Goal: Transaction & Acquisition: Purchase product/service

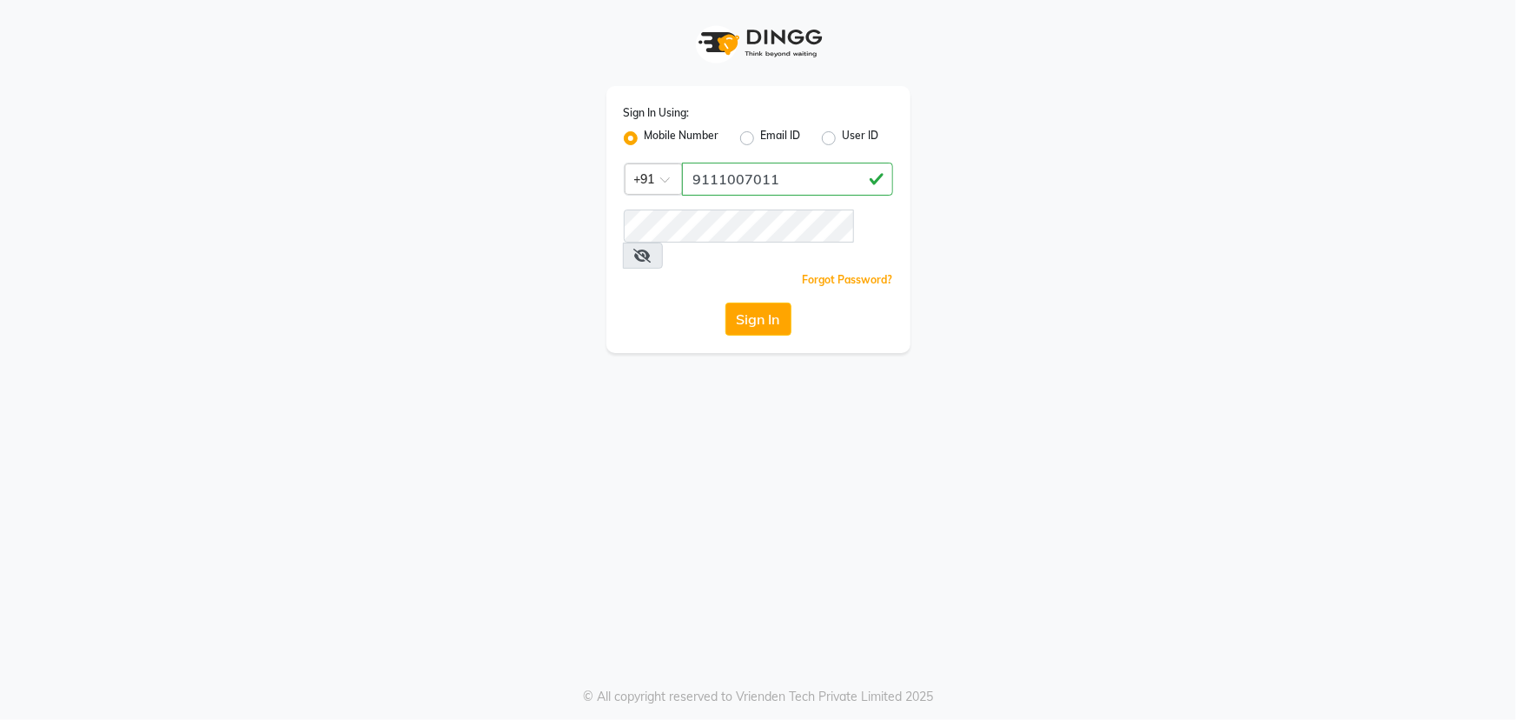
type input "9111007011"
click at [772, 302] on button "Sign In" at bounding box center [759, 318] width 66 height 33
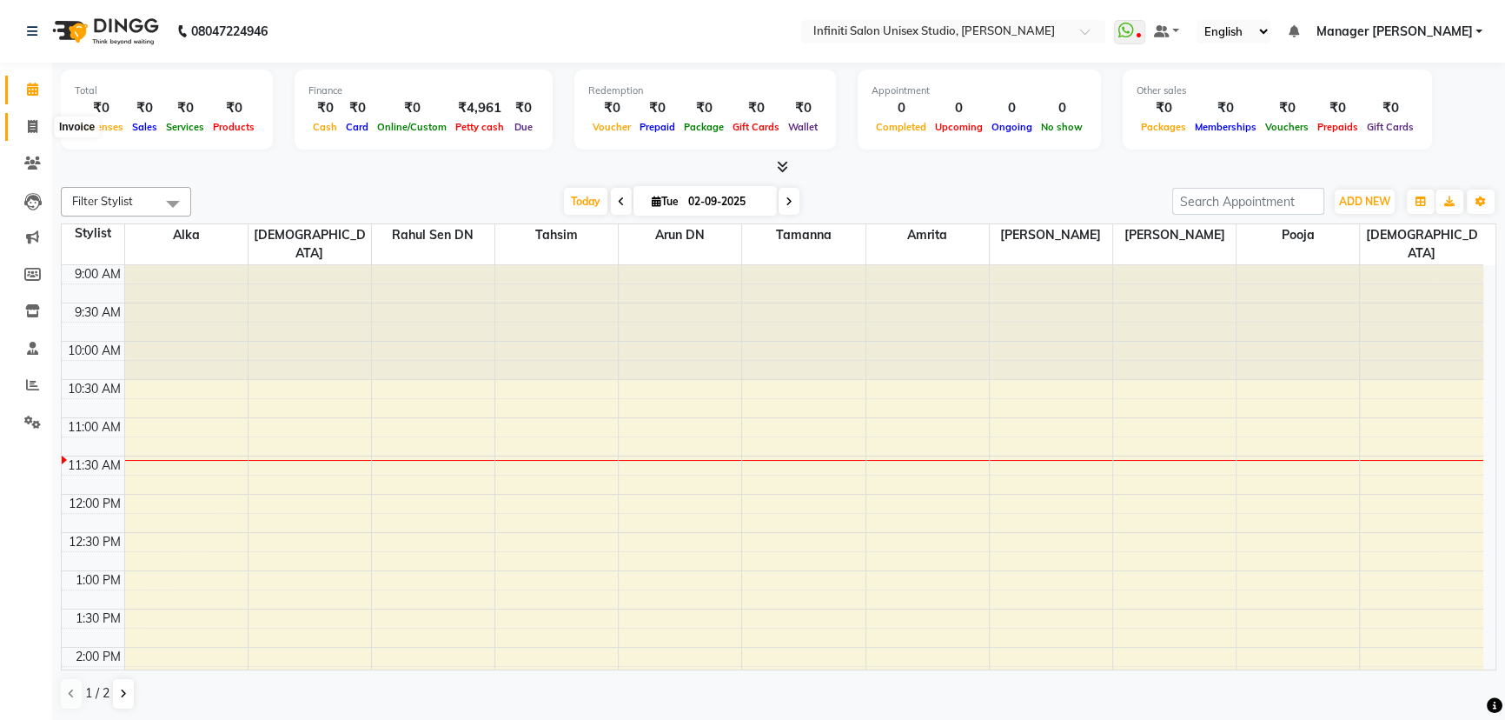
drag, startPoint x: 22, startPoint y: 122, endPoint x: 26, endPoint y: 104, distance: 17.9
click at [22, 122] on span at bounding box center [32, 127] width 30 height 20
select select "service"
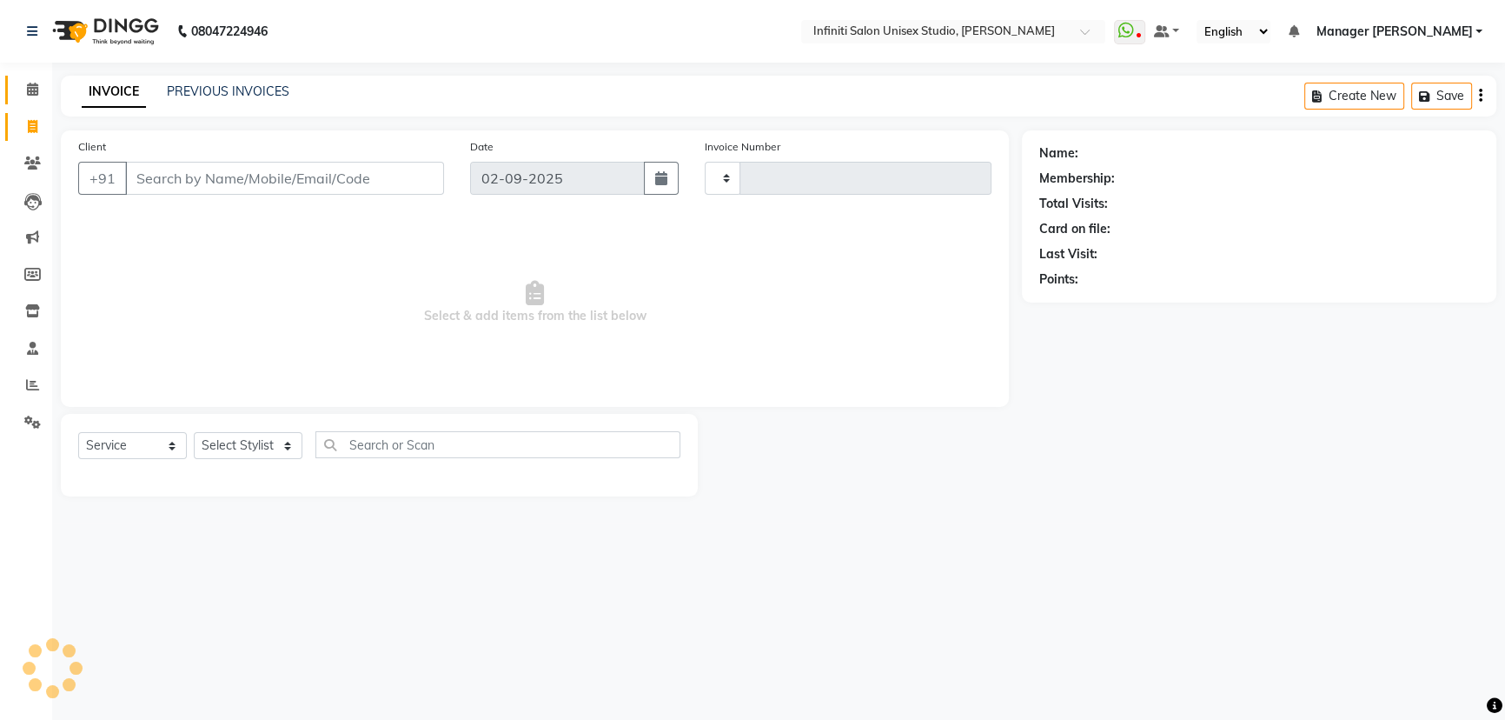
type input "1857"
select select "6511"
click at [27, 94] on icon at bounding box center [32, 89] width 11 height 13
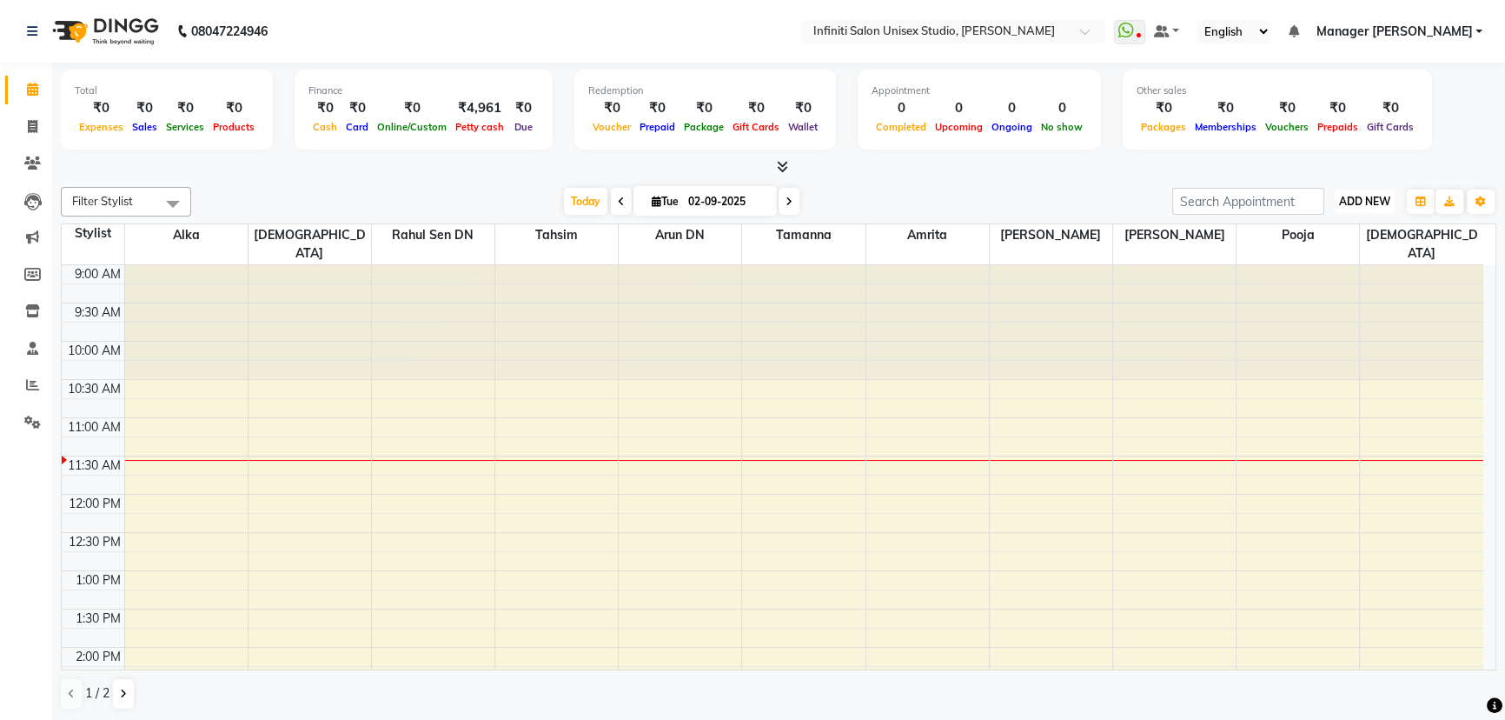
click at [1365, 199] on span "ADD NEW" at bounding box center [1364, 201] width 51 height 13
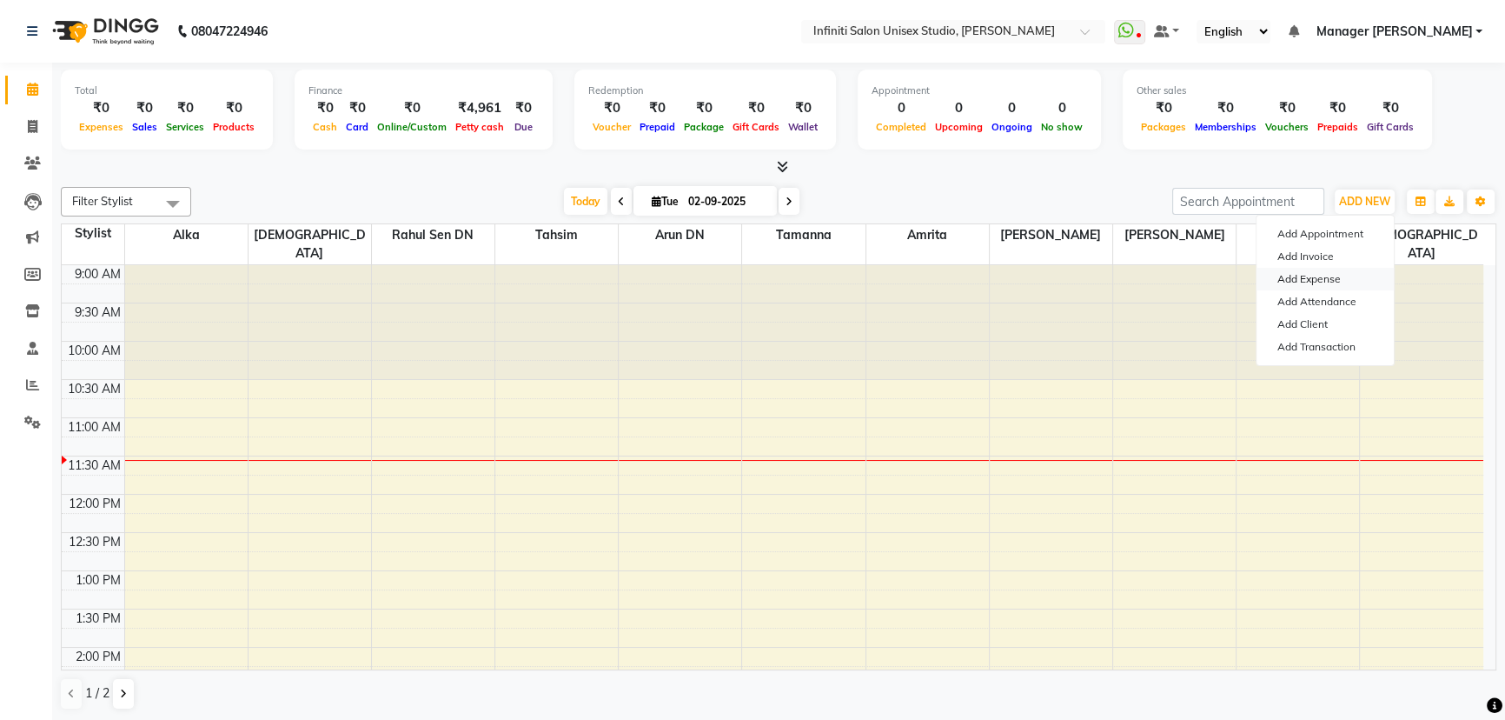
click at [1295, 271] on link "Add Expense" at bounding box center [1325, 279] width 137 height 23
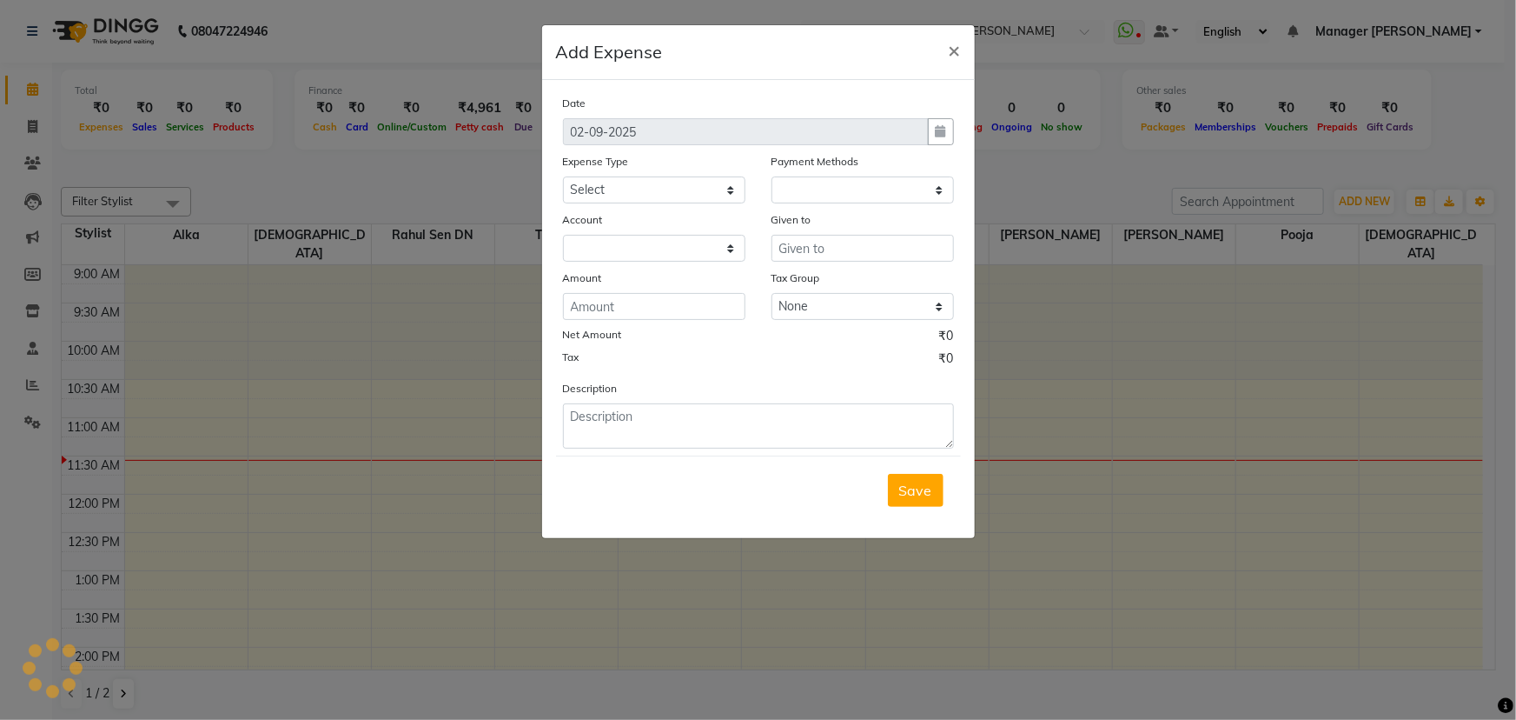
select select "1"
select select "5538"
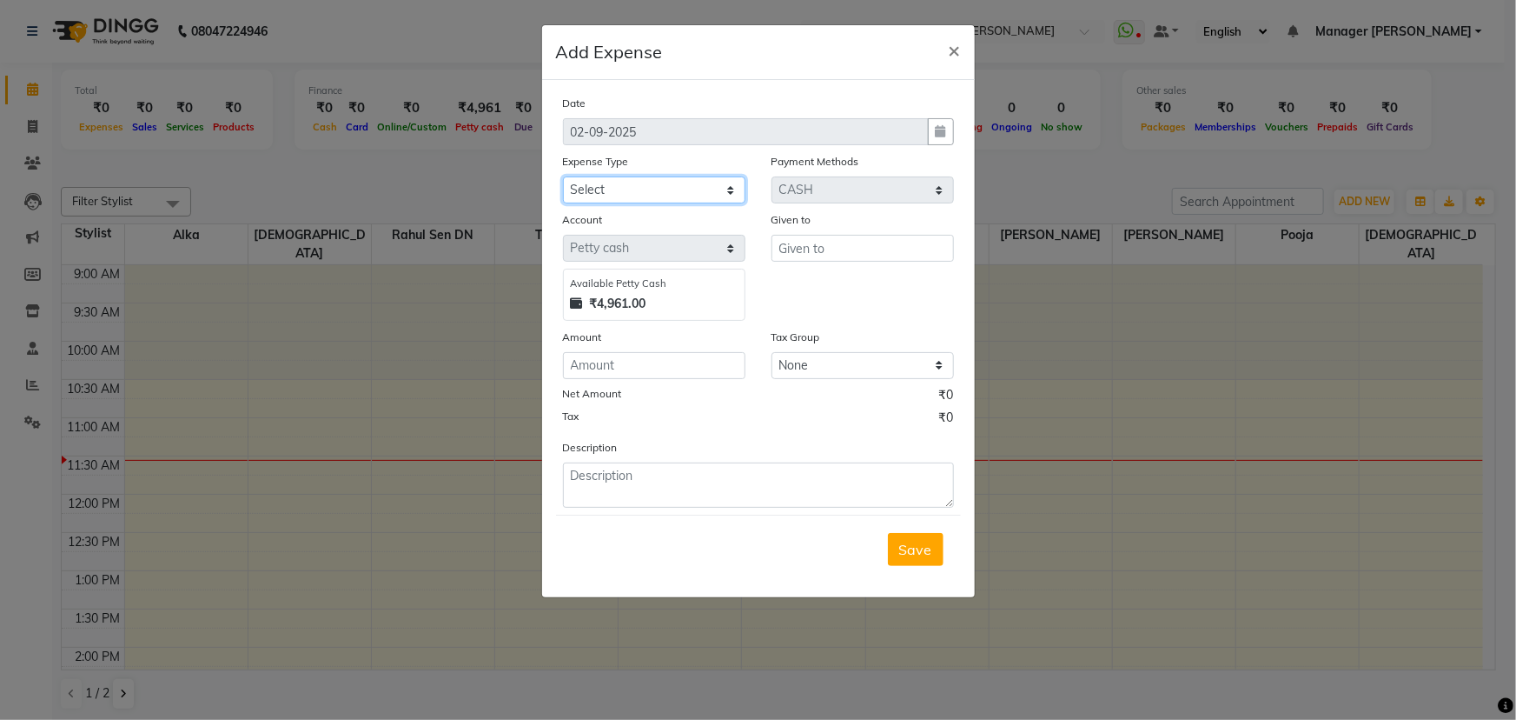
click at [663, 199] on select "Select Advance Salary Client Snacks Fuel Incentive Maintenance Miscellaneous Pa…" at bounding box center [654, 189] width 182 height 27
select select "12394"
click at [563, 177] on select "Select Advance Salary Client Snacks Fuel Incentive Maintenance Miscellaneous Pa…" at bounding box center [654, 189] width 182 height 27
click at [789, 247] on input "text" at bounding box center [863, 248] width 182 height 27
type input "[PERSON_NAME]"
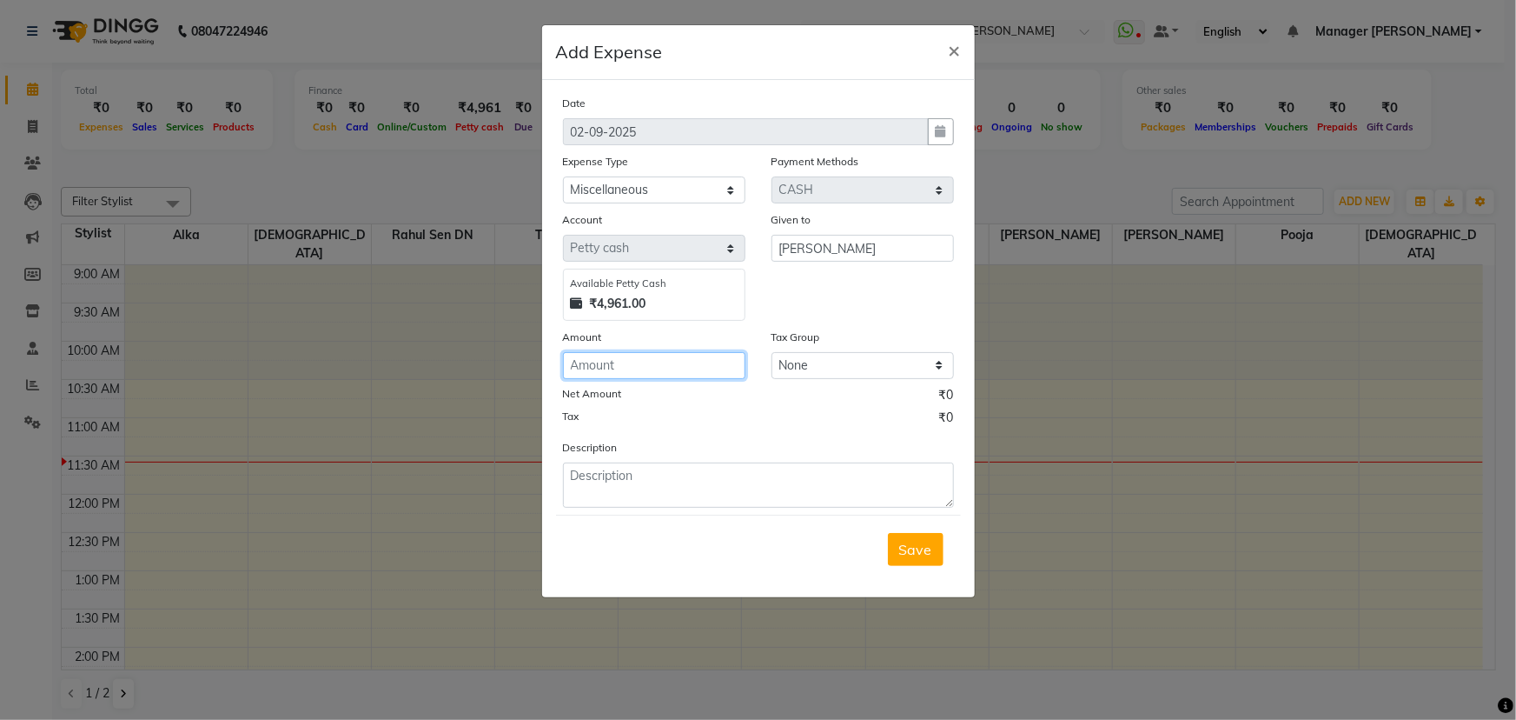
click at [660, 362] on input "number" at bounding box center [654, 365] width 182 height 27
type input "200"
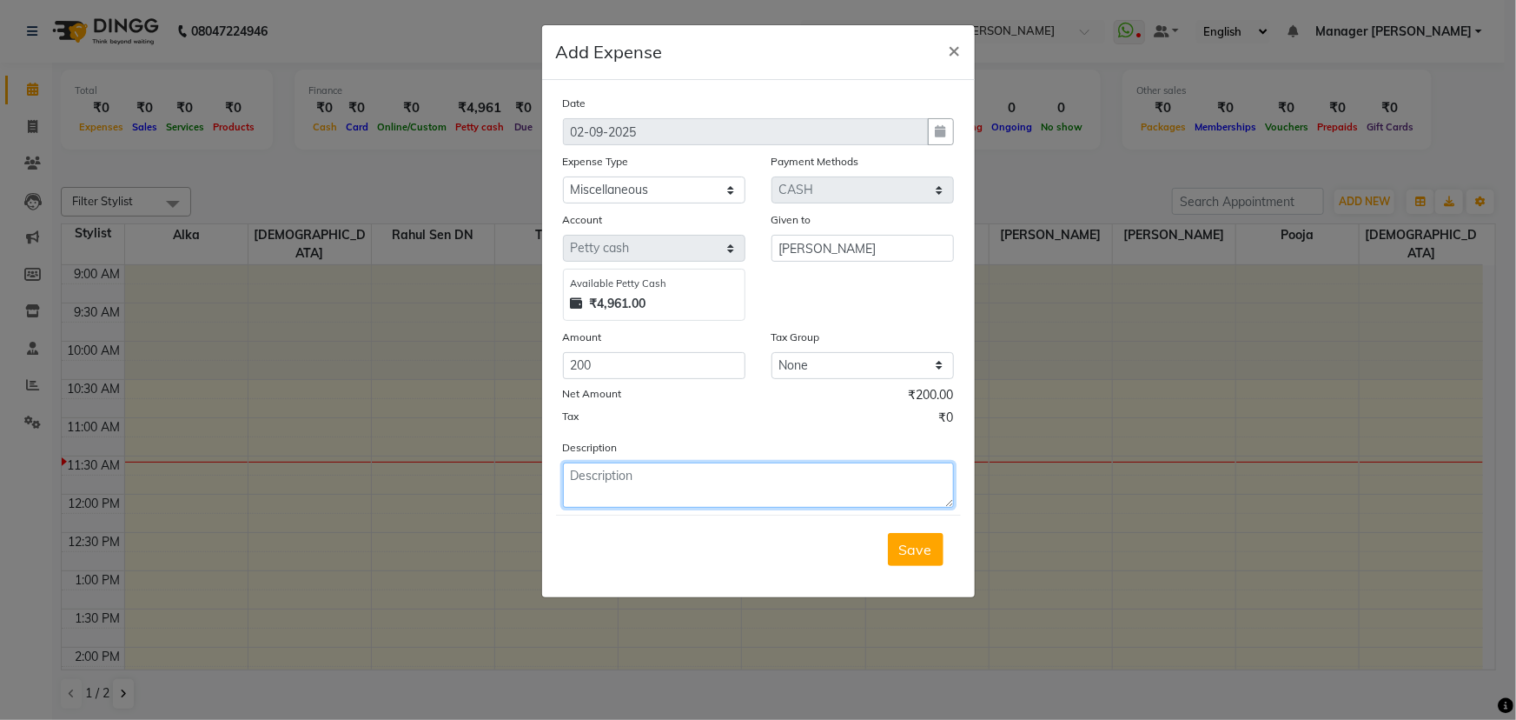
click at [756, 499] on textarea at bounding box center [758, 484] width 391 height 45
type textarea "Washroom Cleaning"
click at [921, 558] on span "Save" at bounding box center [915, 549] width 33 height 17
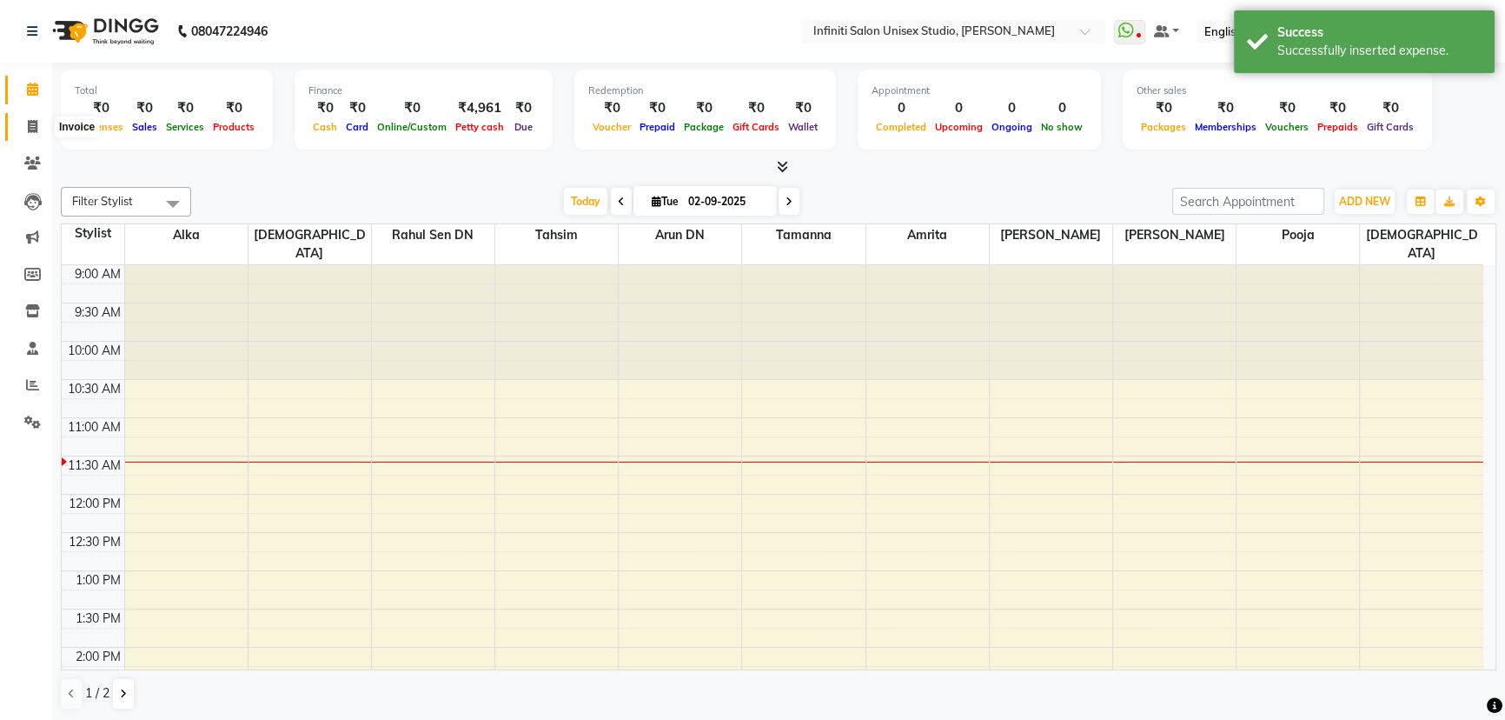
click at [25, 119] on span at bounding box center [32, 127] width 30 height 20
select select "6511"
select select "service"
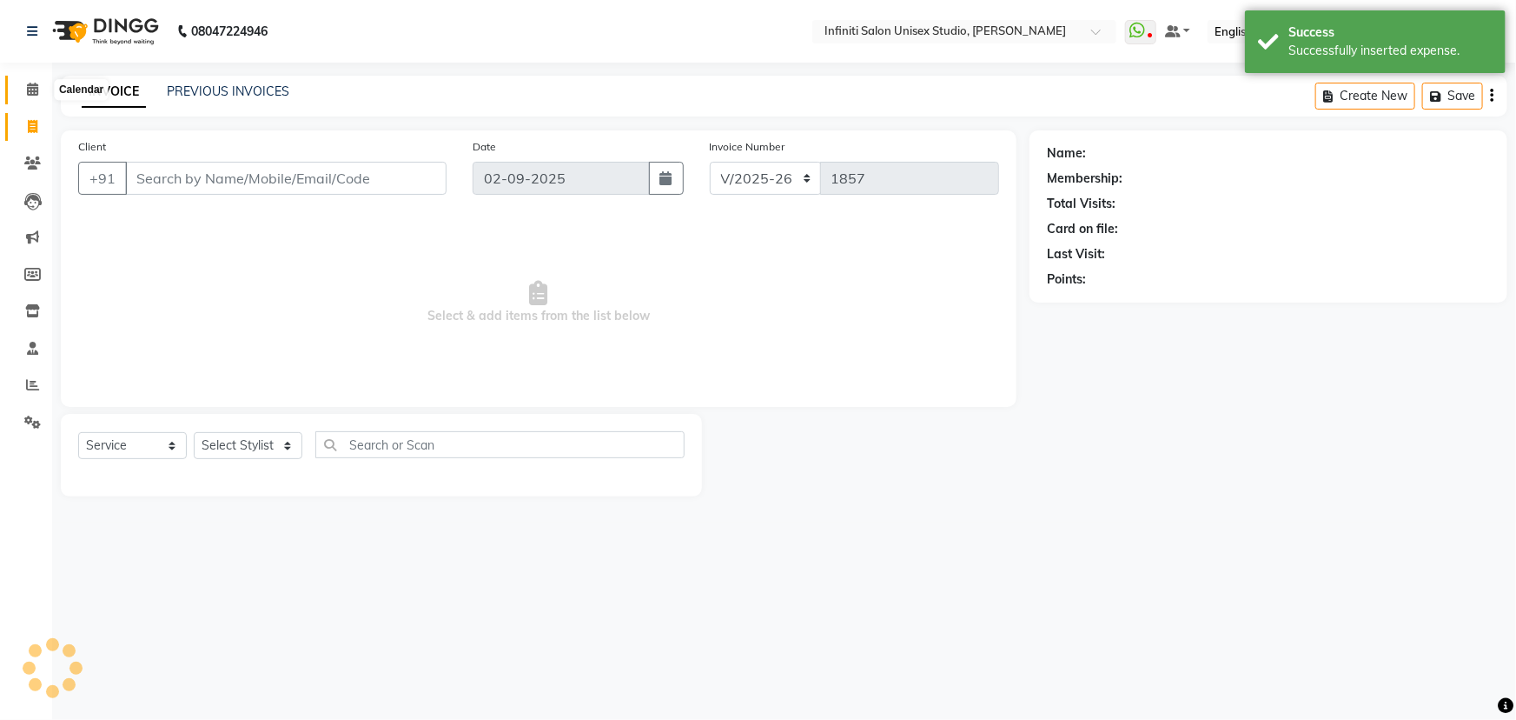
click at [32, 89] on icon at bounding box center [32, 89] width 11 height 13
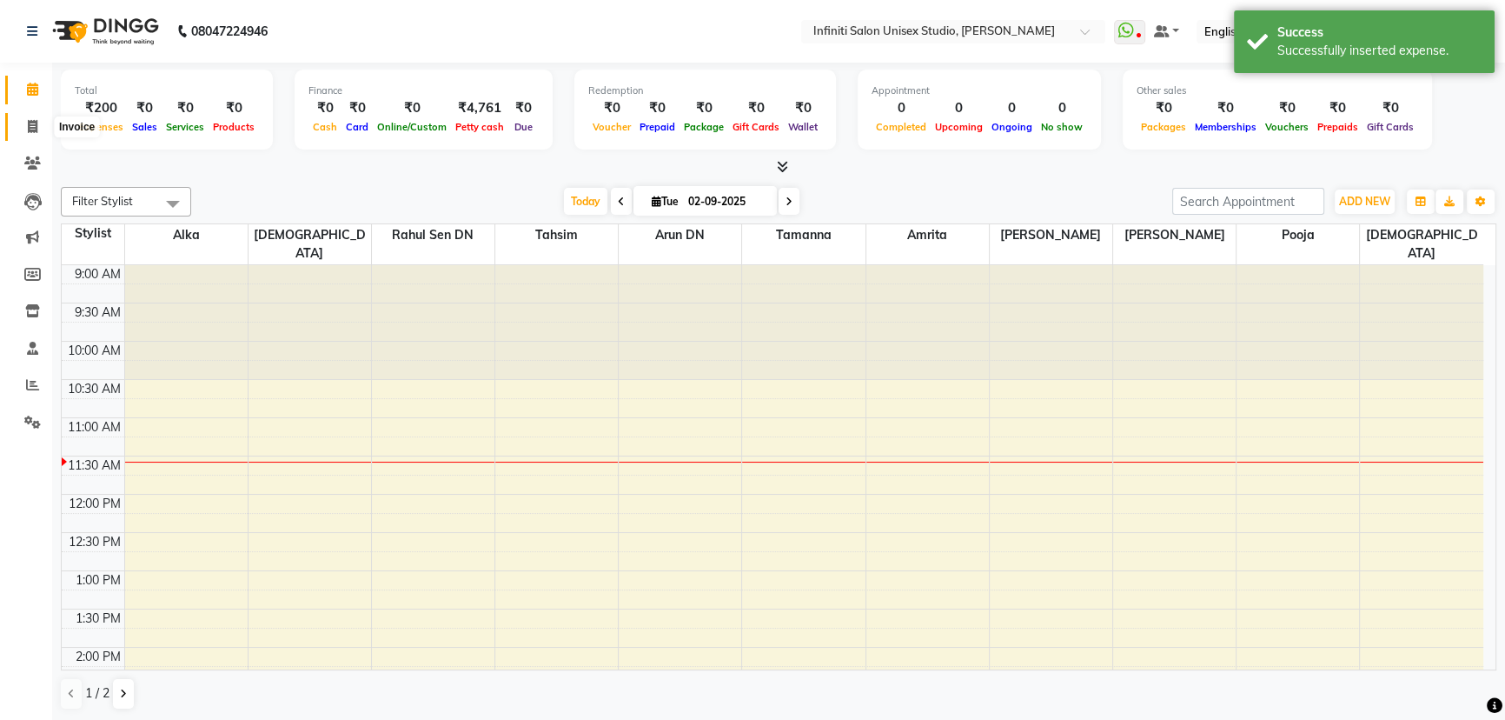
click at [33, 118] on span at bounding box center [32, 127] width 30 height 20
select select "service"
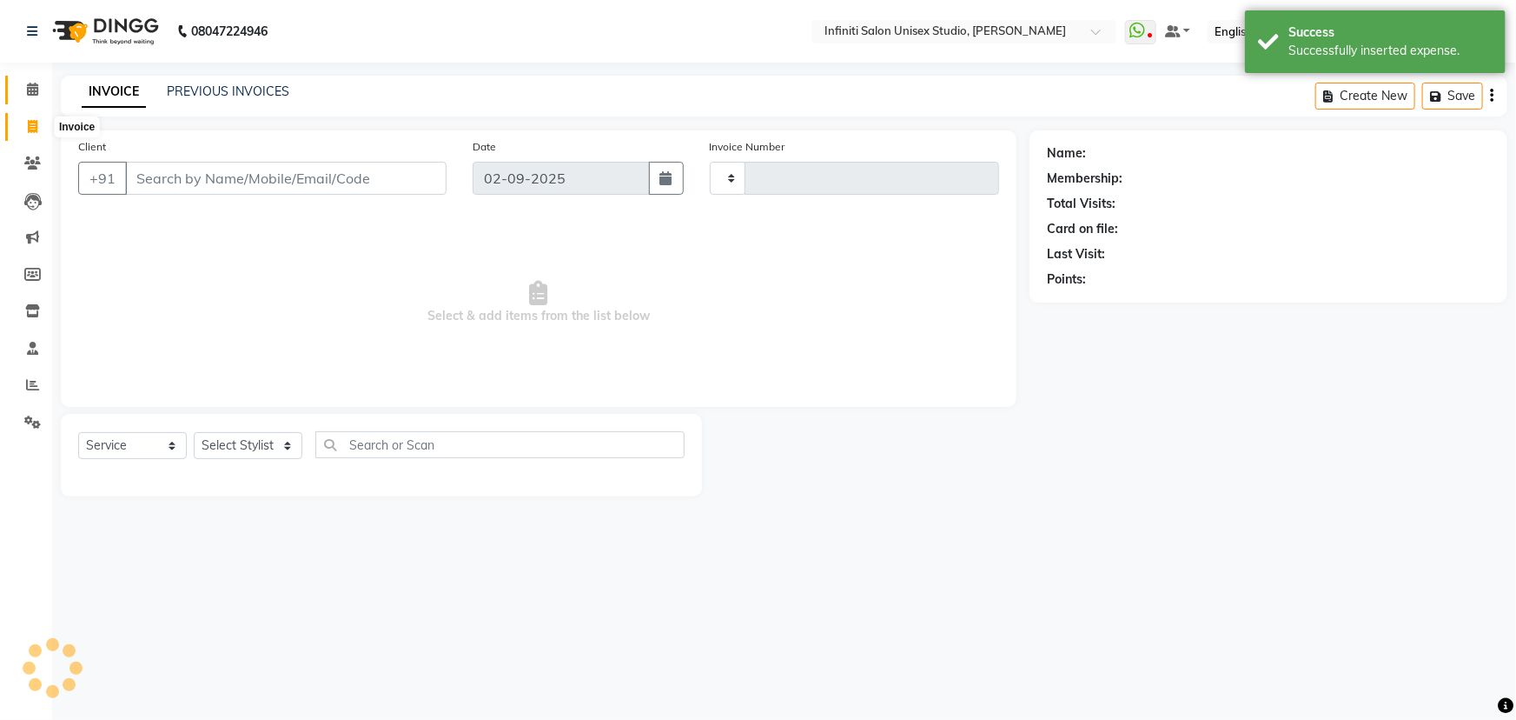
type input "1857"
select select "6511"
click at [33, 89] on icon at bounding box center [32, 89] width 11 height 13
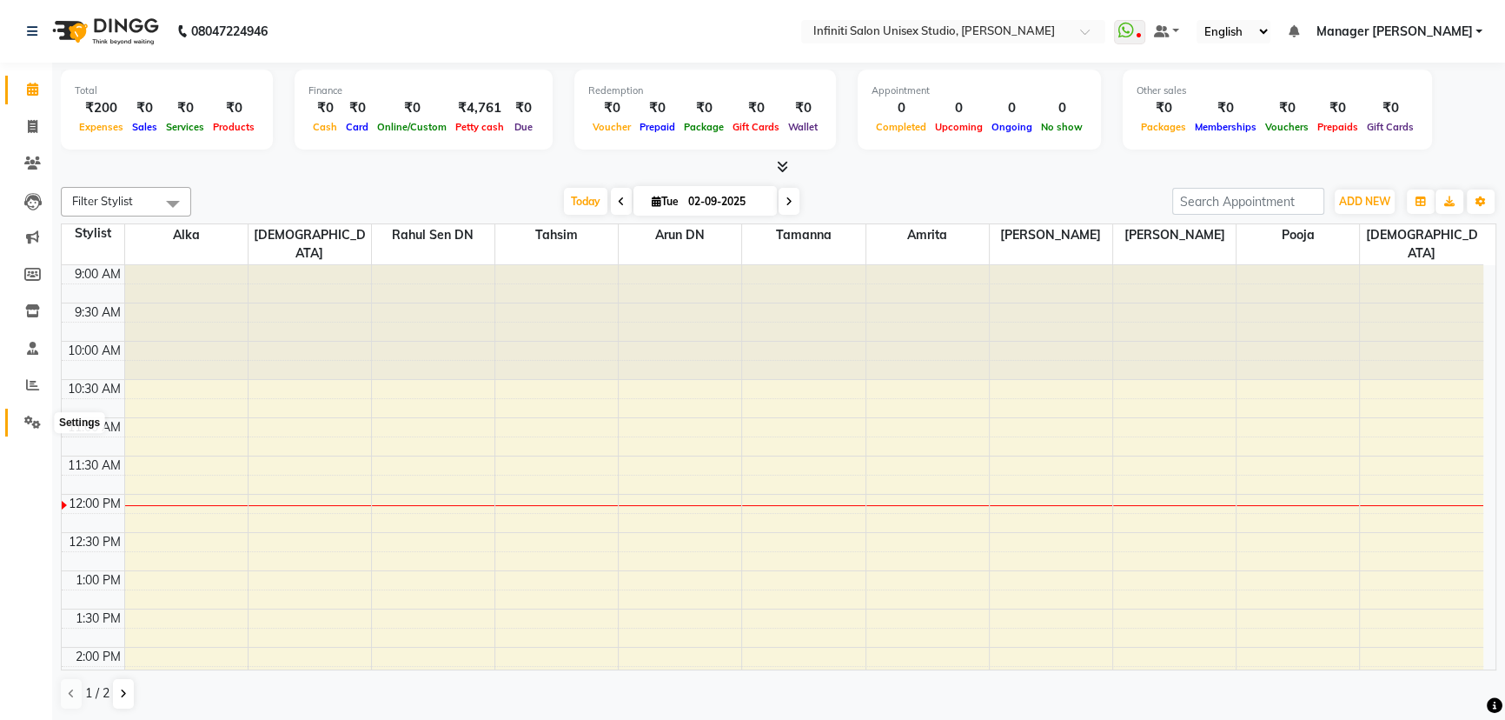
click at [29, 428] on span at bounding box center [32, 423] width 30 height 20
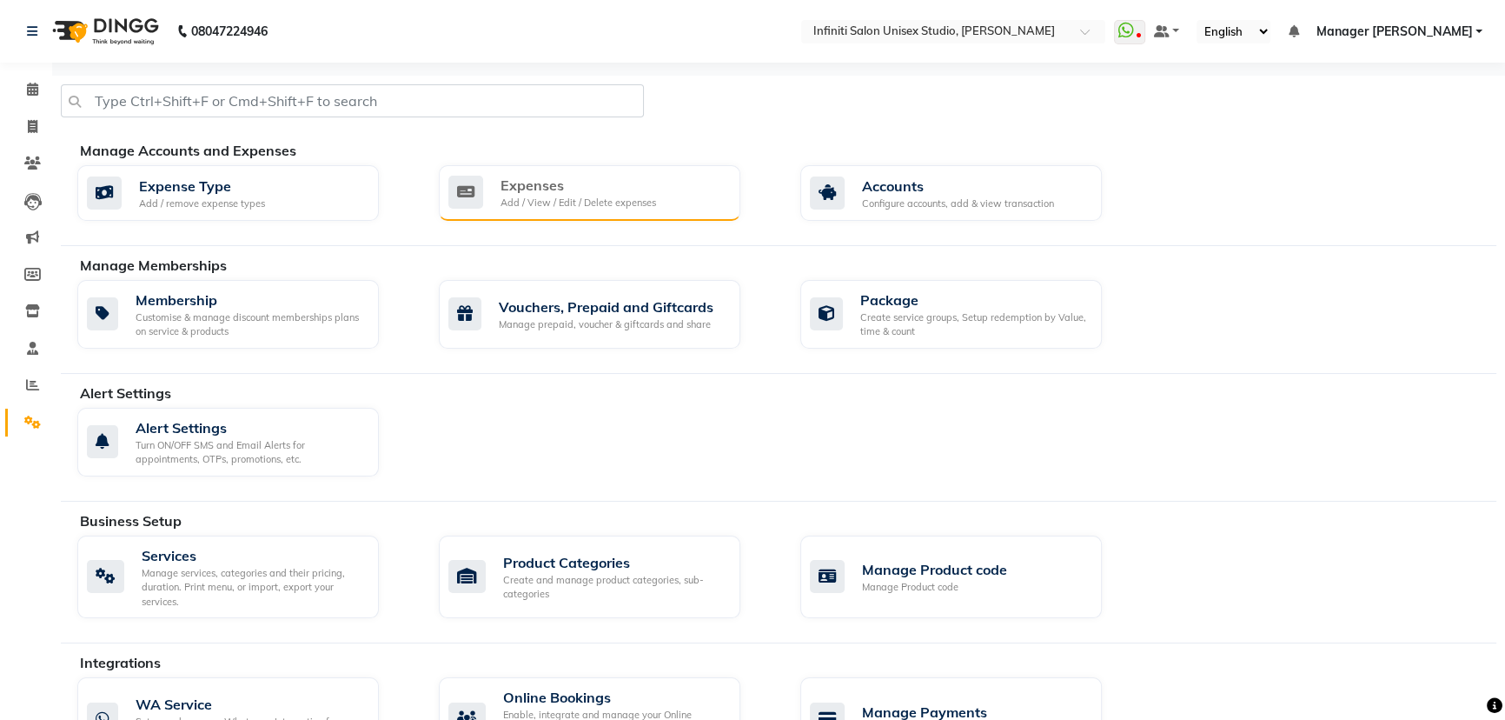
click at [513, 203] on div "Add / View / Edit / Delete expenses" at bounding box center [579, 203] width 156 height 15
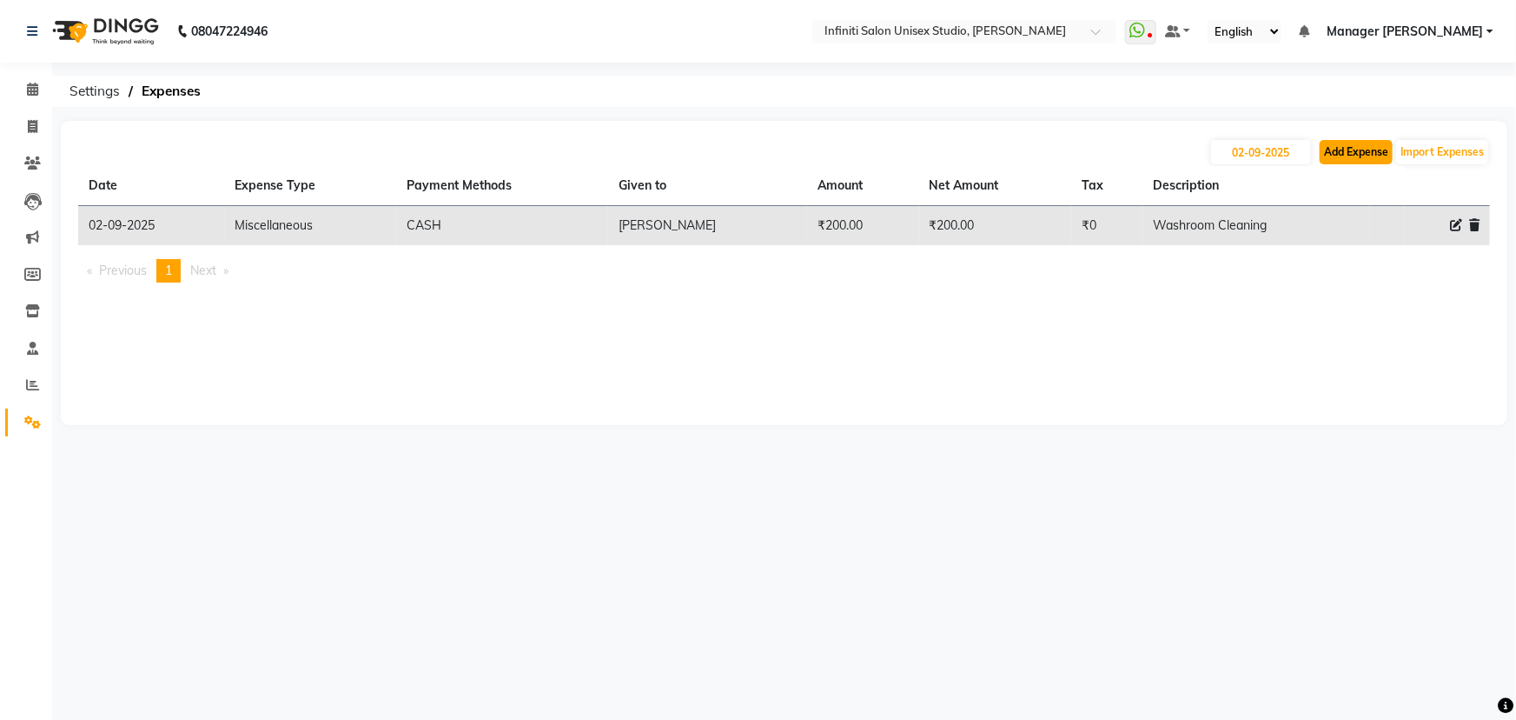
click at [1330, 142] on button "Add Expense" at bounding box center [1356, 152] width 73 height 24
select select "1"
select select "5538"
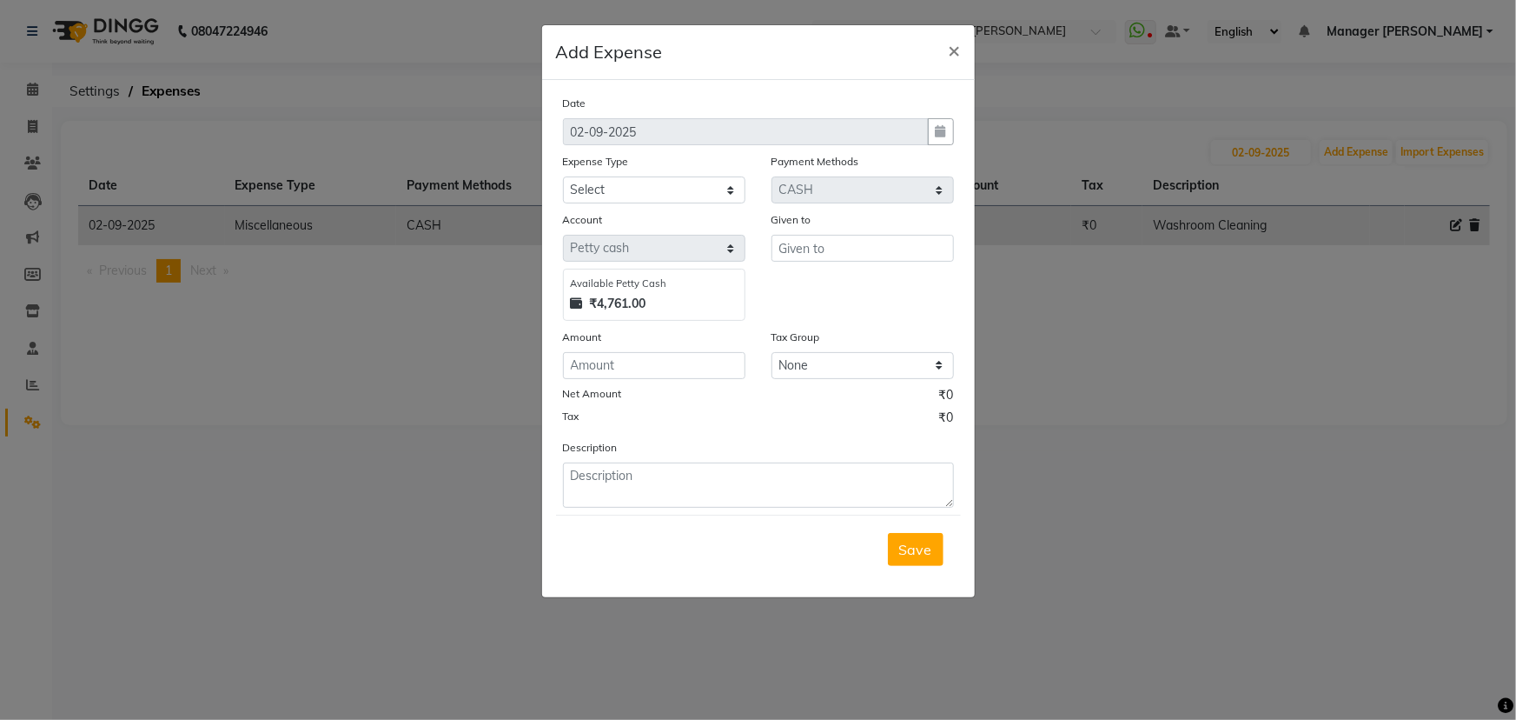
drag, startPoint x: 950, startPoint y: 45, endPoint x: 995, endPoint y: 63, distance: 48.4
click at [950, 44] on span "×" at bounding box center [955, 49] width 12 height 26
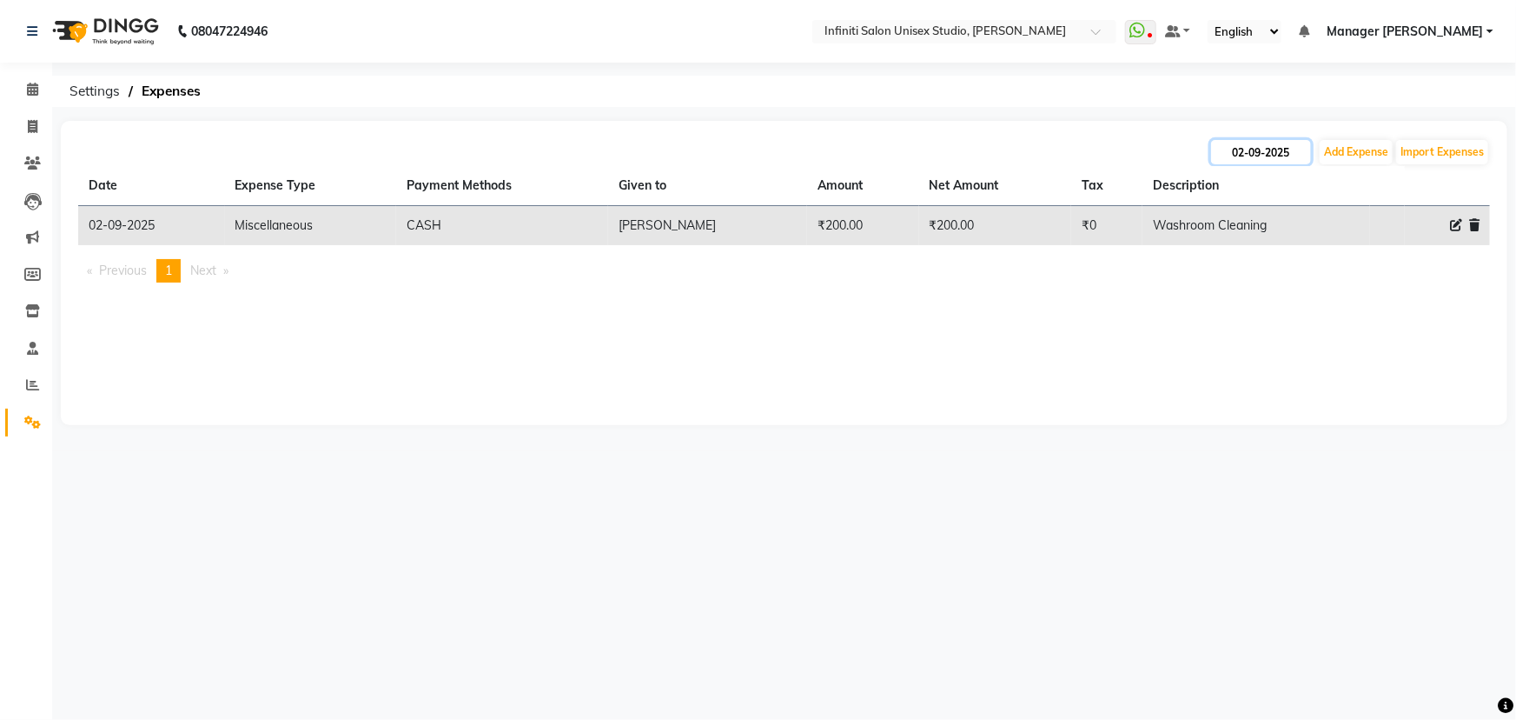
click at [1244, 148] on input "02-09-2025" at bounding box center [1261, 152] width 100 height 24
select select "9"
select select "2025"
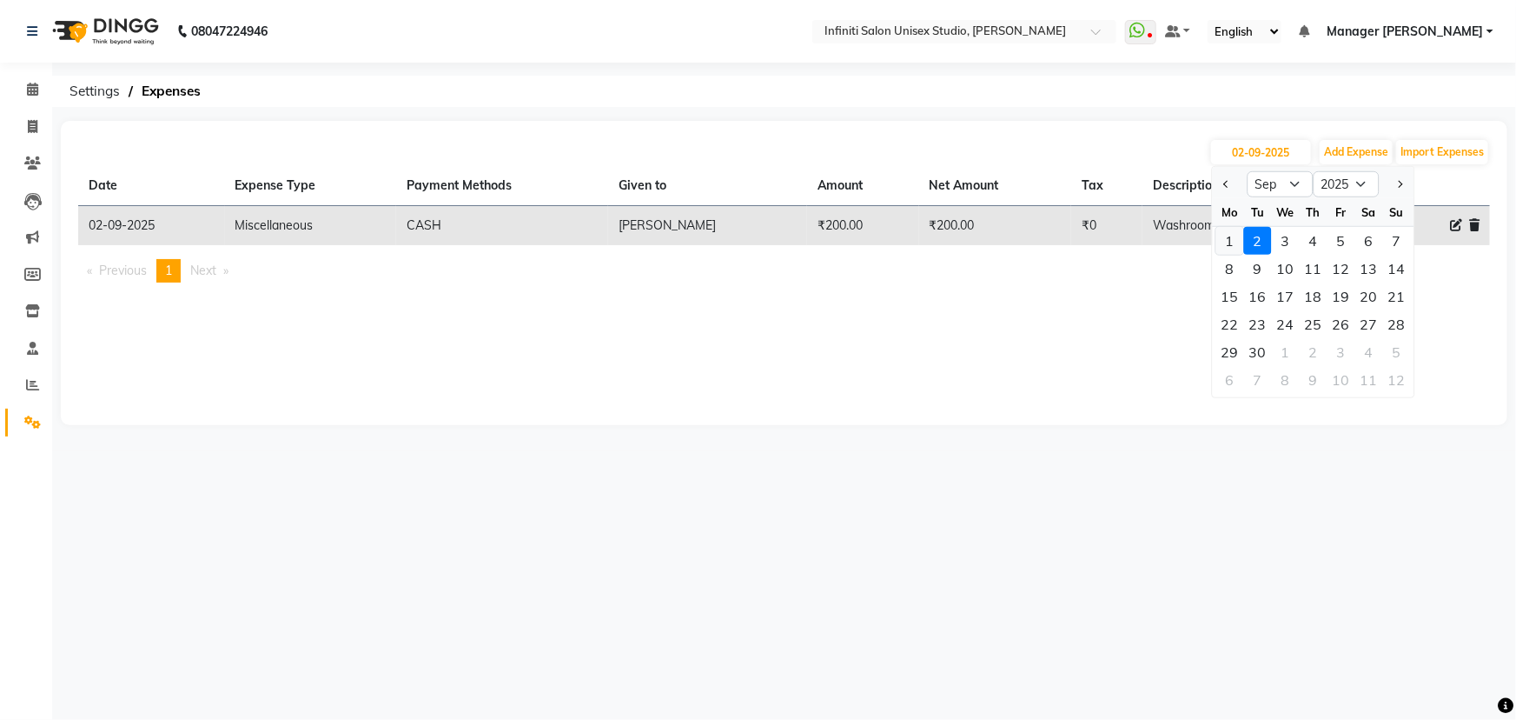
click at [1234, 237] on div "1" at bounding box center [1231, 241] width 28 height 28
type input "[DATE]"
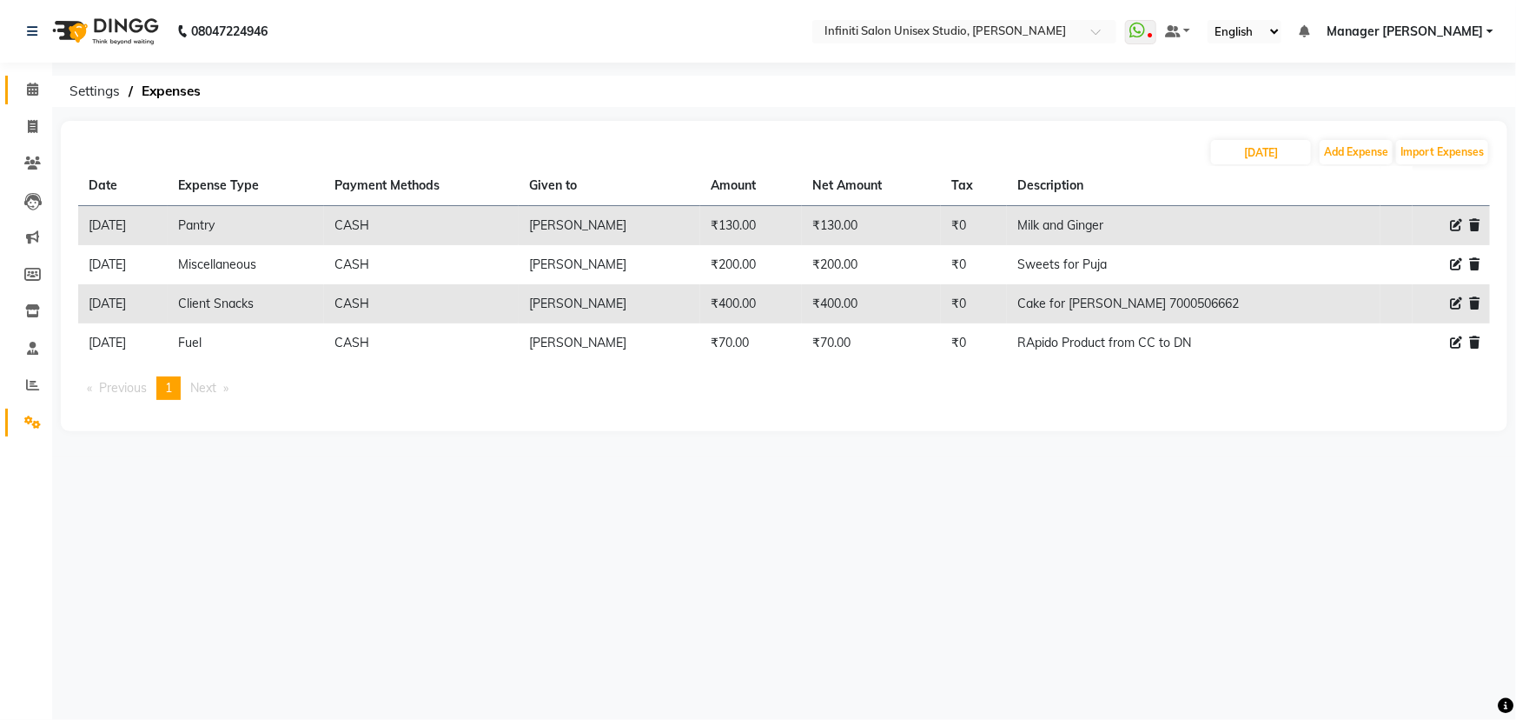
click at [28, 83] on icon at bounding box center [32, 89] width 11 height 13
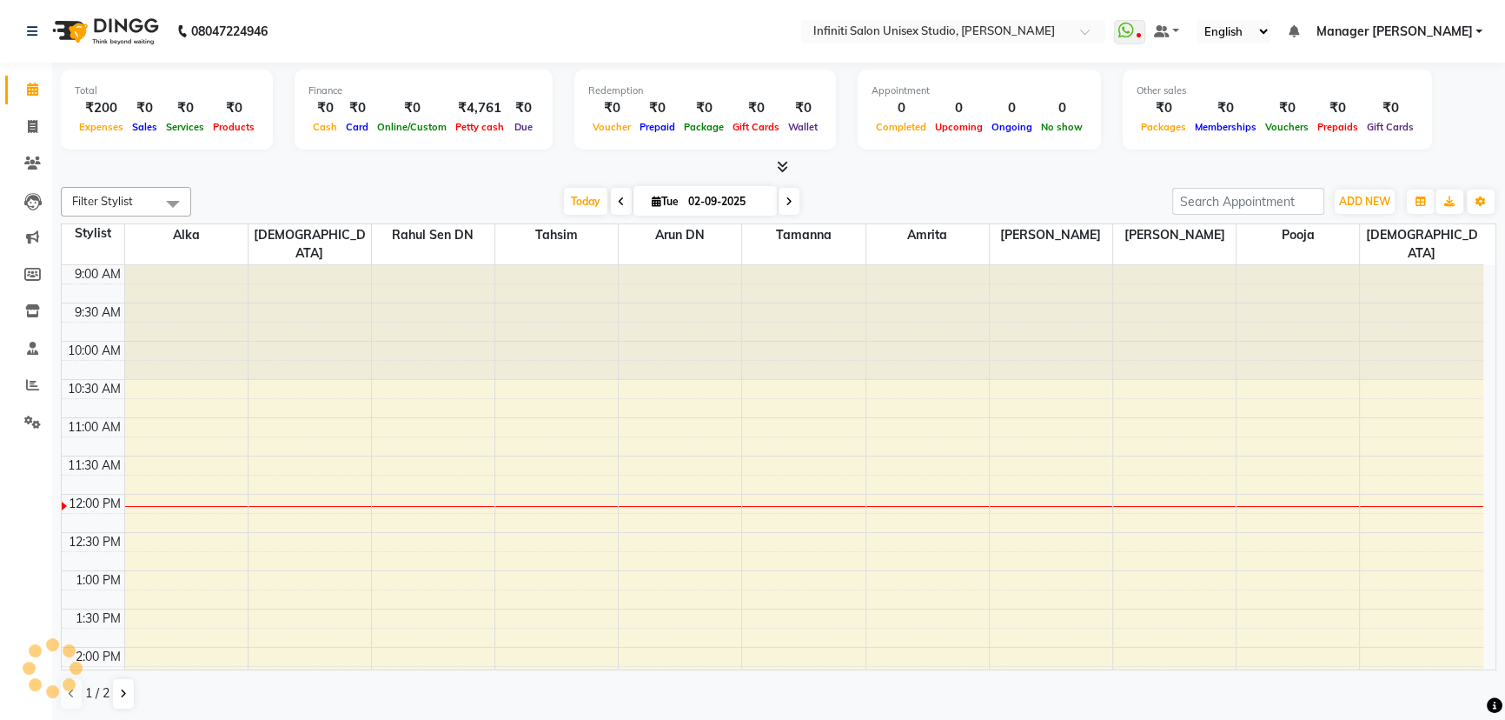
scroll to position [229, 0]
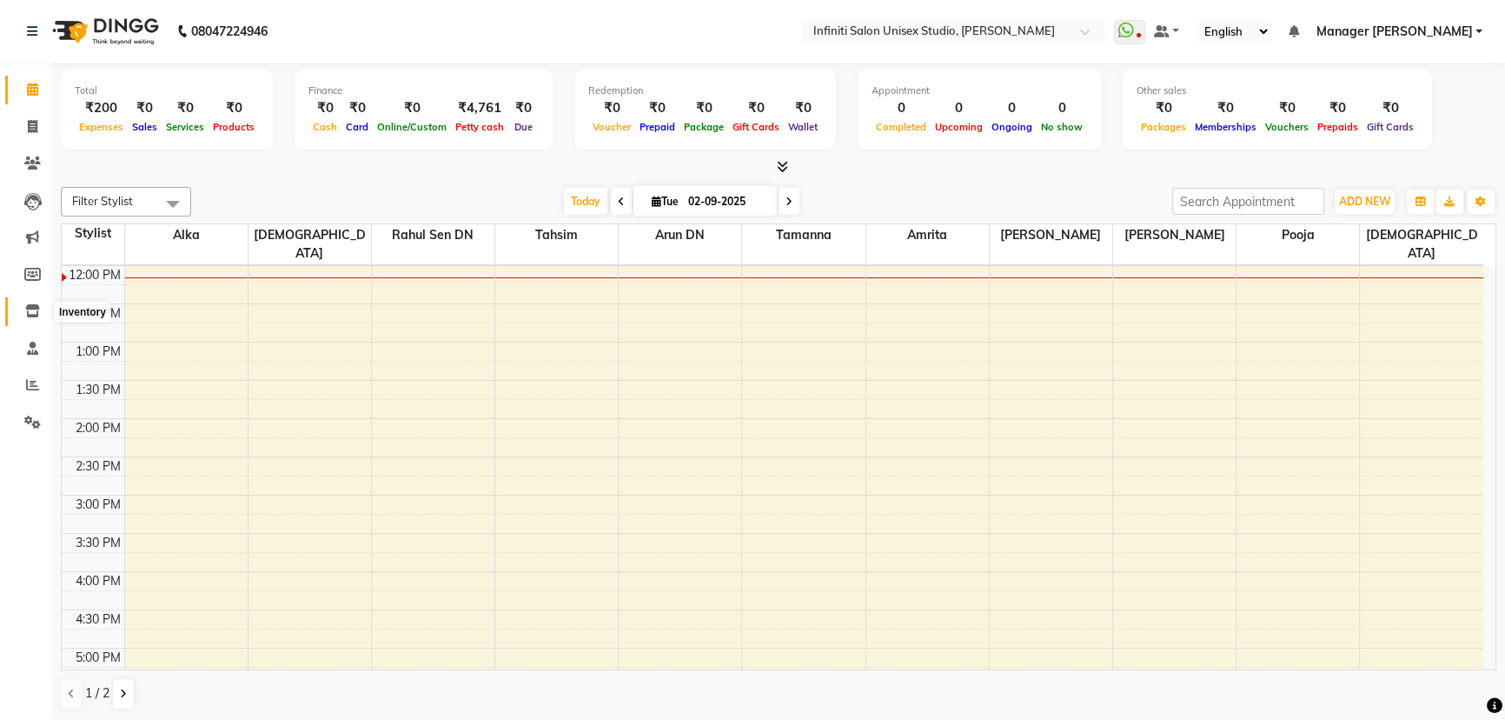
click at [31, 312] on icon at bounding box center [32, 310] width 15 height 13
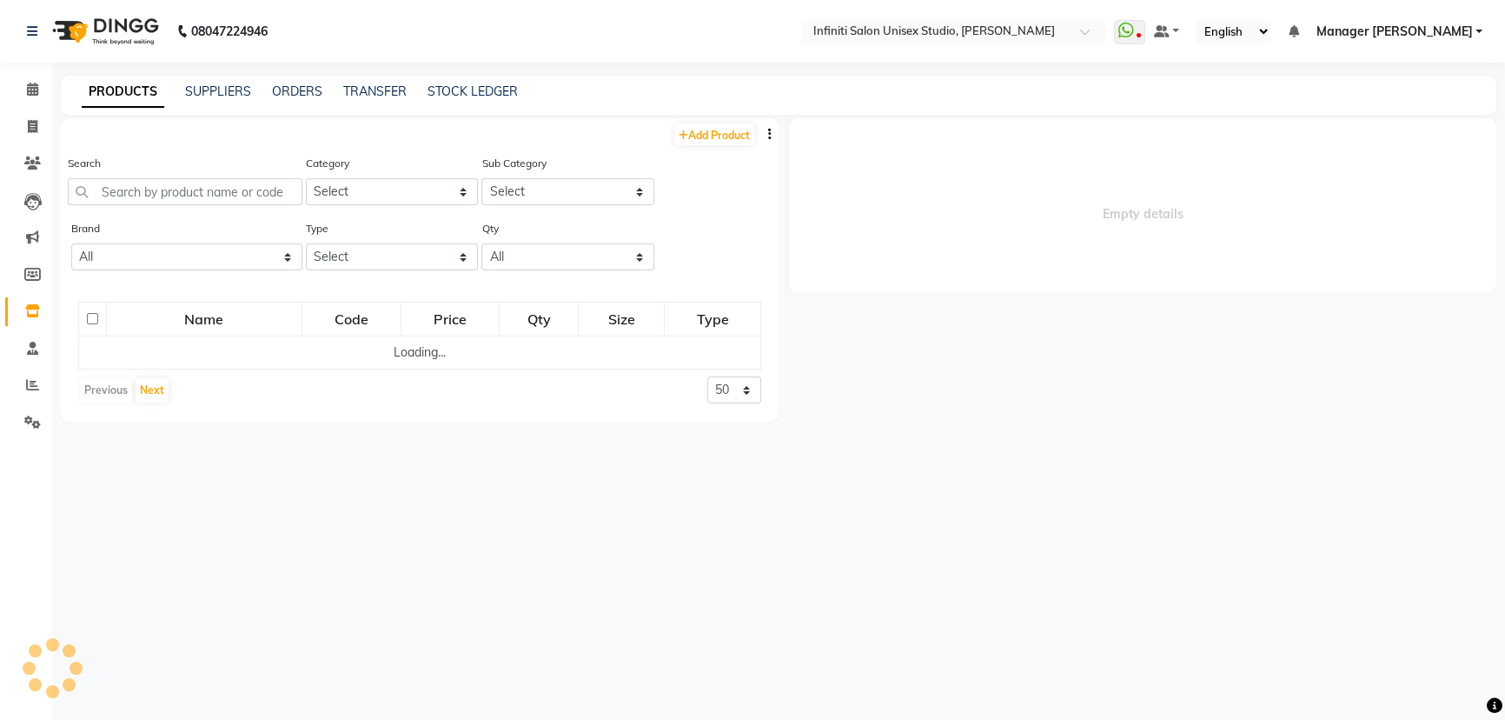
select select
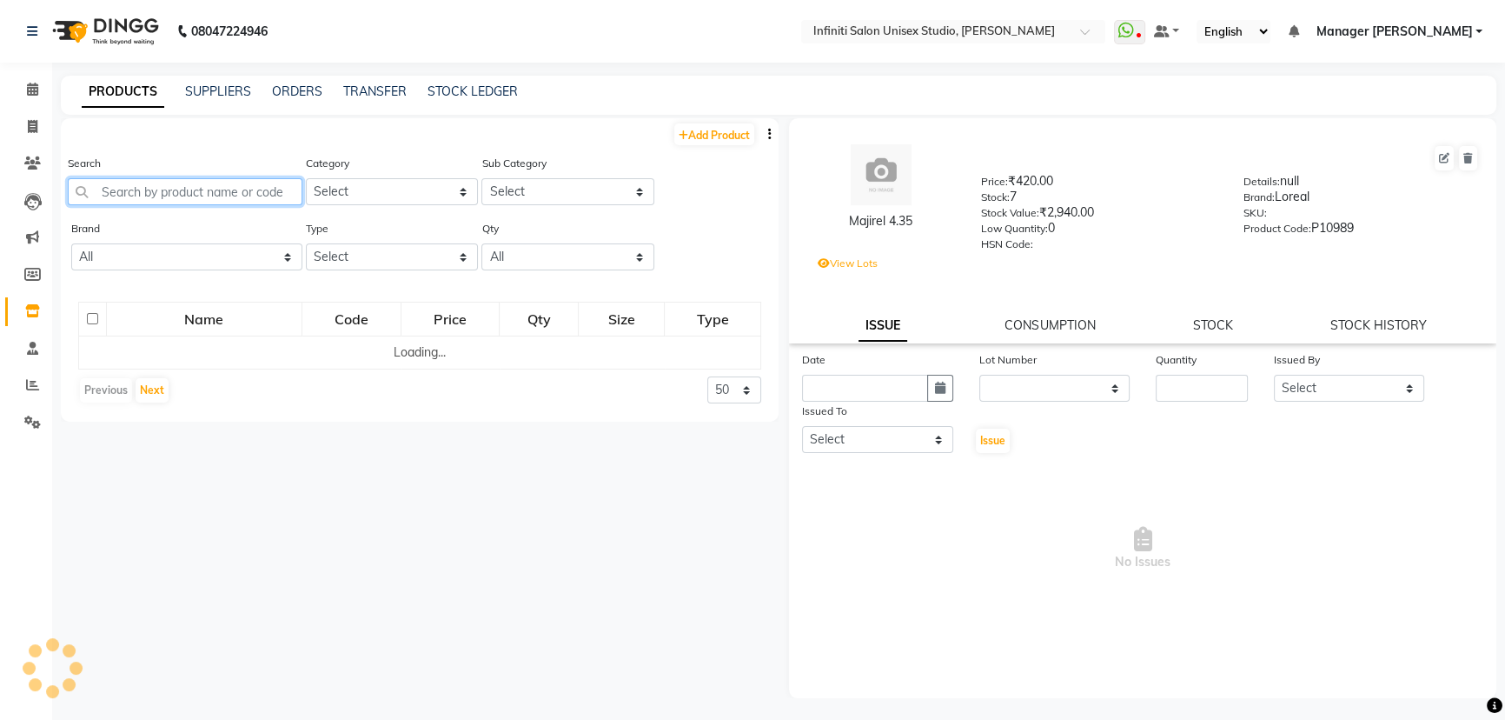
click at [168, 193] on input "text" at bounding box center [185, 191] width 235 height 27
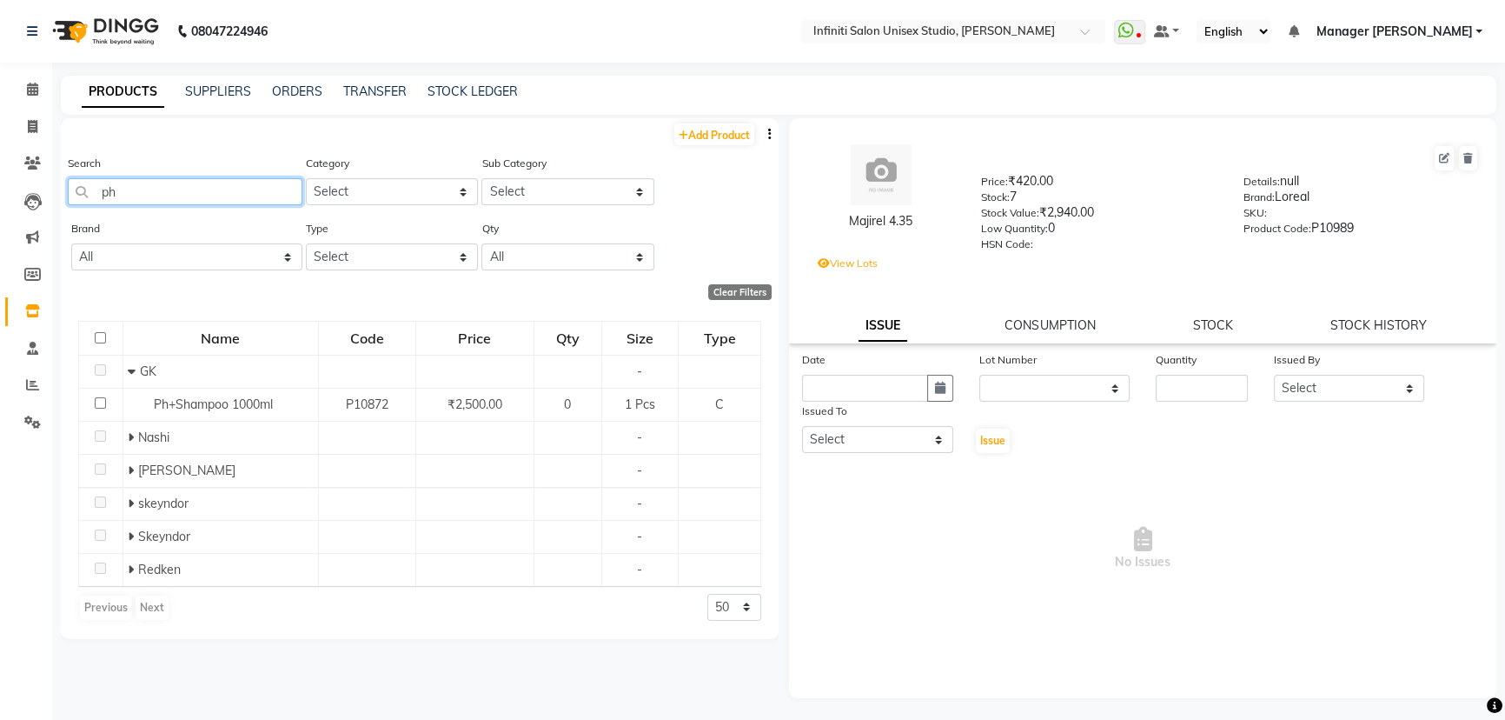
scroll to position [0, 478]
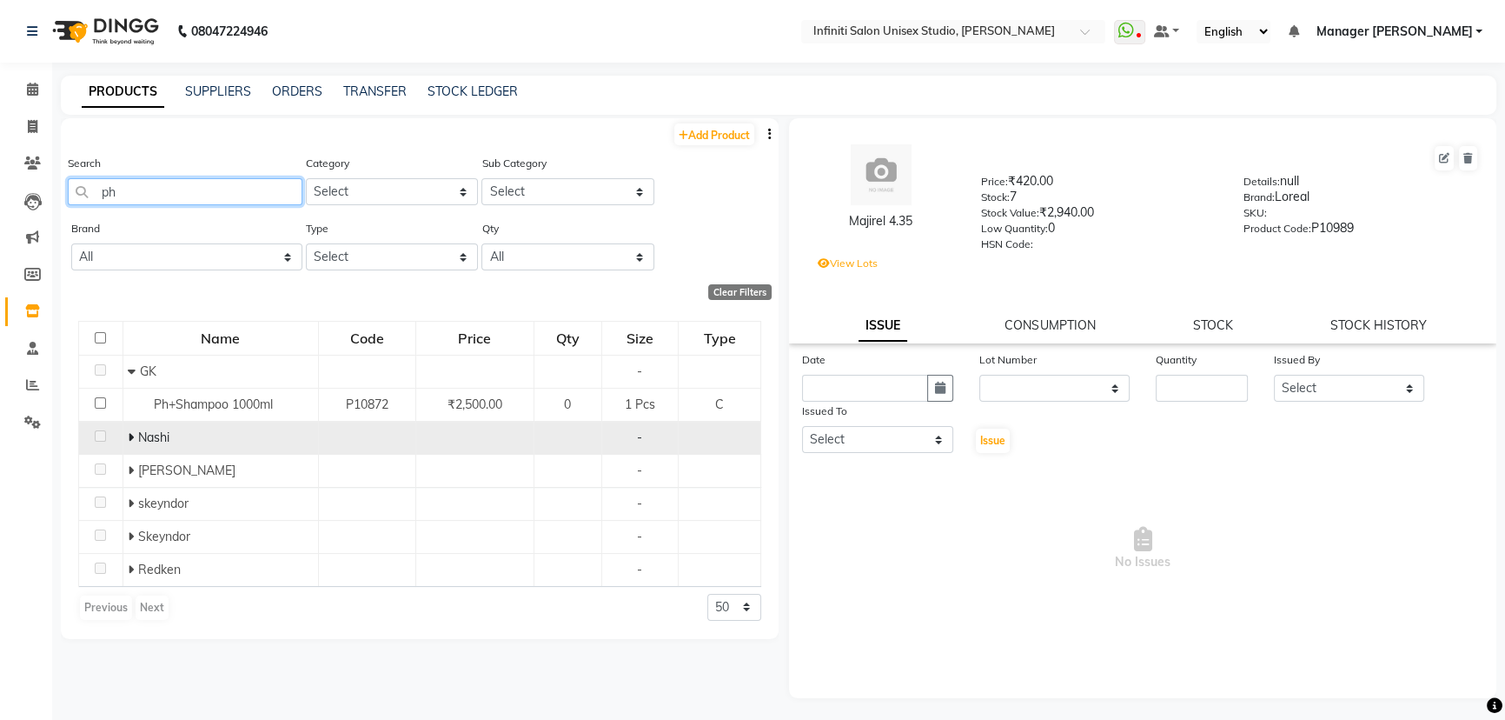
type input "ph"
click at [128, 435] on icon at bounding box center [131, 437] width 6 height 12
drag, startPoint x: 123, startPoint y: 191, endPoint x: 0, endPoint y: 210, distance: 124.0
click at [0, 210] on app-home "08047224946 Select Location × Infiniti Salon Unisex Studio, Devendra Nagar What…" at bounding box center [752, 365] width 1505 height 731
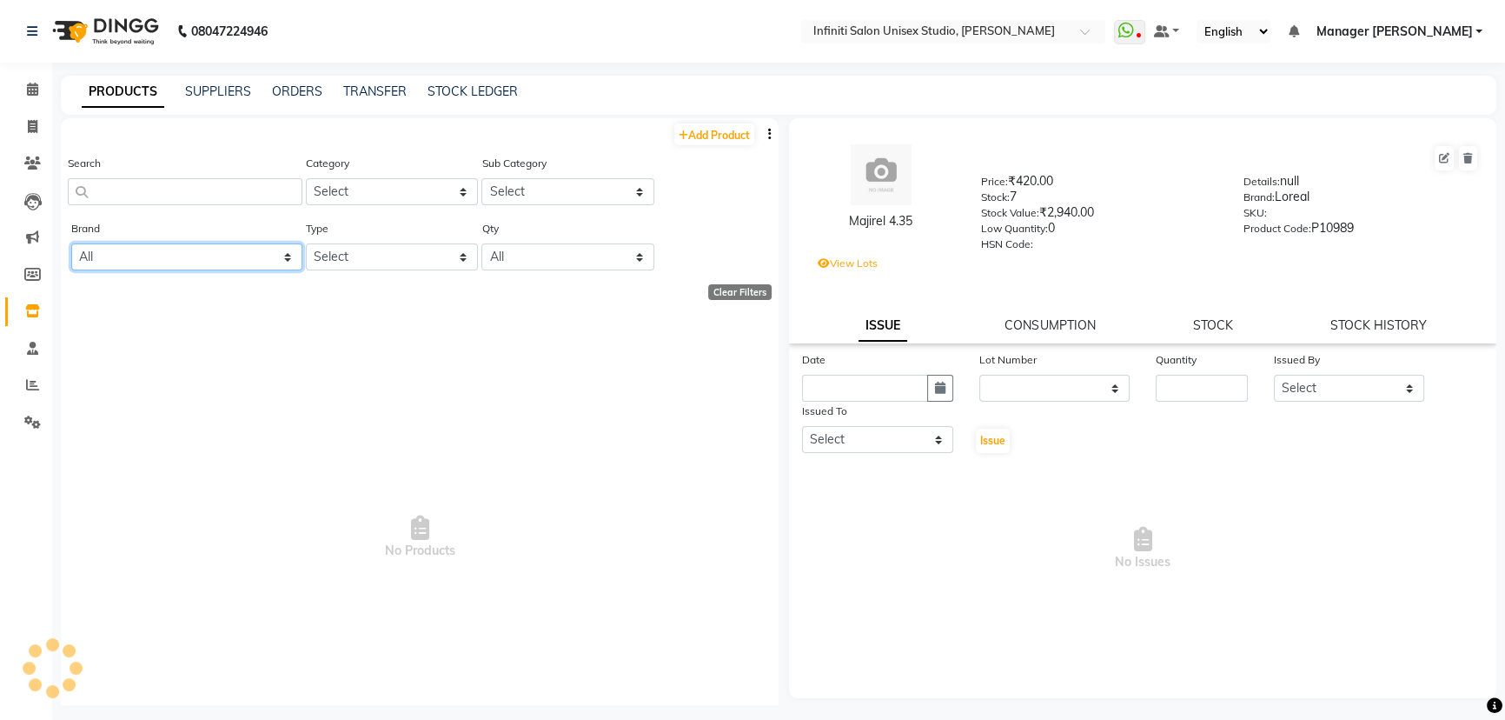
click at [92, 250] on select "All Bcl Beattitude Be Care Love Biolume Biosoft [PERSON_NAME] Dermalogica D Fab…" at bounding box center [186, 256] width 231 height 27
select select "dermalogica"
click at [71, 244] on select "All Bcl Beattitude Be Care Love Biolume Biosoft [PERSON_NAME] Dermalogica D Fab…" at bounding box center [186, 256] width 231 height 27
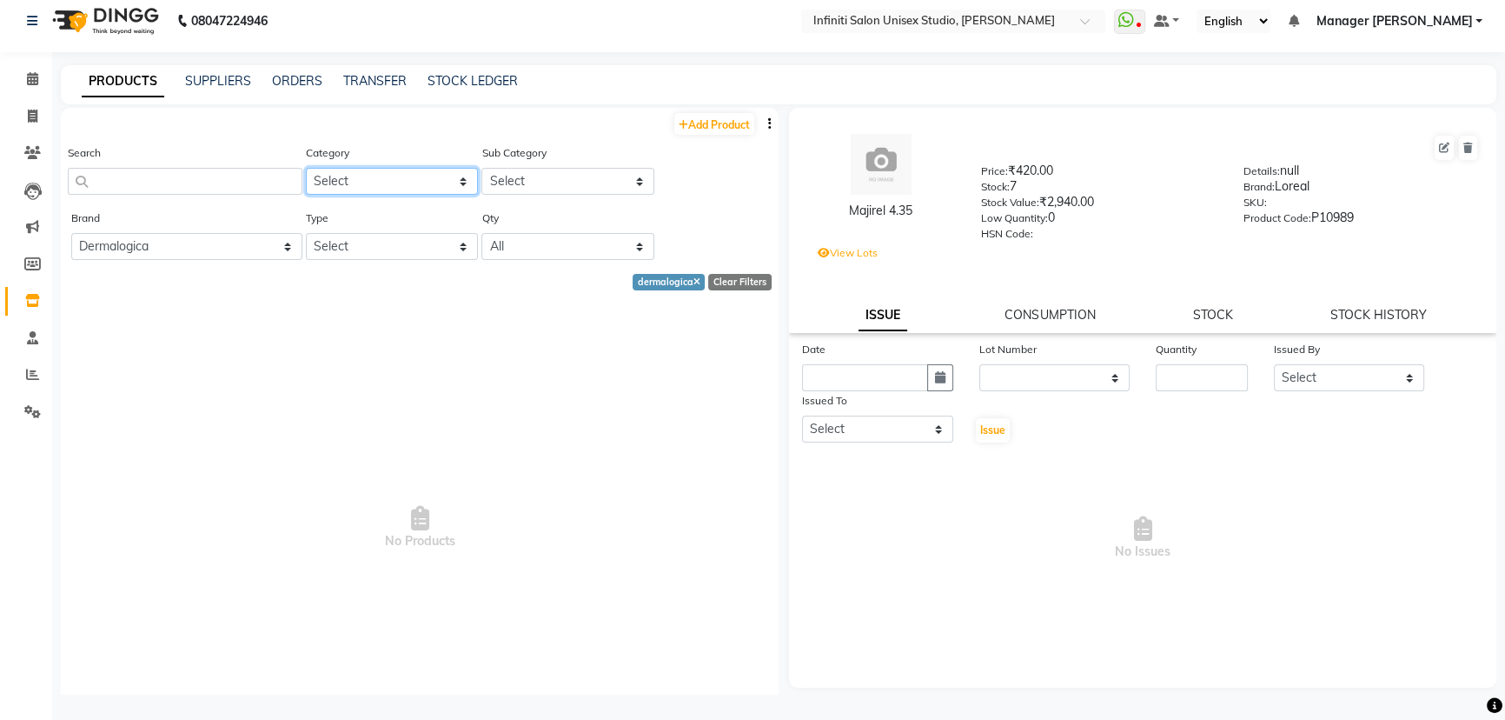
click at [400, 172] on select "Select Hair Skin Appliances [PERSON_NAME] Waxing Disposable Hands and Feet KANP…" at bounding box center [392, 181] width 173 height 27
click at [387, 182] on select "Select Hair Skin Appliances [PERSON_NAME] Waxing Disposable Hands and Feet KANP…" at bounding box center [392, 181] width 173 height 27
click at [364, 251] on select "Select Both Retail Consumable" at bounding box center [392, 246] width 173 height 27
select select "R"
click at [306, 233] on select "Select Both Retail Consumable" at bounding box center [392, 246] width 173 height 27
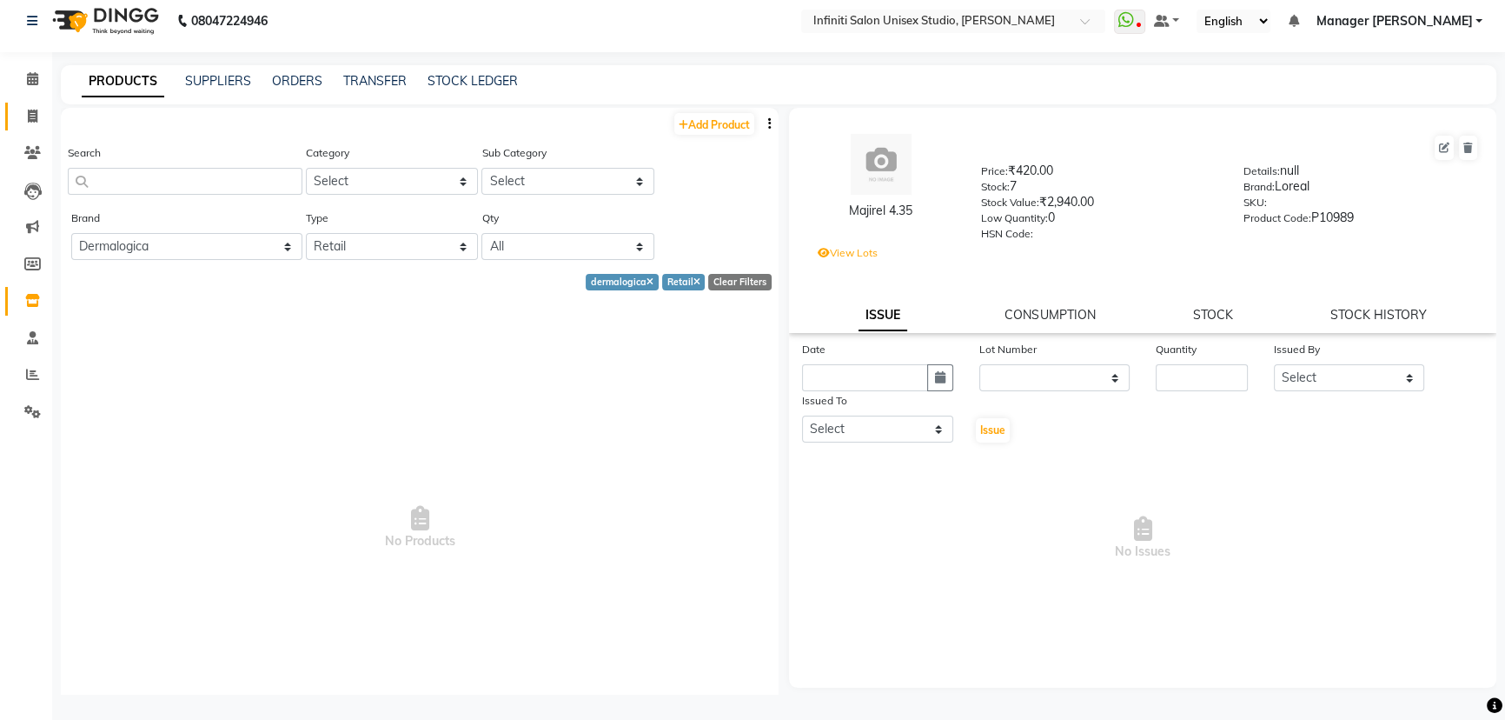
drag, startPoint x: 30, startPoint y: 107, endPoint x: 34, endPoint y: 131, distance: 24.7
click at [30, 107] on span at bounding box center [32, 117] width 30 height 20
select select "service"
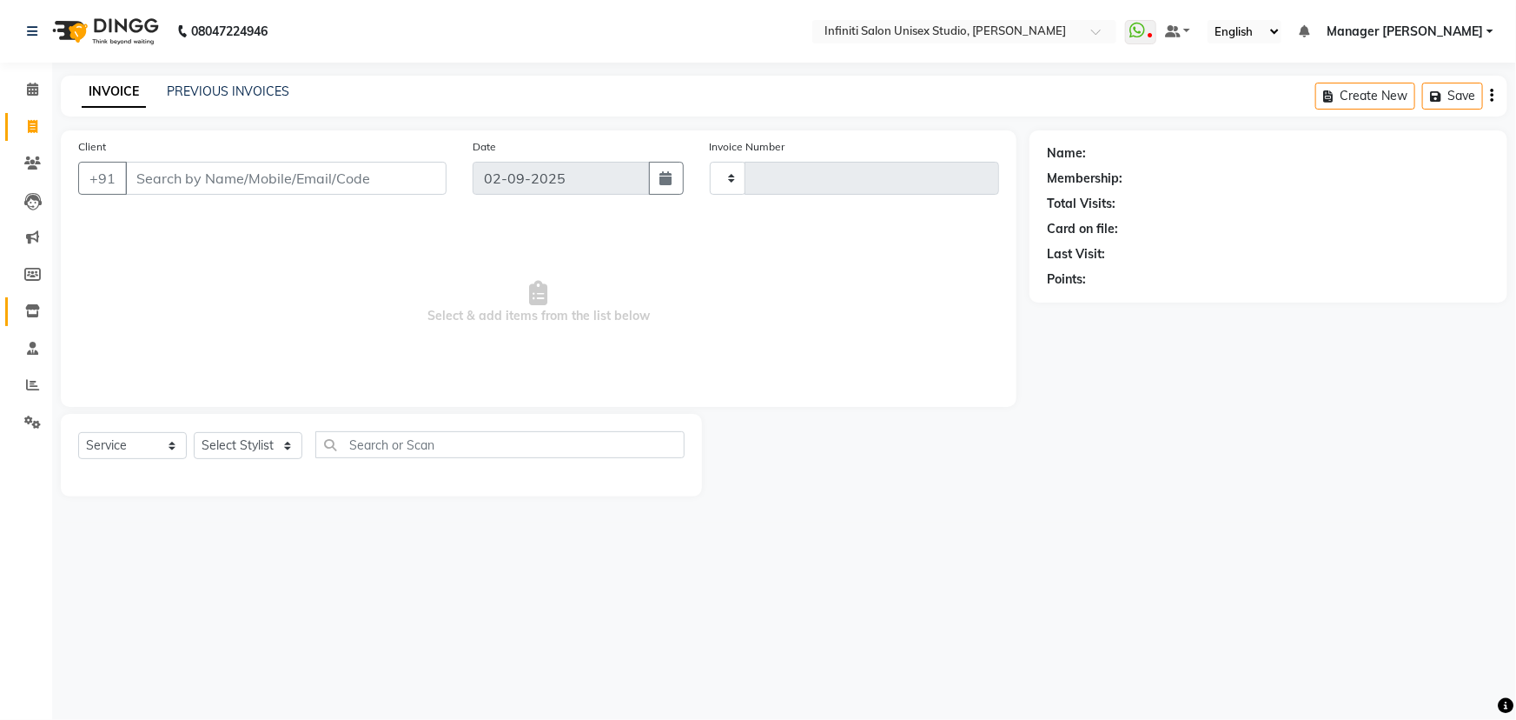
click at [33, 298] on link "Inventory" at bounding box center [26, 311] width 42 height 29
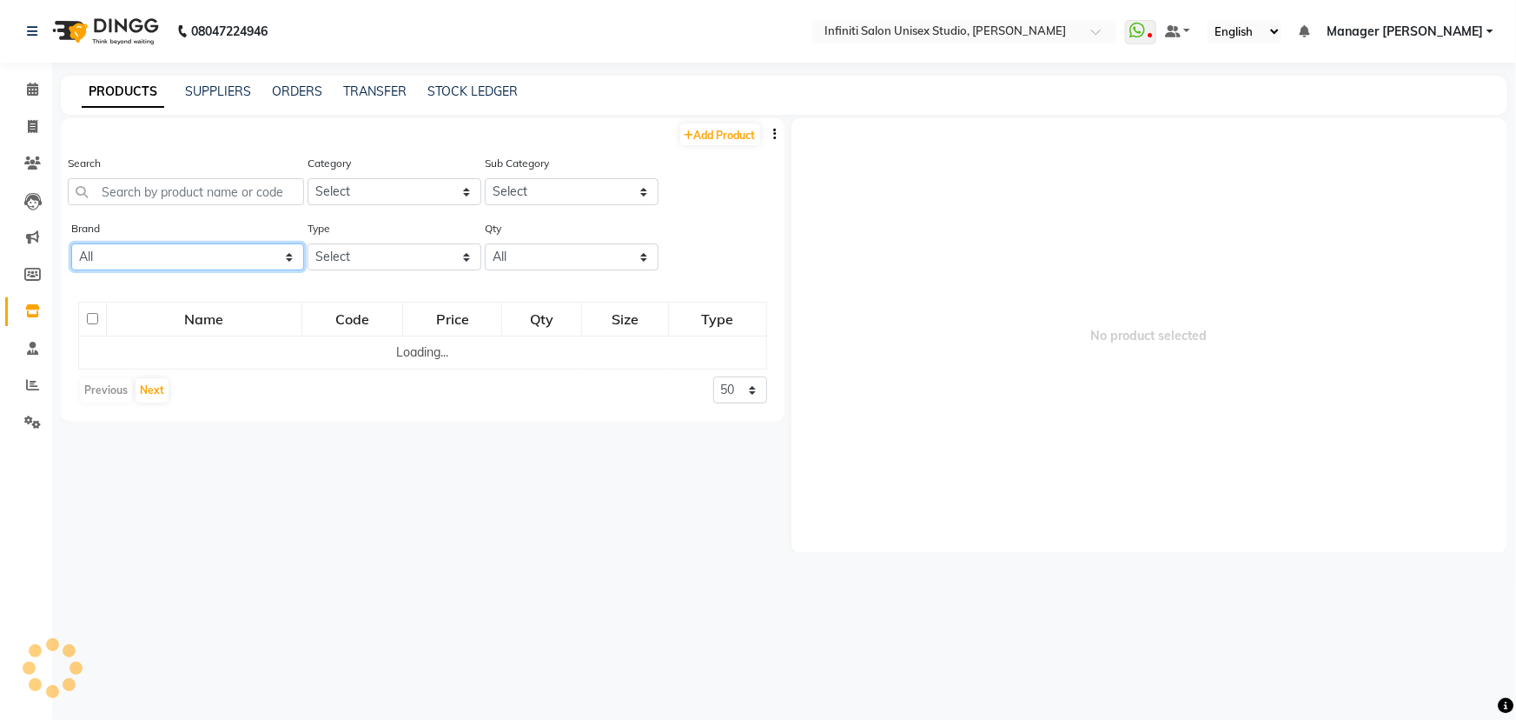
click at [161, 261] on select "All" at bounding box center [187, 256] width 233 height 27
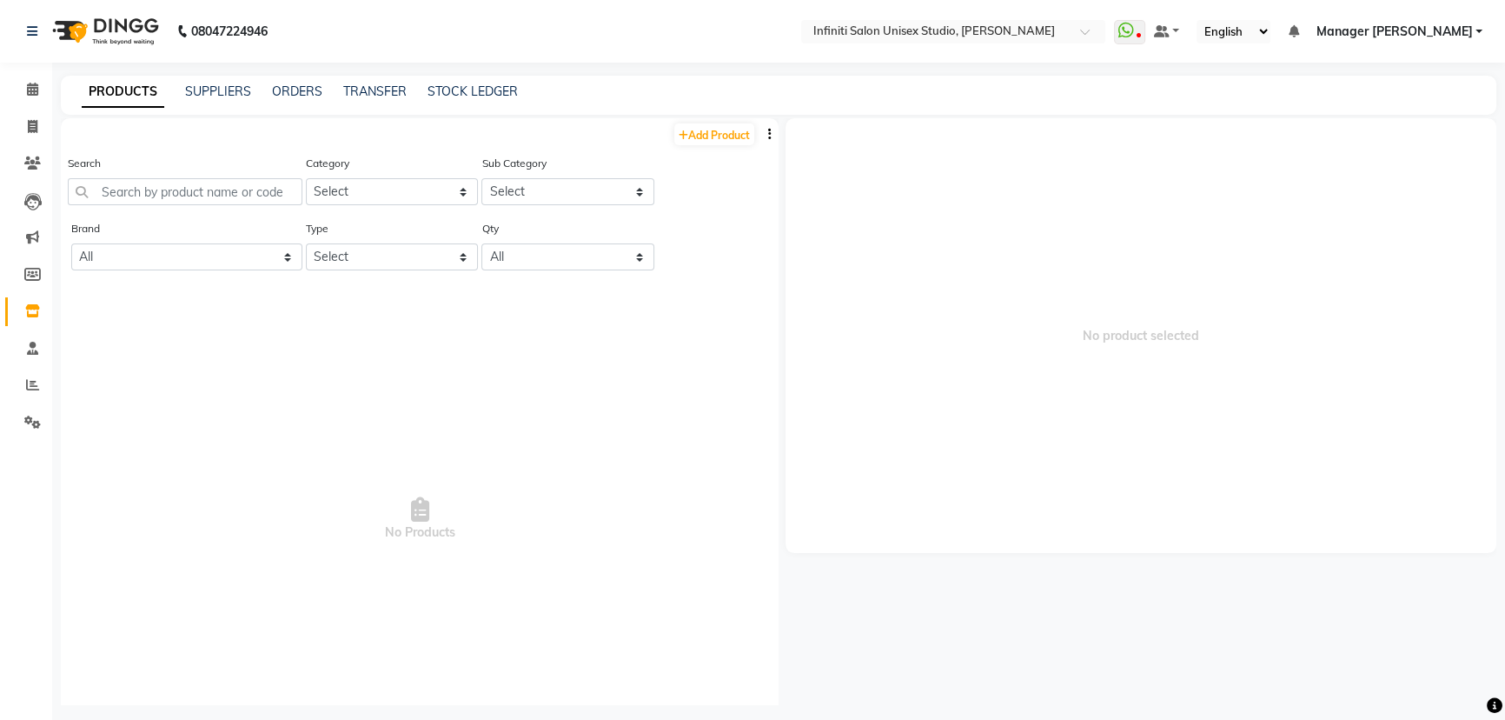
click at [293, 338] on span "No Products" at bounding box center [419, 519] width 683 height 435
click at [250, 263] on select "All" at bounding box center [186, 256] width 231 height 27
drag, startPoint x: 310, startPoint y: 328, endPoint x: 116, endPoint y: 258, distance: 207.0
click at [302, 325] on span "No Products" at bounding box center [419, 519] width 683 height 435
click at [25, 83] on span at bounding box center [32, 90] width 30 height 20
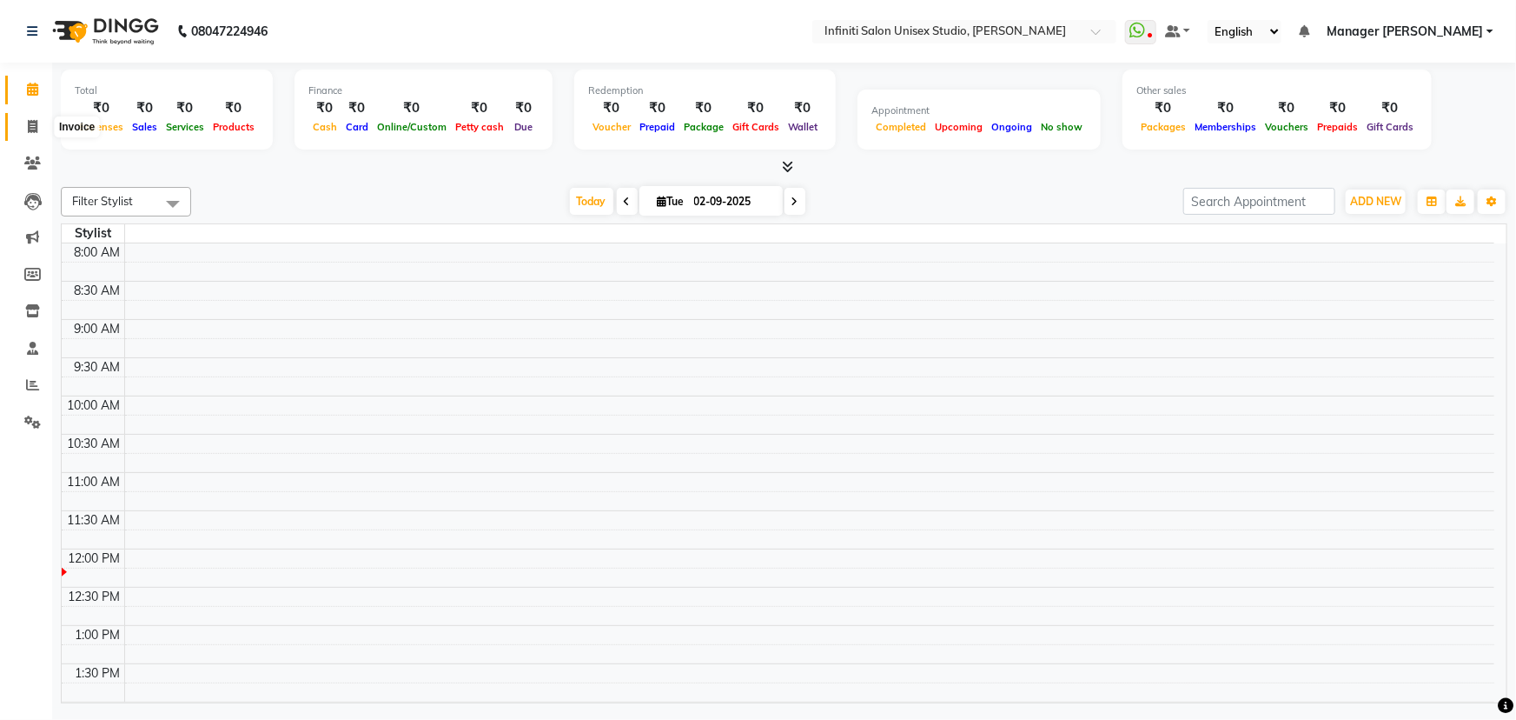
click at [21, 118] on span at bounding box center [32, 127] width 30 height 20
select select "6511"
select select "service"
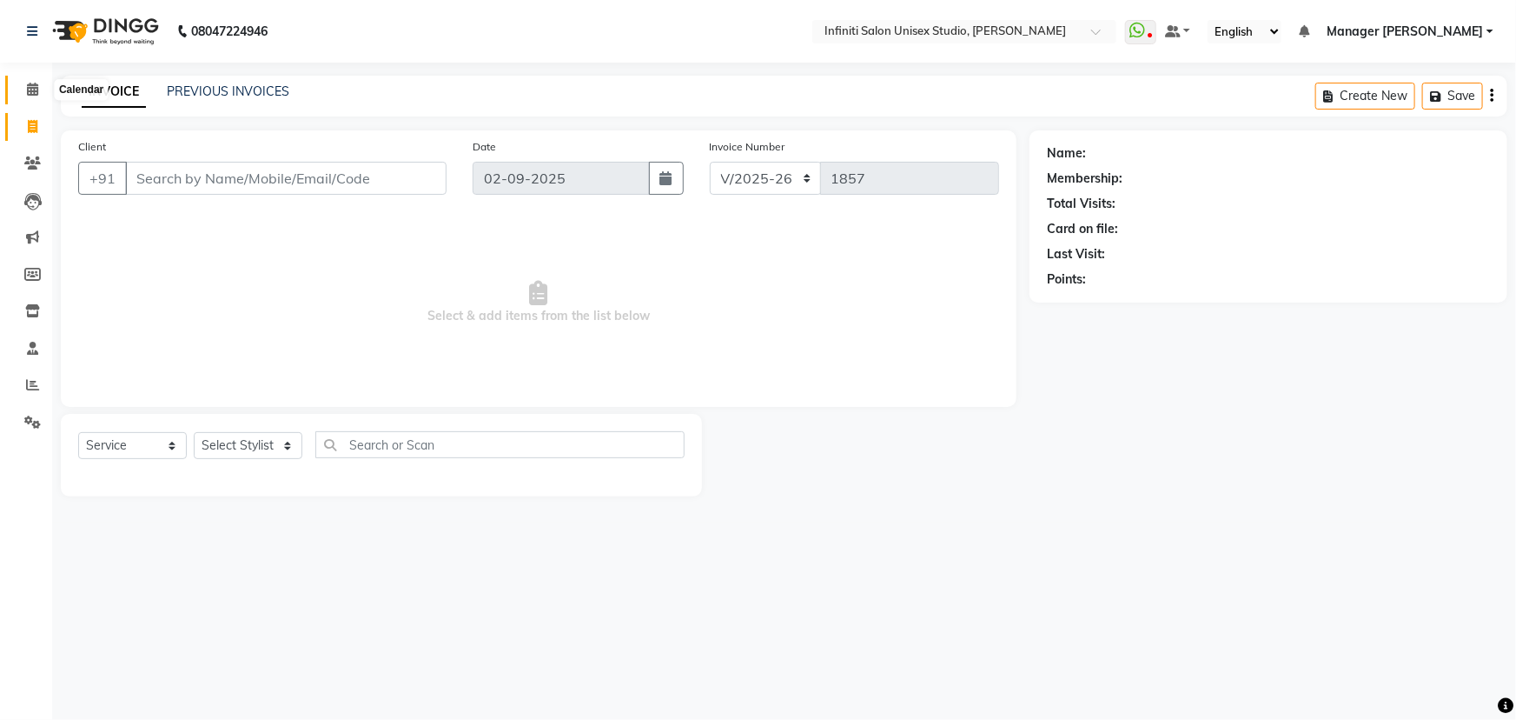
click at [29, 90] on icon at bounding box center [32, 89] width 11 height 13
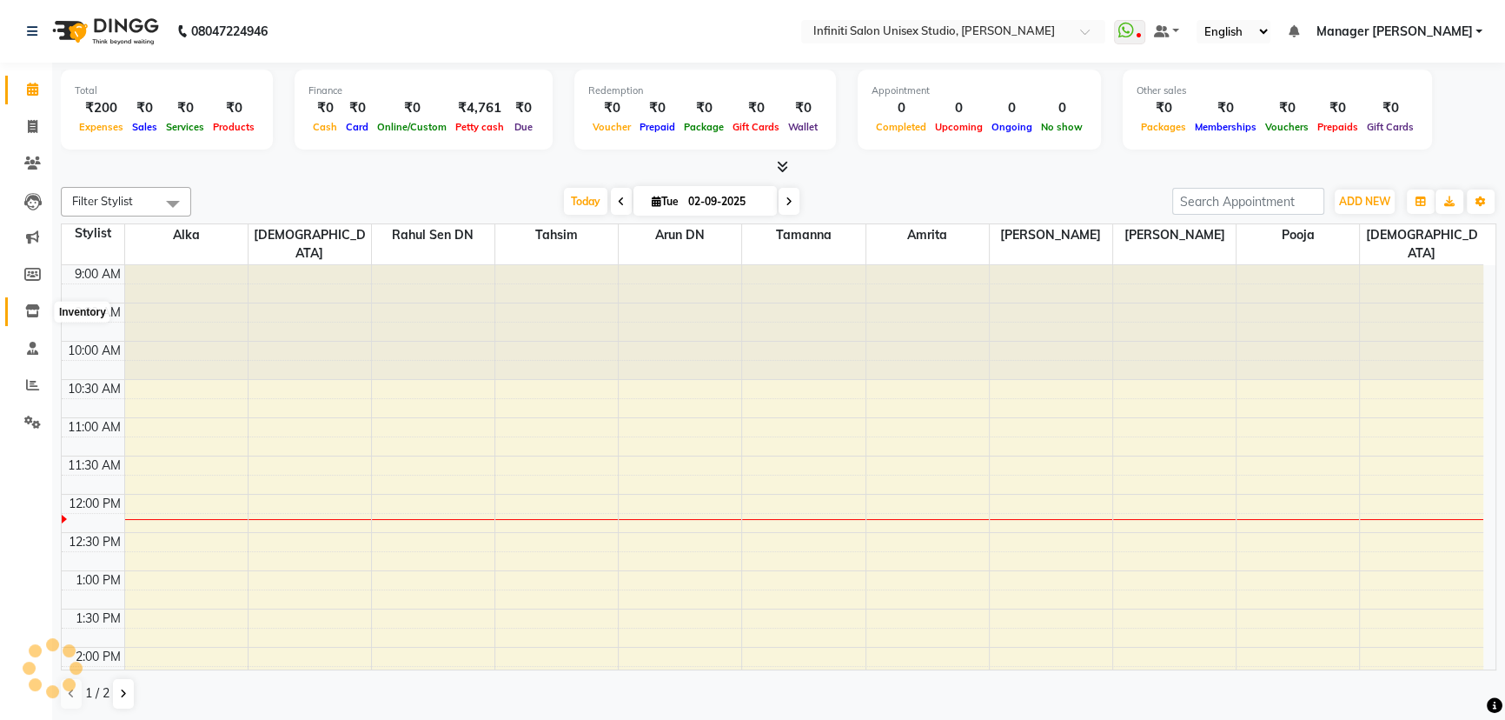
click at [41, 307] on span at bounding box center [32, 312] width 30 height 20
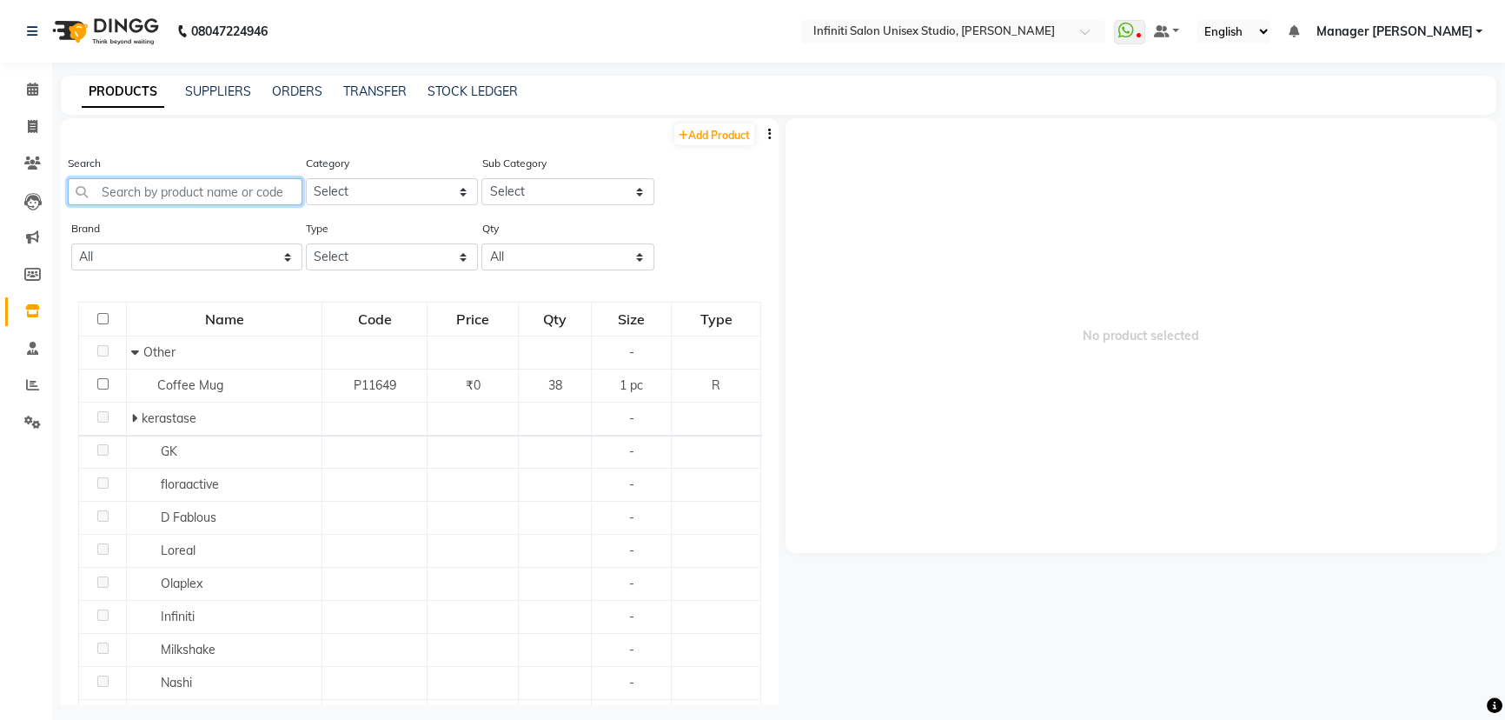
click at [235, 191] on input "text" at bounding box center [185, 191] width 235 height 27
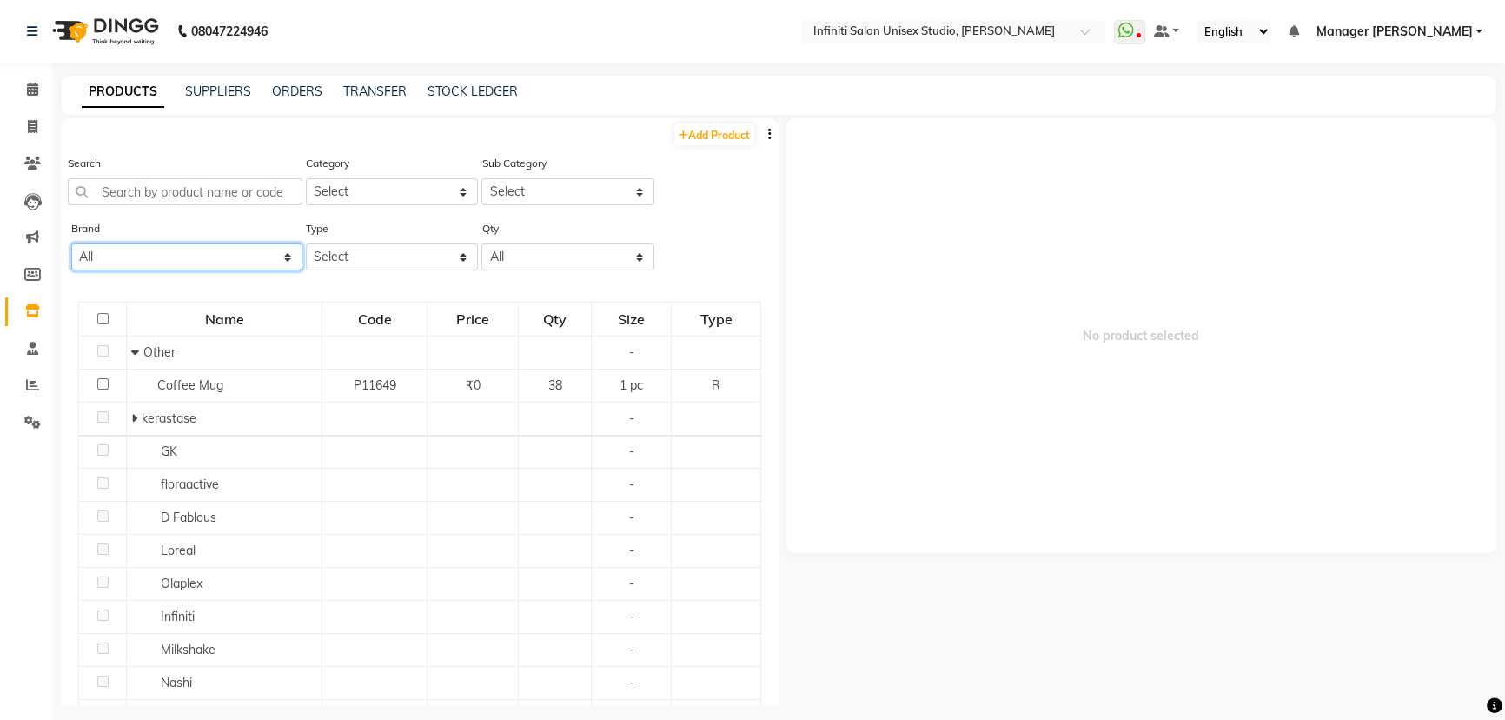
click at [183, 254] on select "All Bcl Beattitude Be Care Love Biolume Biosoft [PERSON_NAME] Dermalogica D Fab…" at bounding box center [186, 256] width 231 height 27
select select "dermalogica"
click at [71, 244] on select "All Bcl Beattitude Be Care Love Biolume Biosoft [PERSON_NAME] Dermalogica D Fab…" at bounding box center [186, 256] width 231 height 27
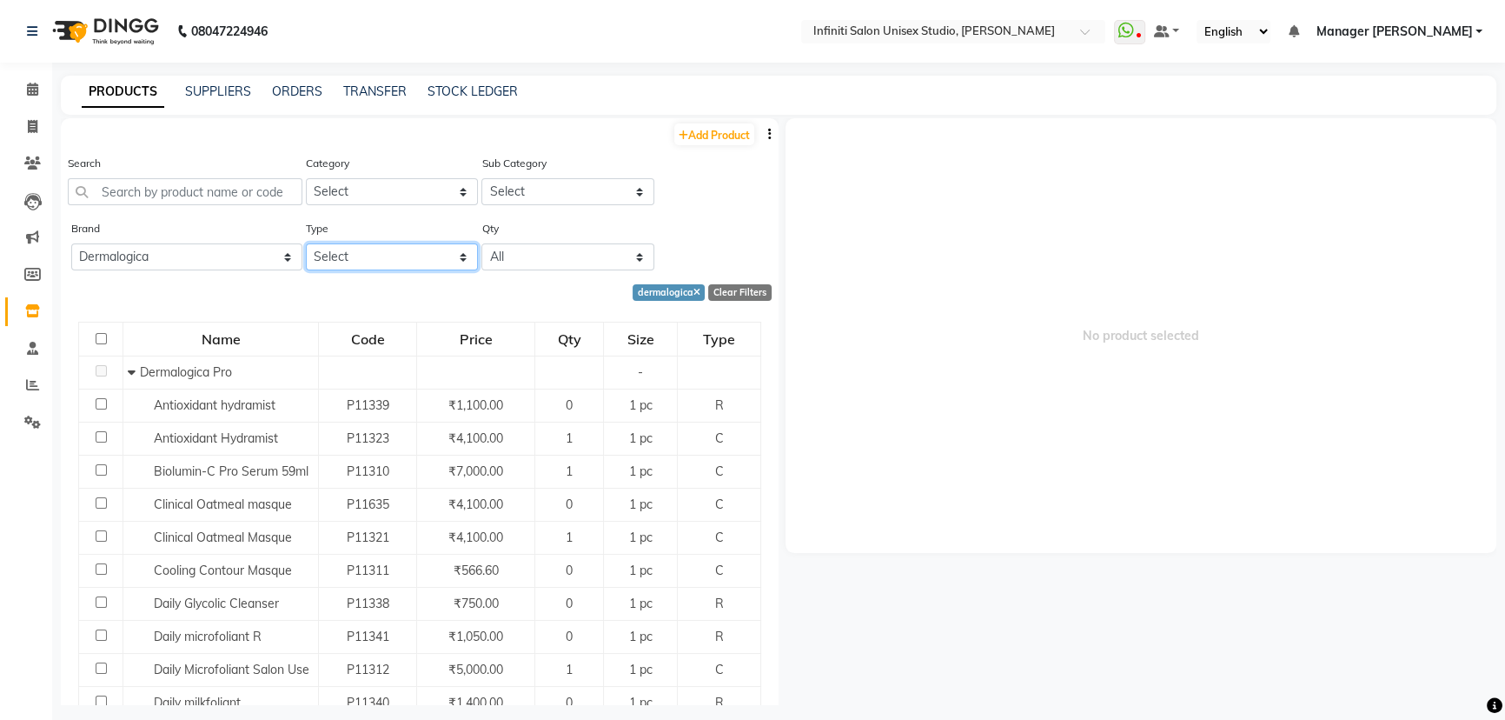
click at [340, 252] on select "Select Both Retail Consumable" at bounding box center [392, 256] width 173 height 27
select select "R"
click at [306, 244] on select "Select Both Retail Consumable" at bounding box center [392, 256] width 173 height 27
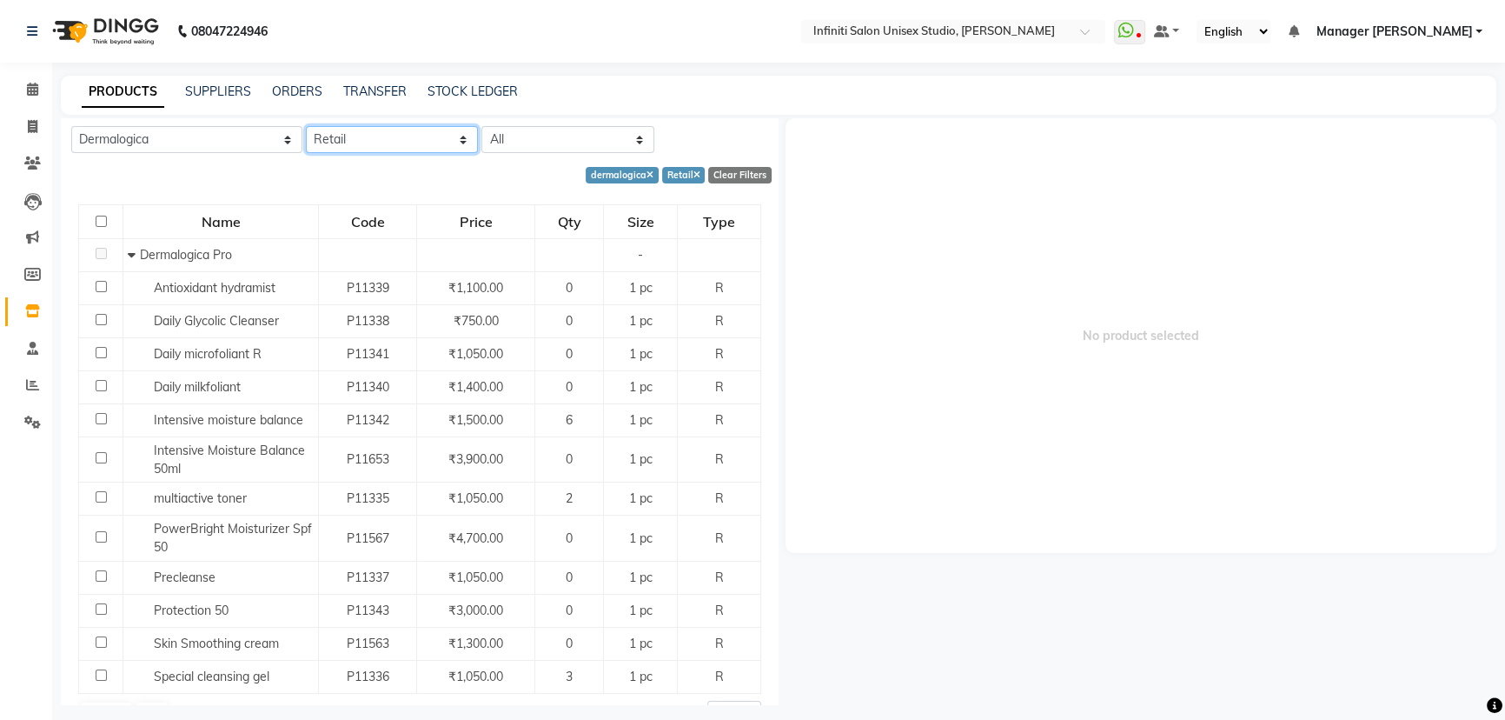
scroll to position [156, 0]
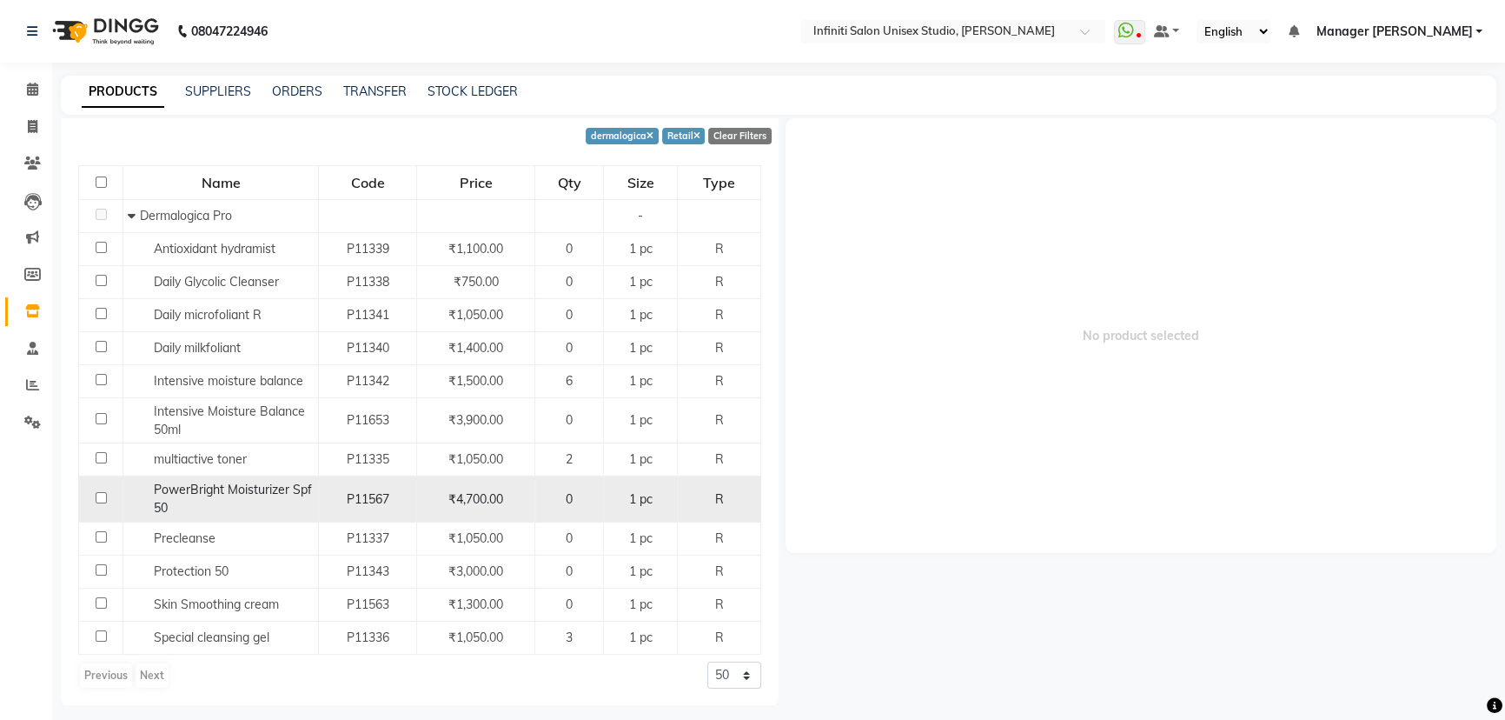
click at [284, 495] on span "PowerBright Moisturizer Spf 50" at bounding box center [233, 498] width 158 height 34
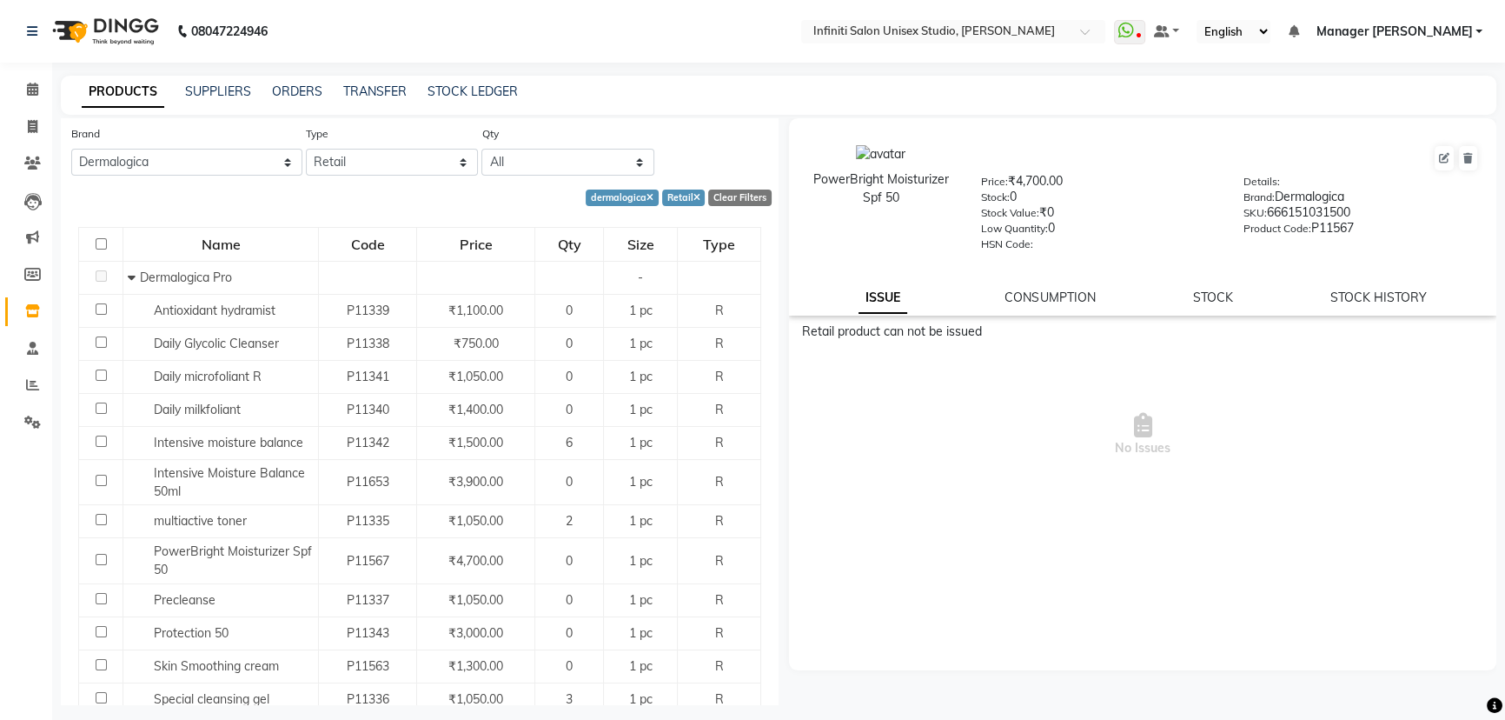
scroll to position [0, 0]
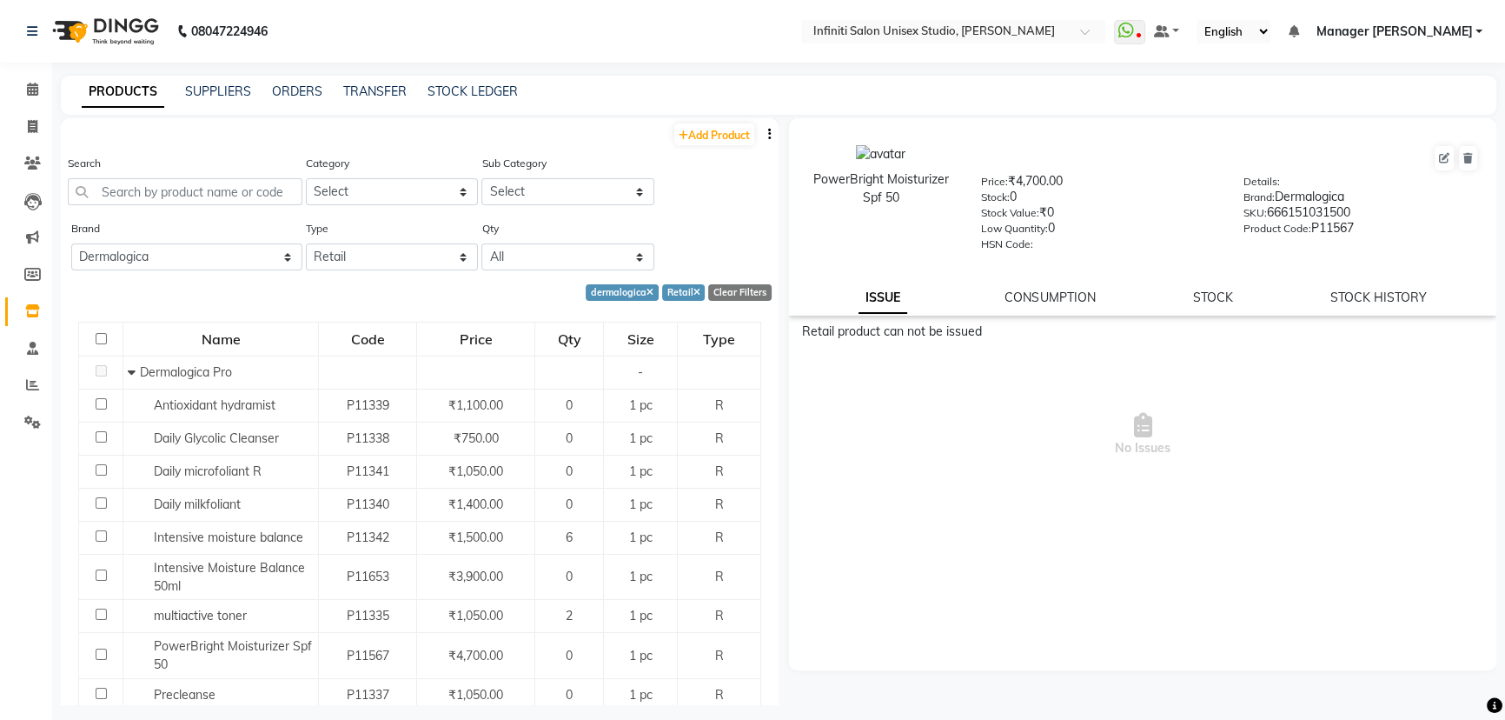
click at [691, 294] on div "Retail" at bounding box center [683, 292] width 43 height 17
click at [693, 290] on icon at bounding box center [696, 294] width 7 height 10
select select
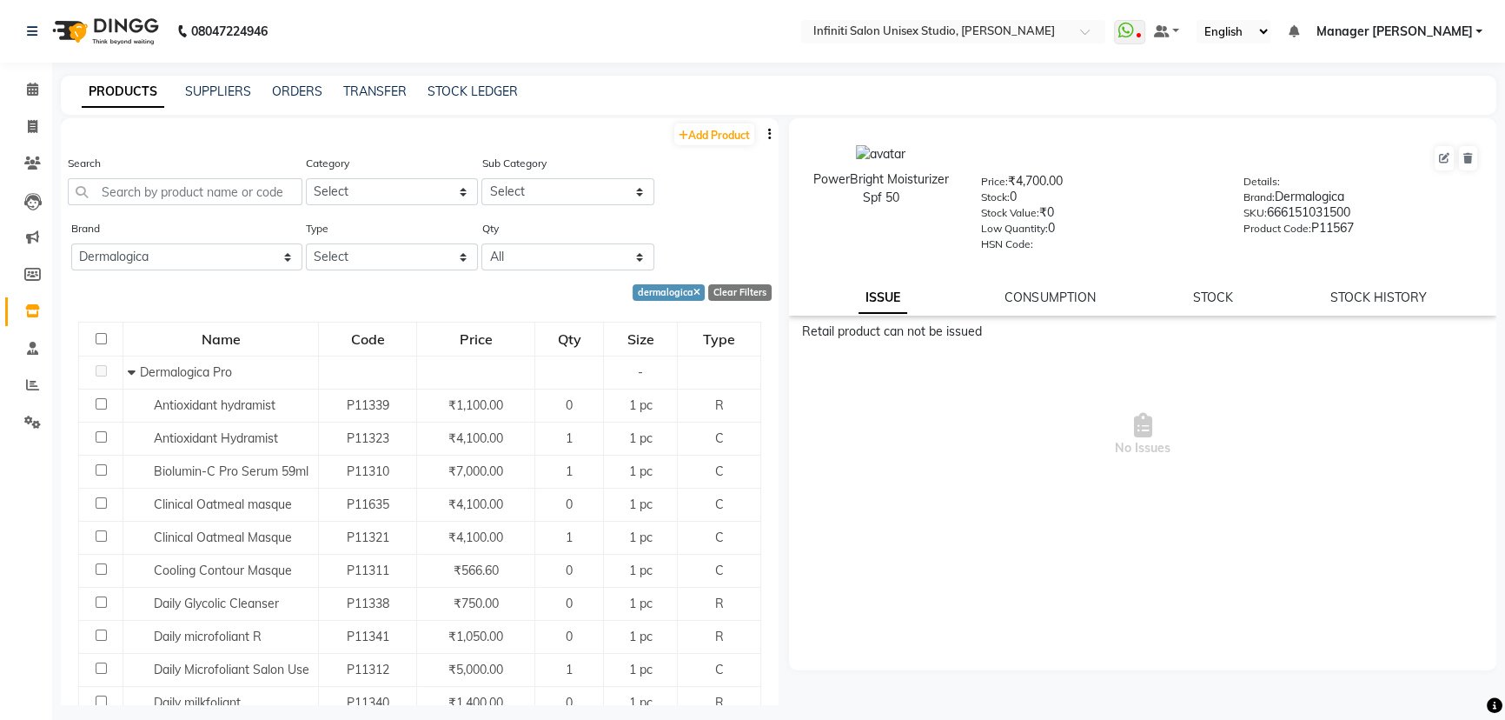
click at [255, 206] on div "Search" at bounding box center [185, 186] width 235 height 65
click at [249, 184] on input "text" at bounding box center [185, 191] width 235 height 27
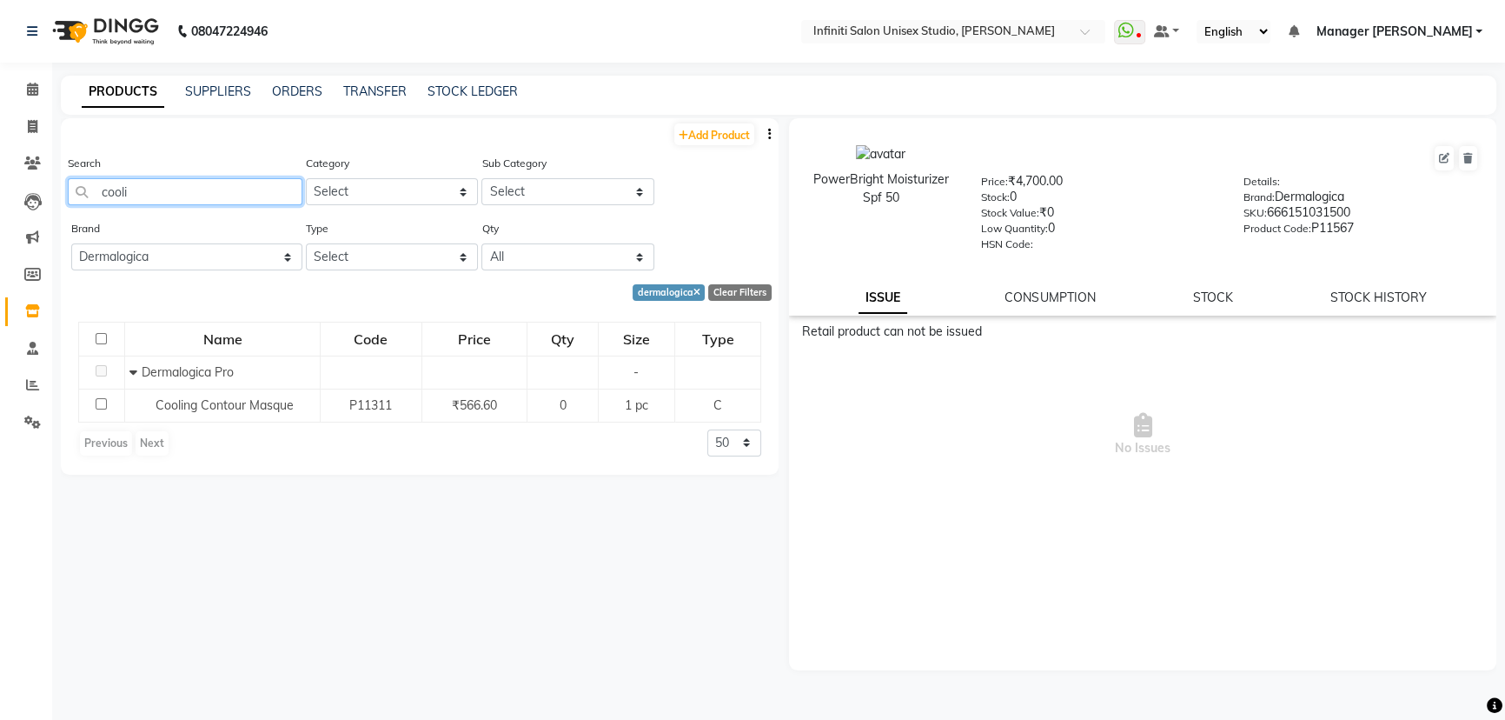
type input "cooli"
click at [17, 86] on span at bounding box center [32, 90] width 30 height 20
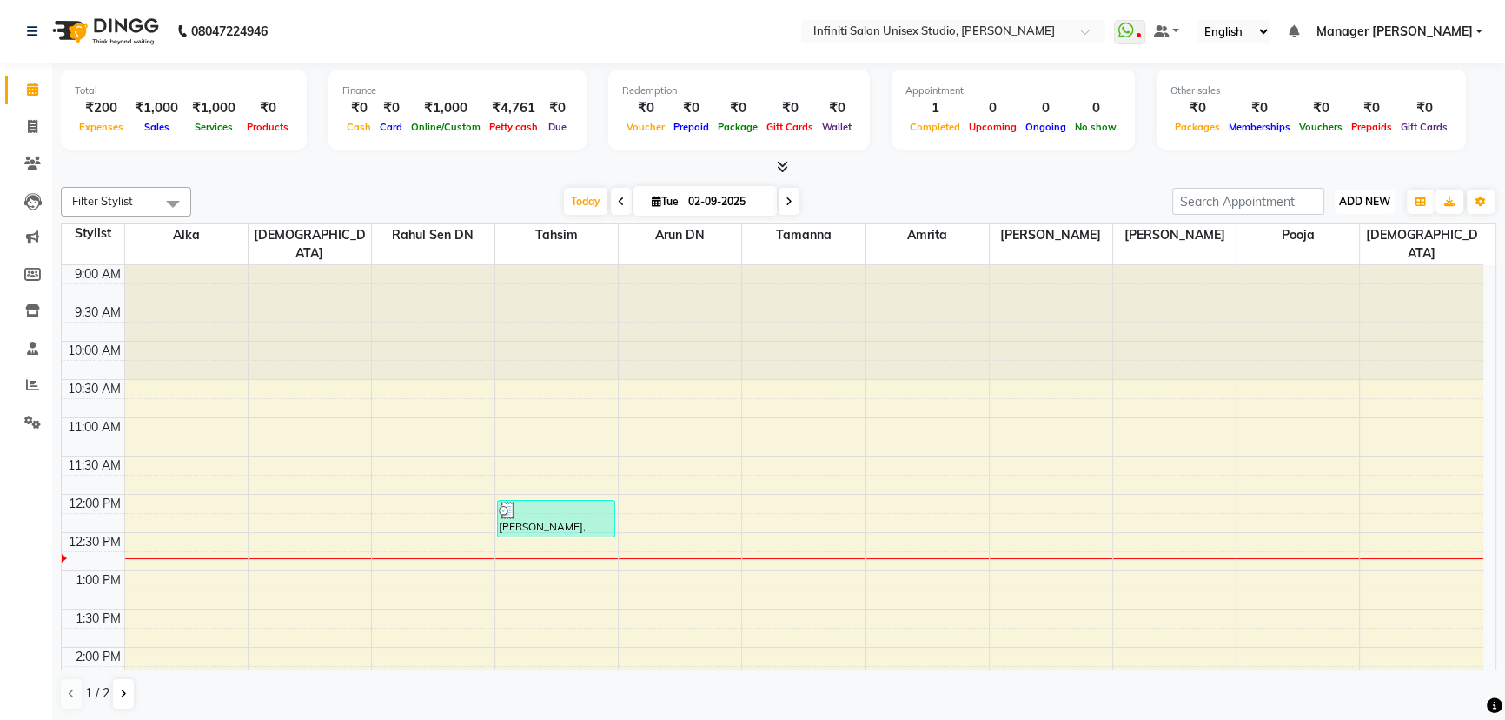
click at [1370, 202] on span "ADD NEW" at bounding box center [1364, 201] width 51 height 13
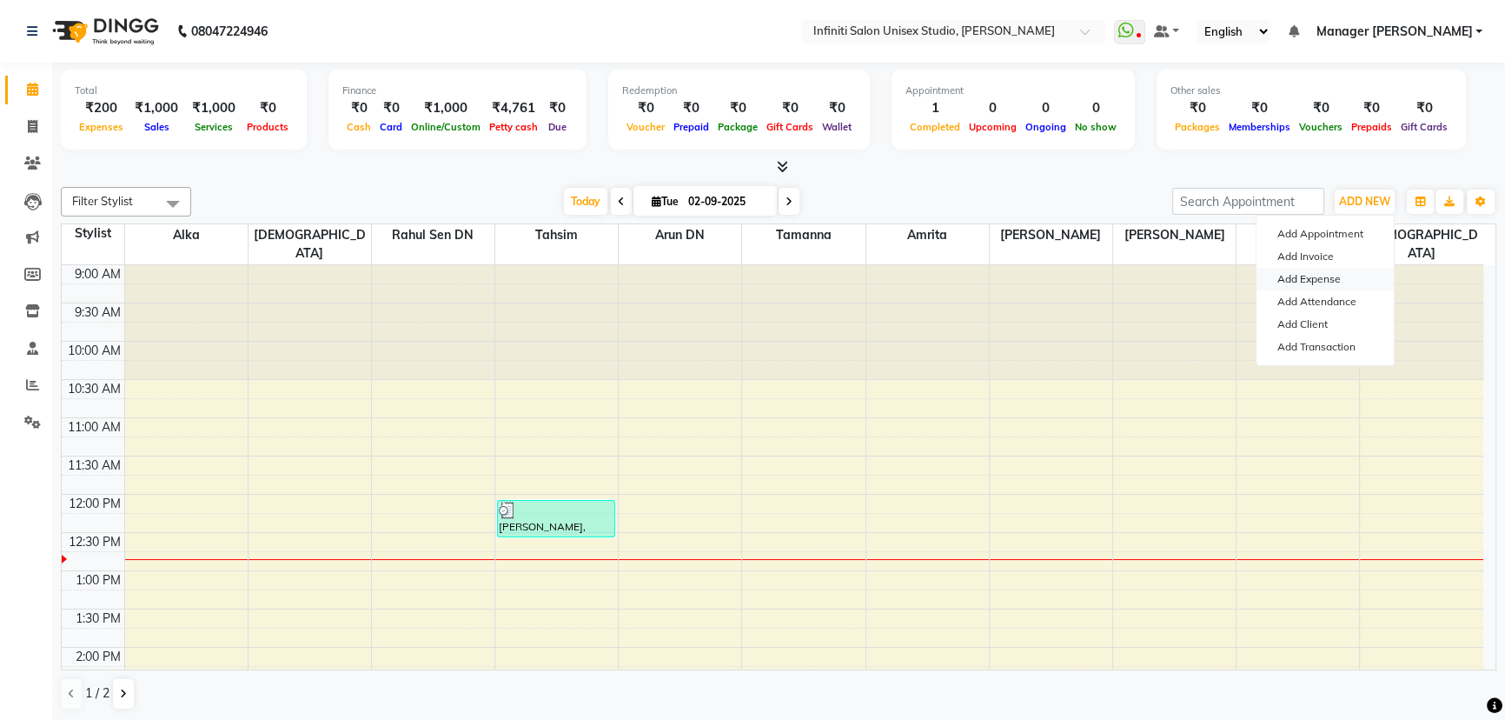
click at [1314, 277] on link "Add Expense" at bounding box center [1325, 279] width 137 height 23
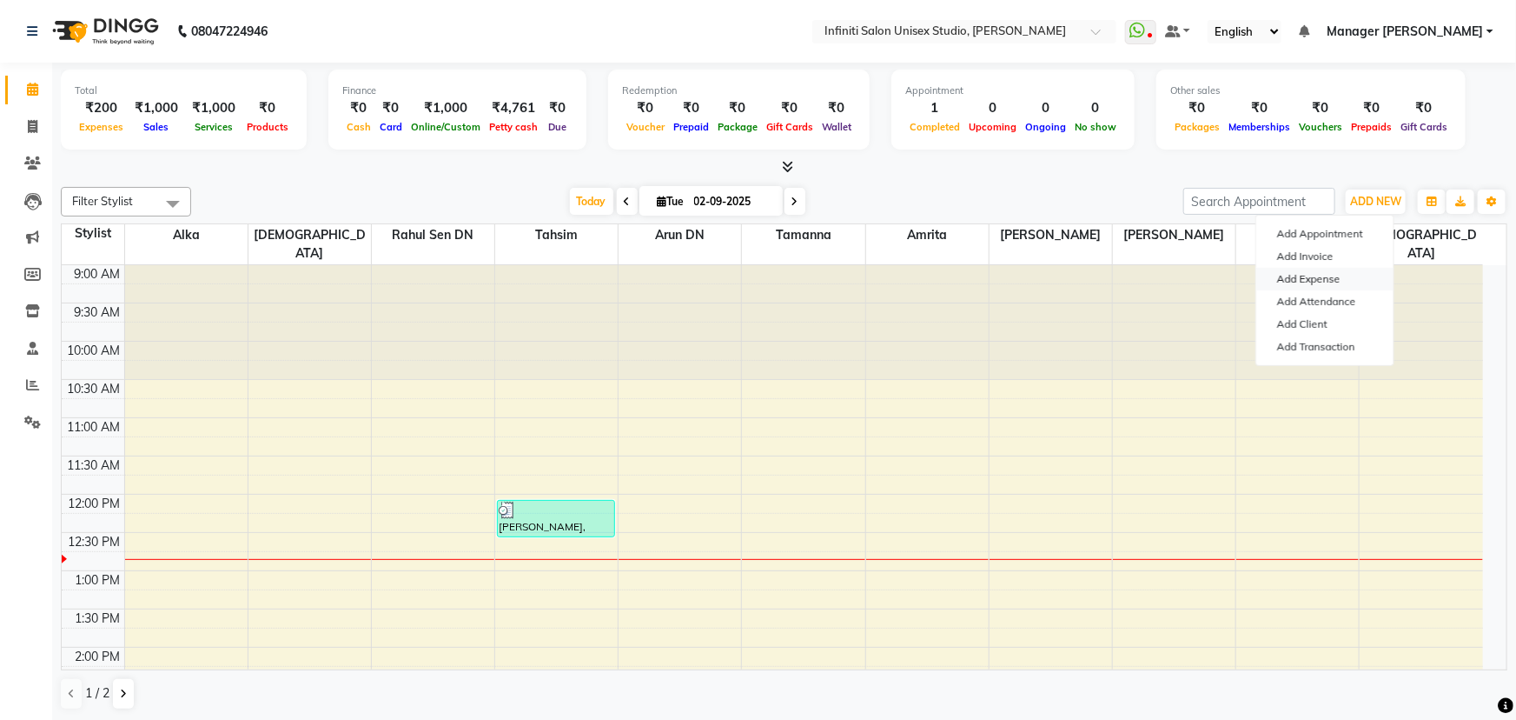
select select "1"
select select "5538"
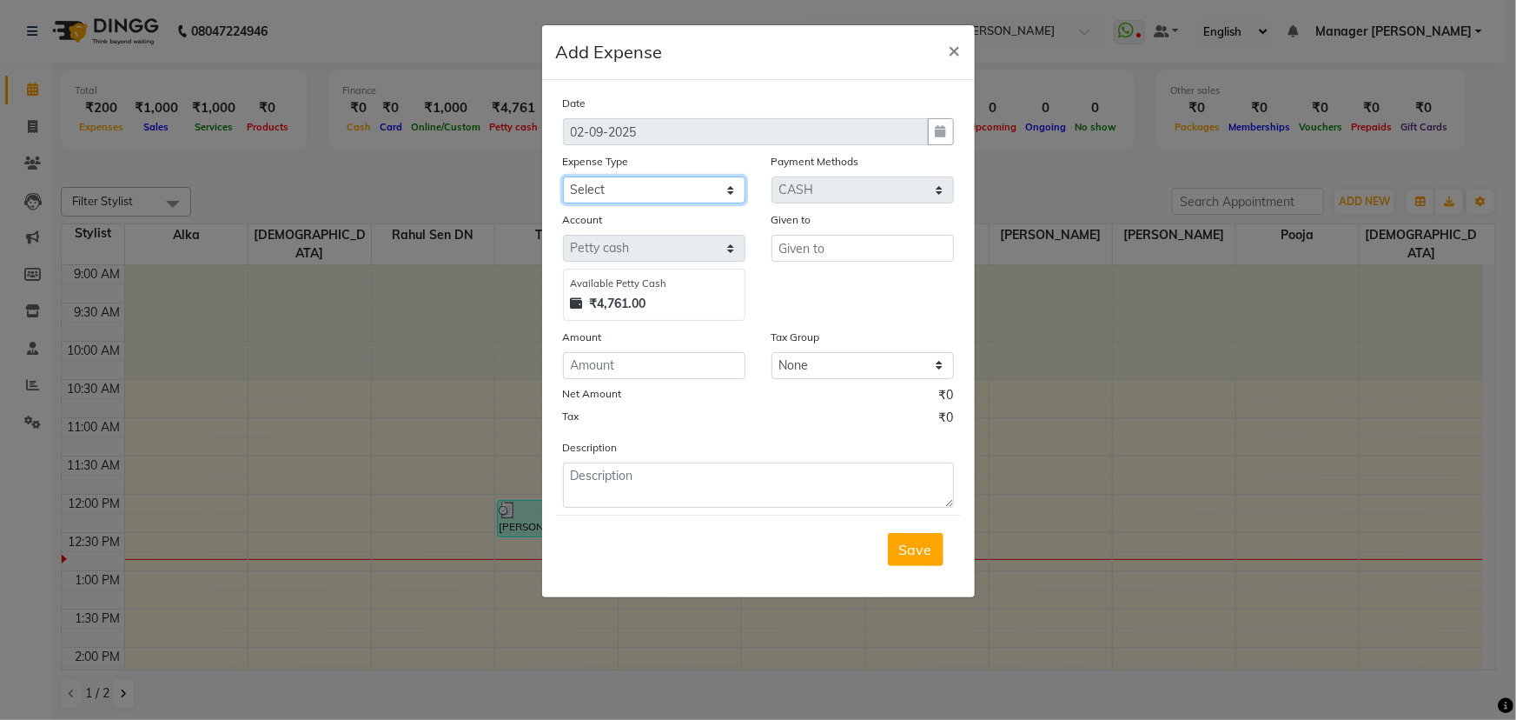
click at [671, 190] on select "Select Advance Salary Client Snacks Fuel Incentive Maintenance Miscellaneous Pa…" at bounding box center [654, 189] width 182 height 27
select select "12403"
click at [563, 177] on select "Select Advance Salary Client Snacks Fuel Incentive Maintenance Miscellaneous Pa…" at bounding box center [654, 189] width 182 height 27
click at [824, 253] on input "text" at bounding box center [863, 248] width 182 height 27
type input "[PERSON_NAME]"
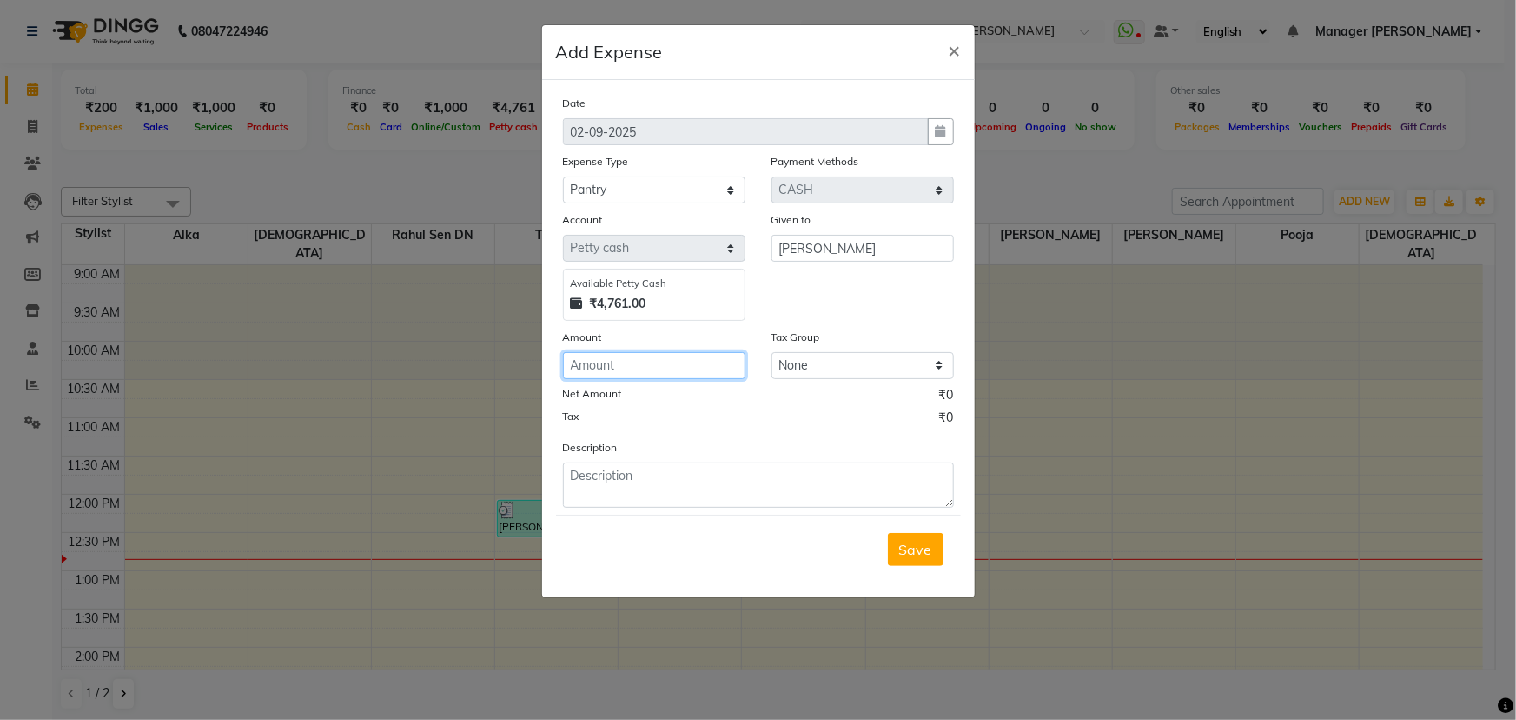
click at [608, 366] on input "number" at bounding box center [654, 365] width 182 height 27
type input "500"
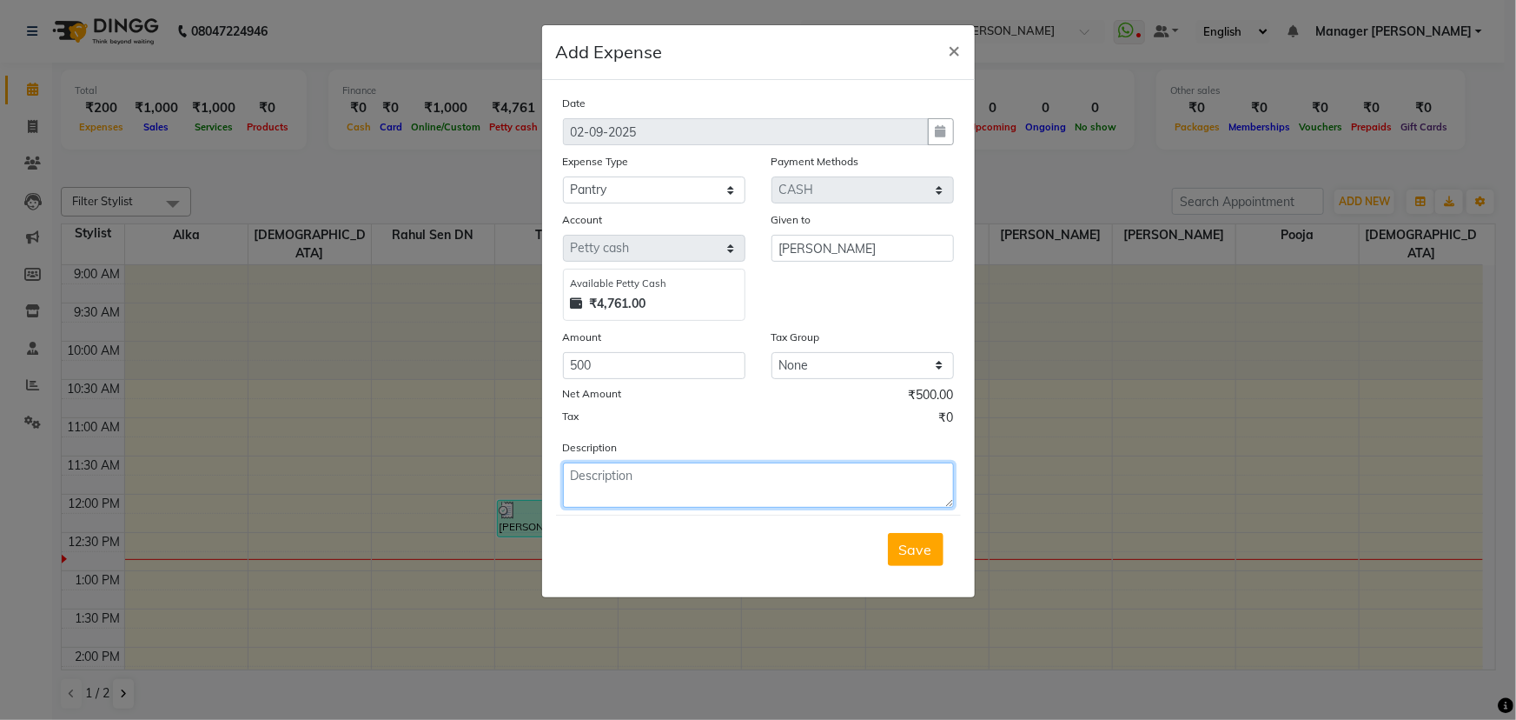
click at [689, 502] on textarea at bounding box center [758, 484] width 391 height 45
type textarea "Garbage bag big size"
click at [907, 544] on span "Save" at bounding box center [915, 549] width 33 height 17
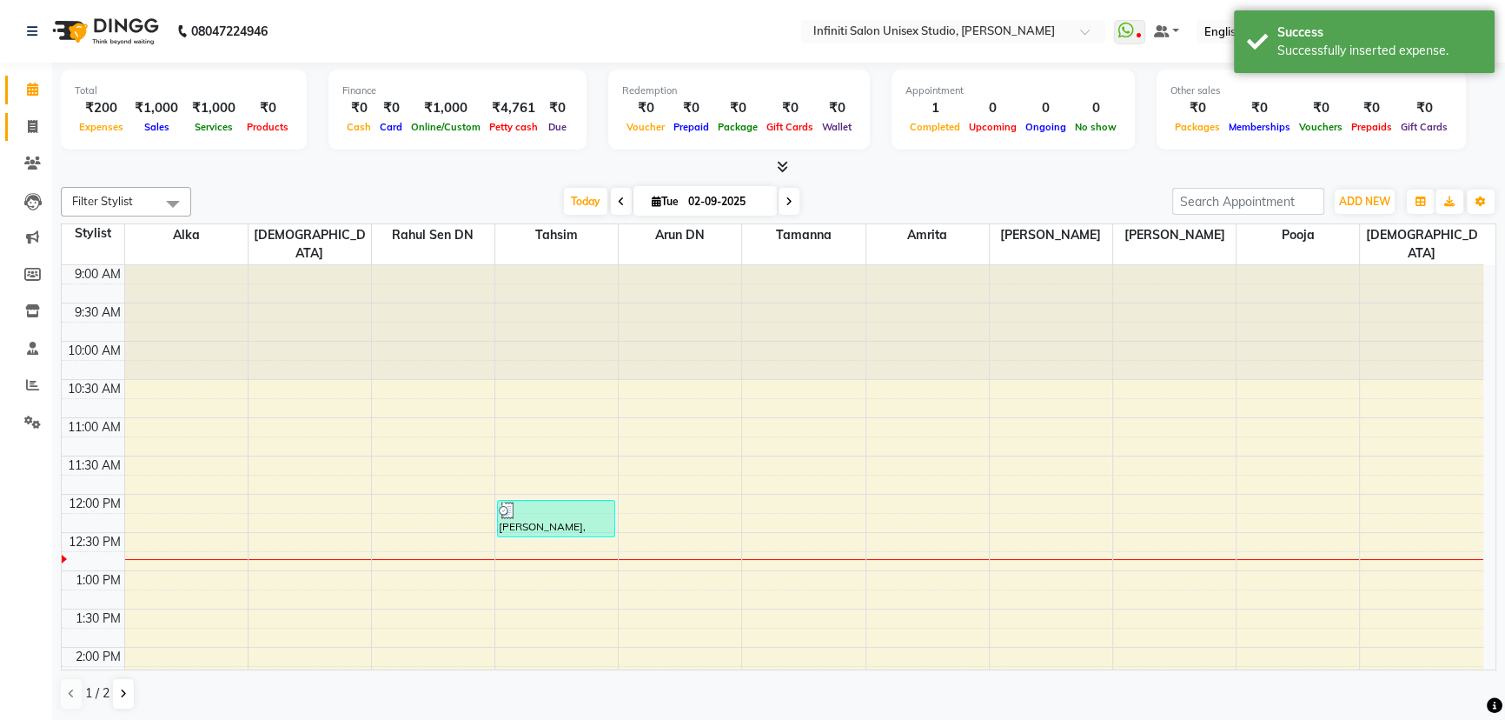
click at [36, 114] on link "Invoice" at bounding box center [26, 127] width 42 height 29
select select "6511"
select select "service"
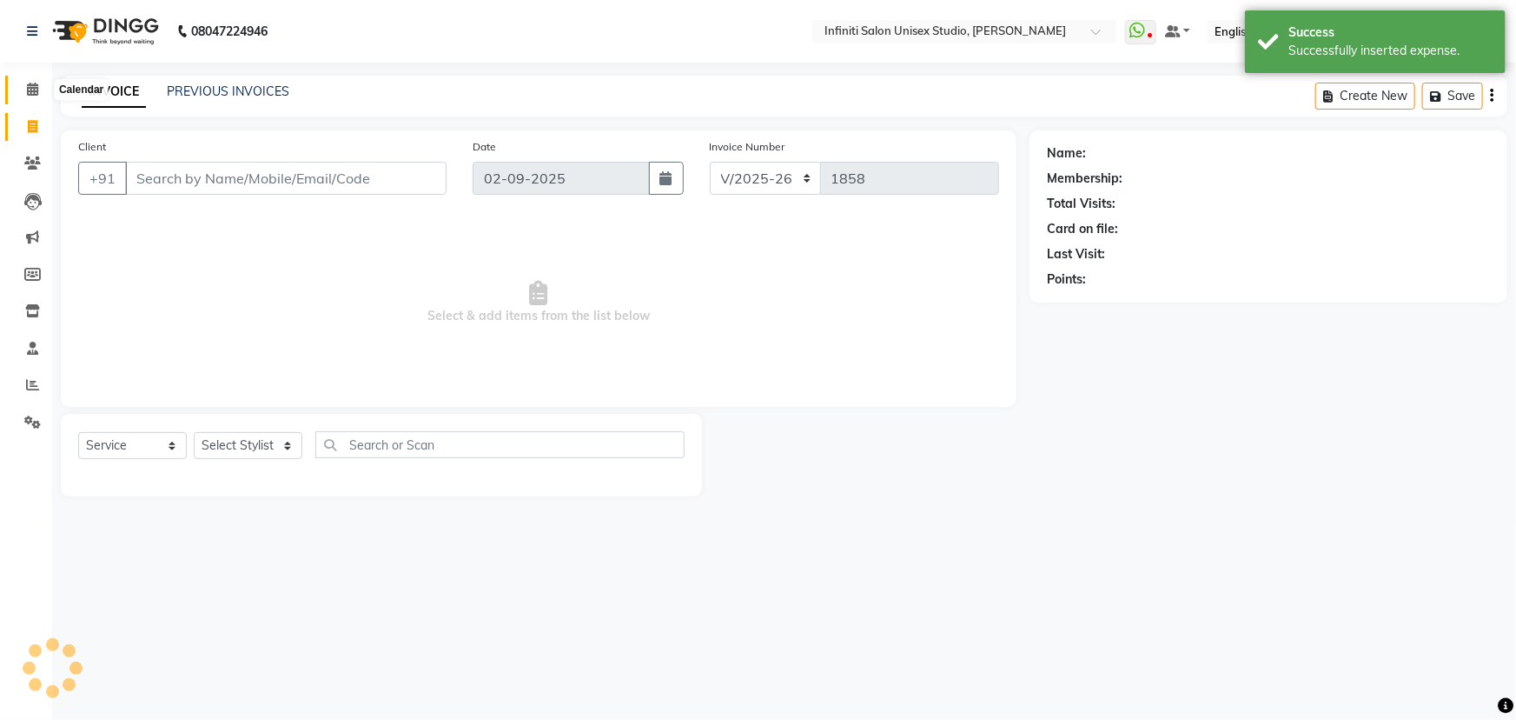
click at [35, 92] on icon at bounding box center [32, 89] width 11 height 13
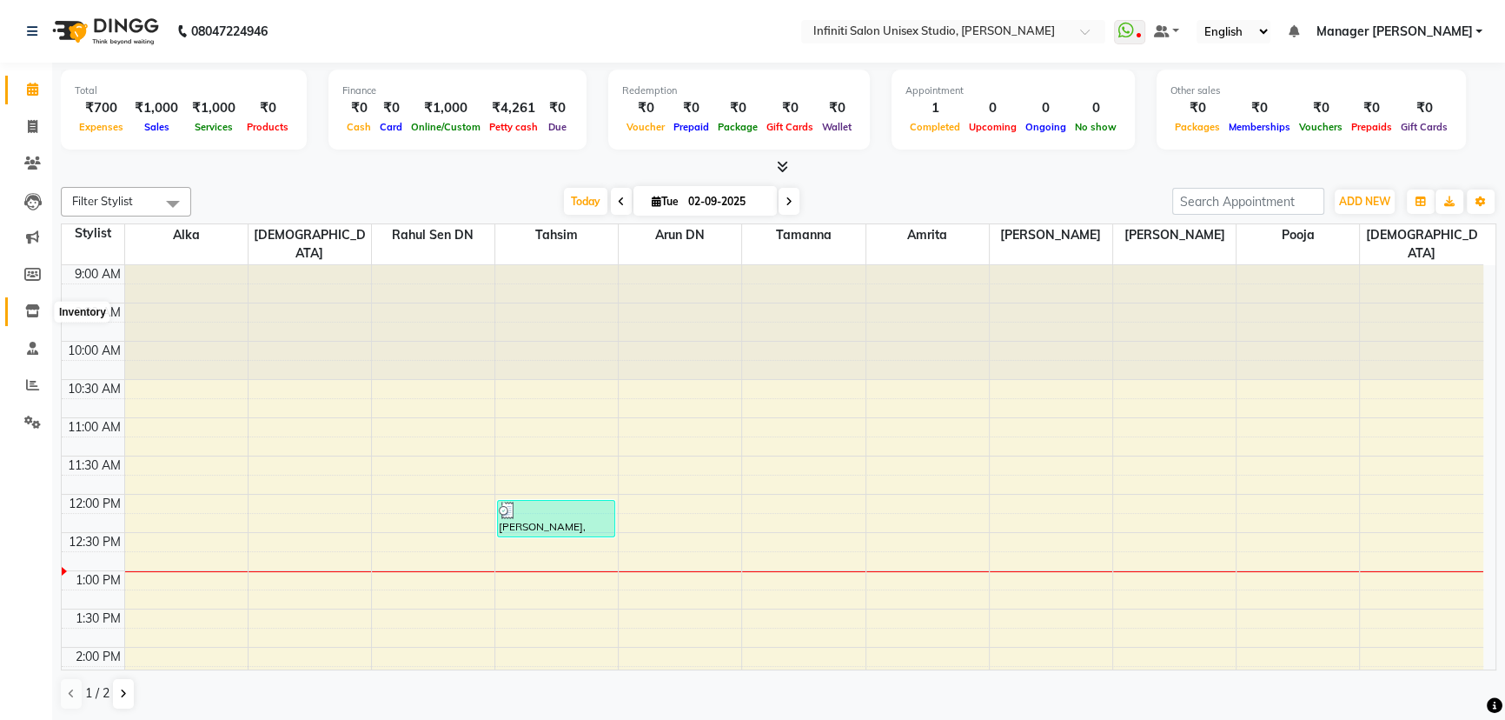
click at [37, 312] on icon at bounding box center [32, 310] width 15 height 13
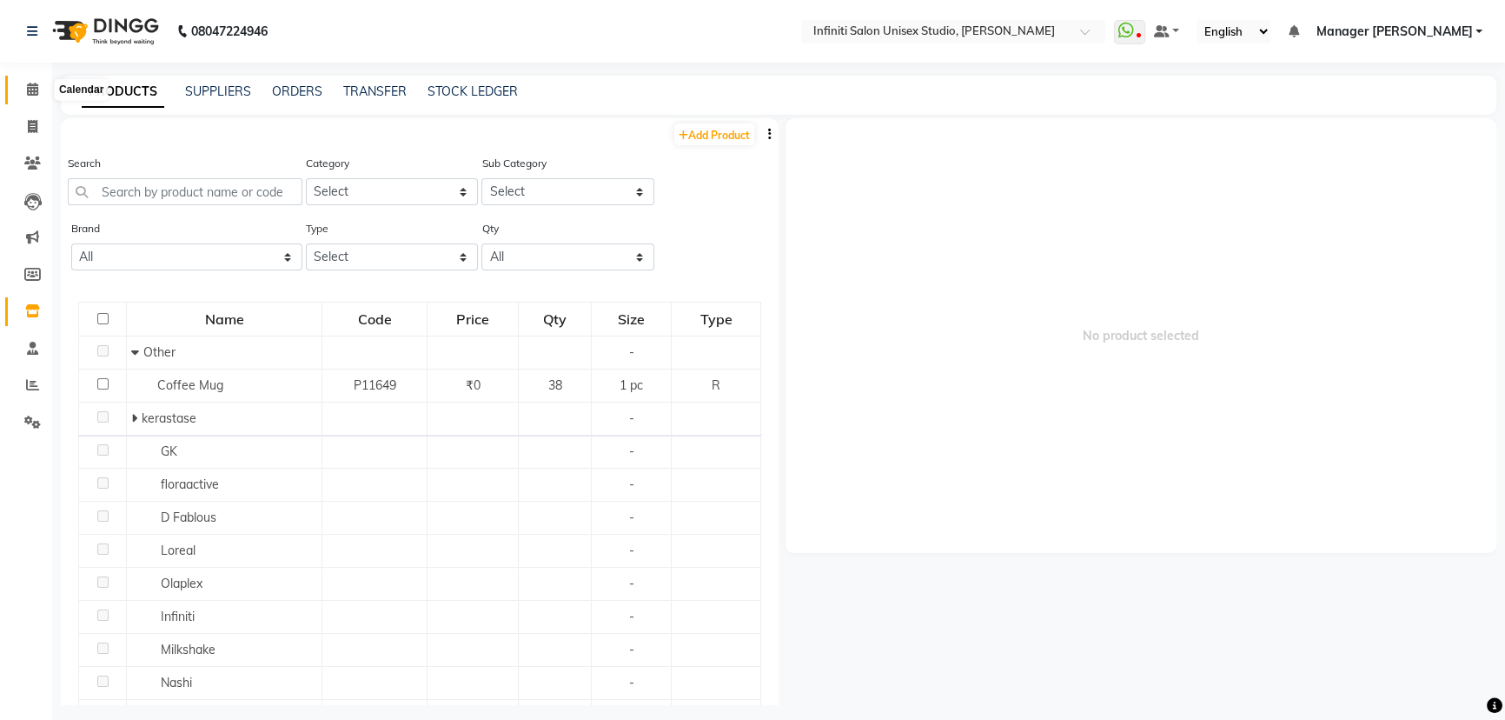
click at [27, 90] on icon at bounding box center [32, 89] width 11 height 13
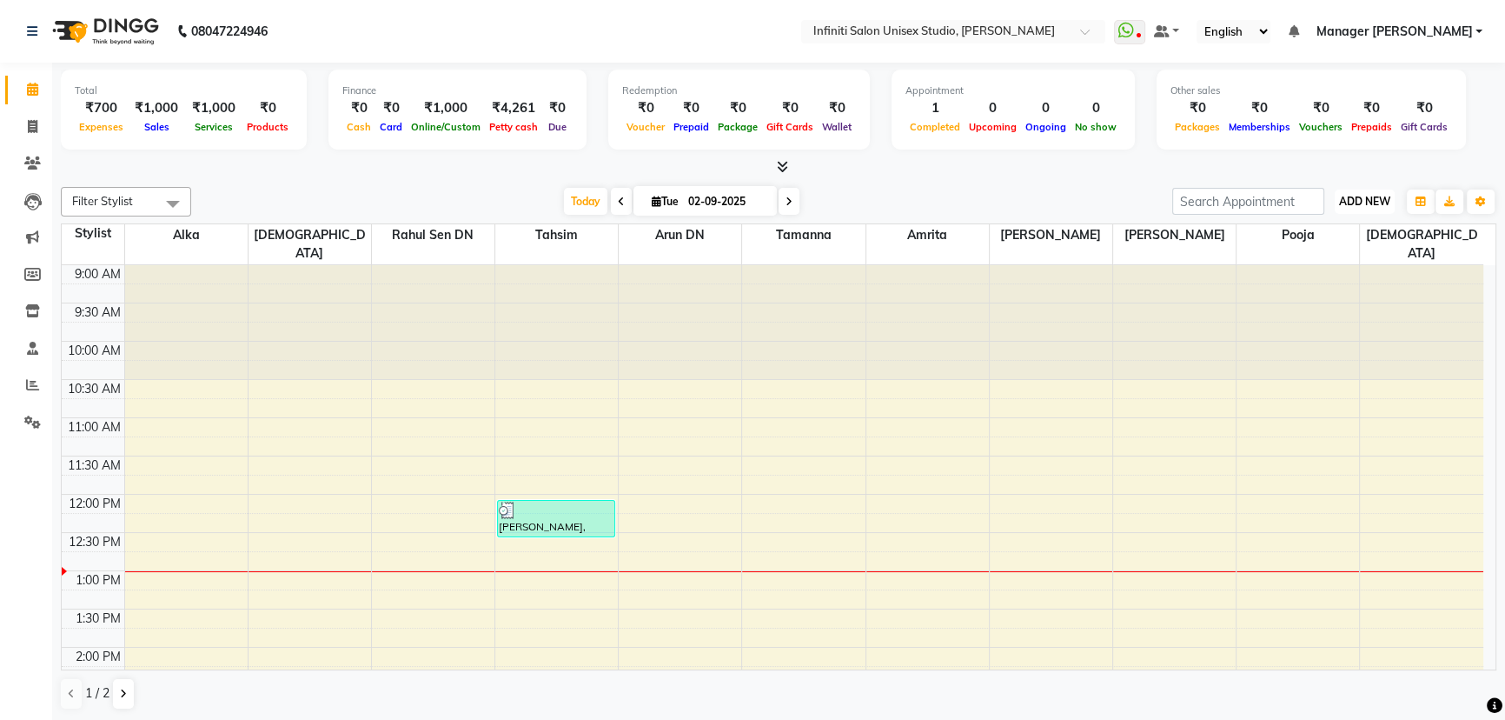
click at [1365, 196] on span "ADD NEW" at bounding box center [1364, 201] width 51 height 13
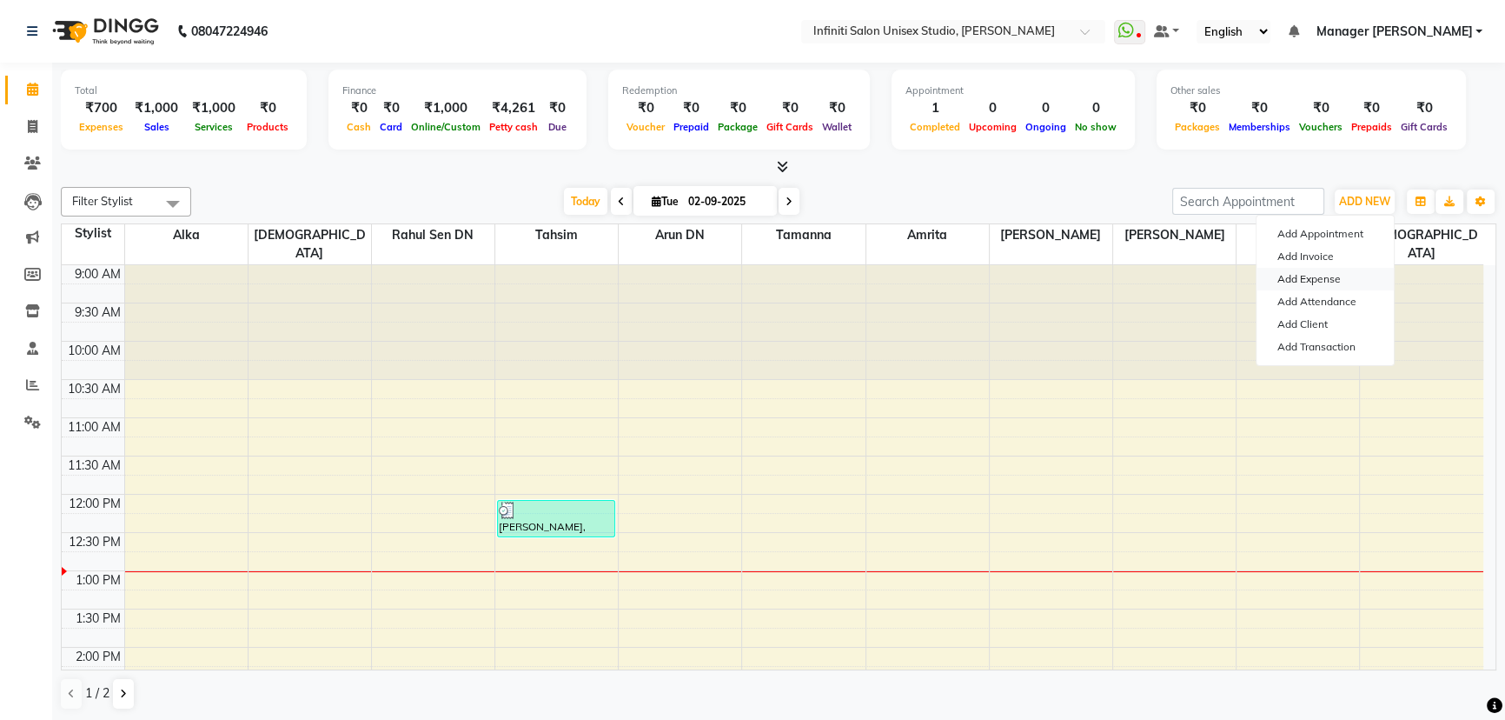
click at [1331, 281] on link "Add Expense" at bounding box center [1325, 279] width 137 height 23
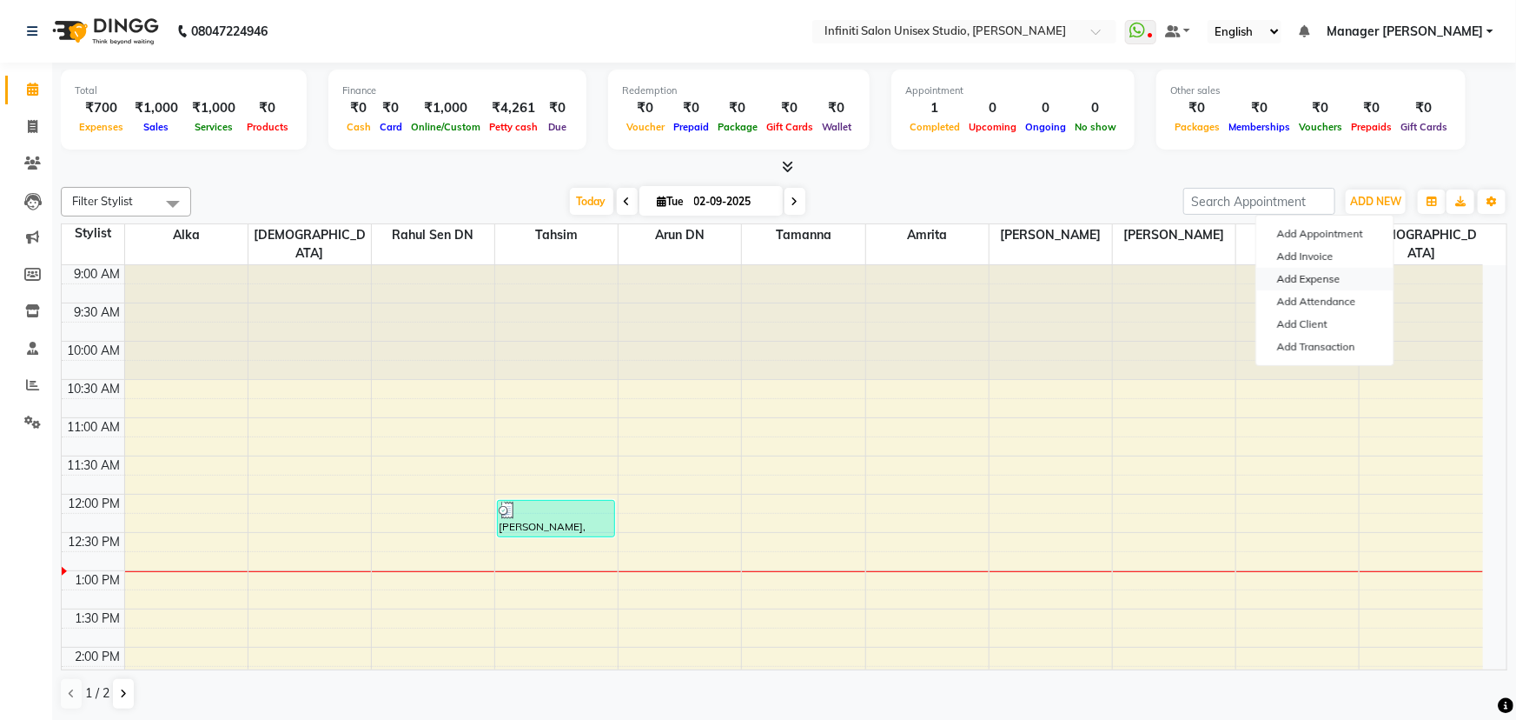
select select "1"
select select "5538"
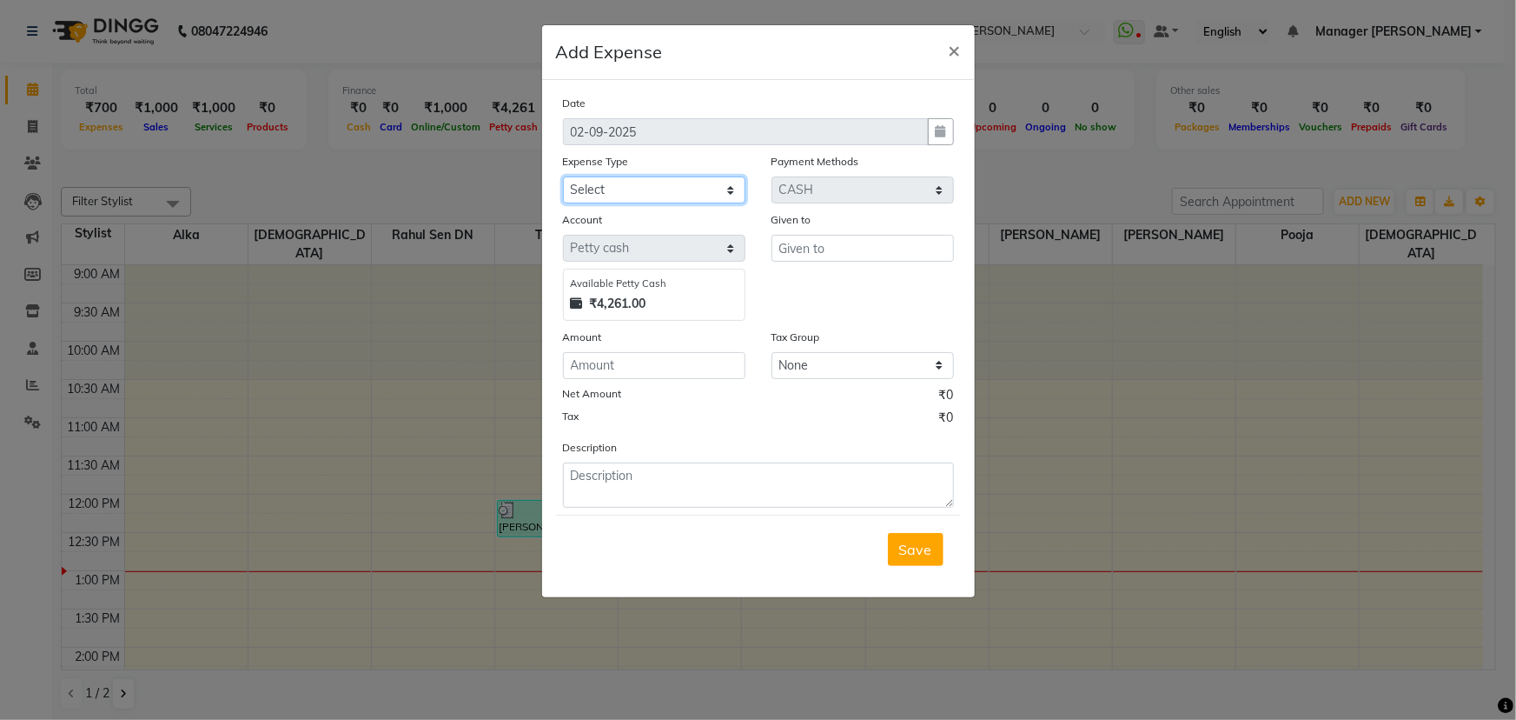
click at [646, 183] on select "Select Advance Salary Client Snacks Fuel Incentive Maintenance Miscellaneous Pa…" at bounding box center [654, 189] width 182 height 27
select select "12403"
click at [563, 177] on select "Select Advance Salary Client Snacks Fuel Incentive Maintenance Miscellaneous Pa…" at bounding box center [654, 189] width 182 height 27
click at [846, 258] on input "text" at bounding box center [863, 248] width 182 height 27
type input "[PERSON_NAME]"
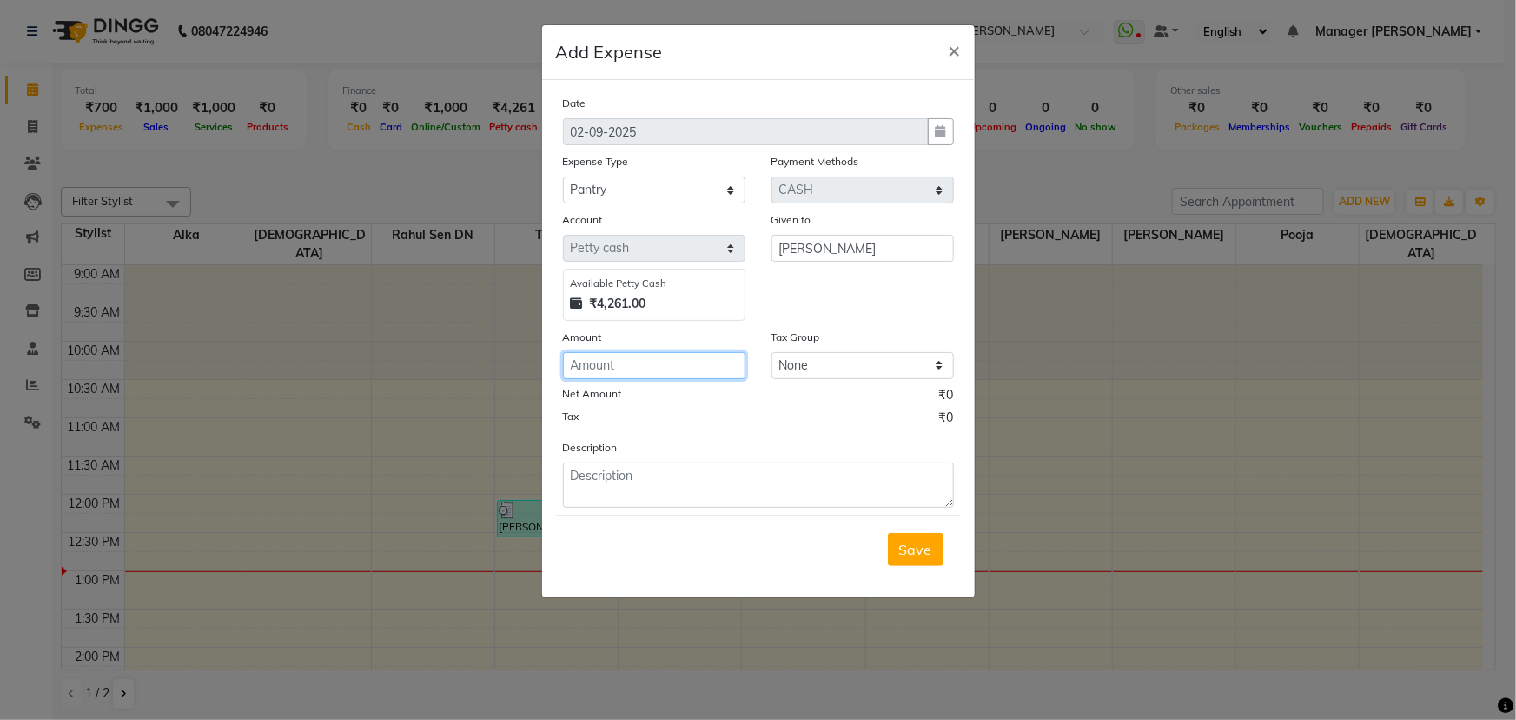
click at [688, 375] on input "number" at bounding box center [654, 365] width 182 height 27
type input "200"
click at [731, 452] on div "Description" at bounding box center [758, 473] width 417 height 70
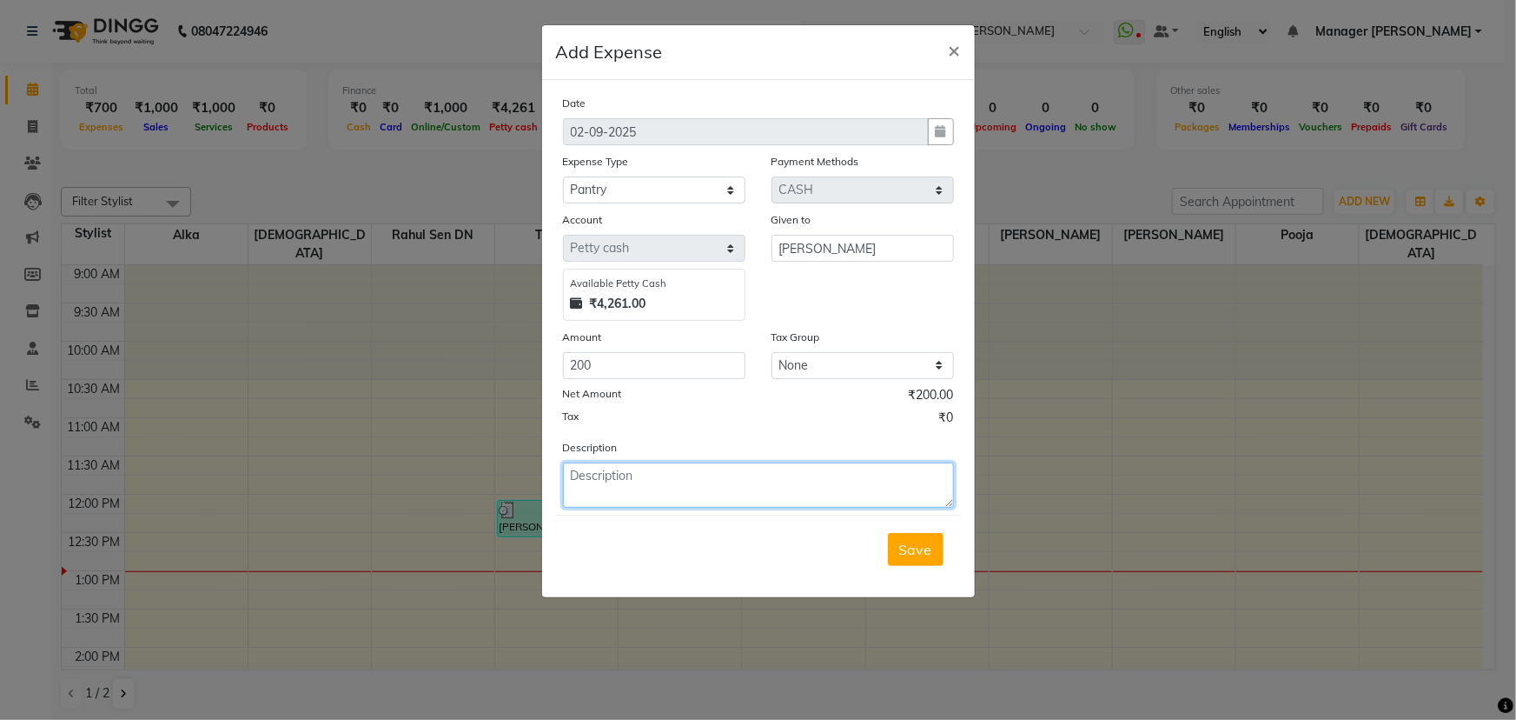
click at [744, 482] on textarea at bounding box center [758, 484] width 391 height 45
type textarea "Milk, Ghee Coffee"
click at [896, 551] on button "Save" at bounding box center [916, 549] width 56 height 33
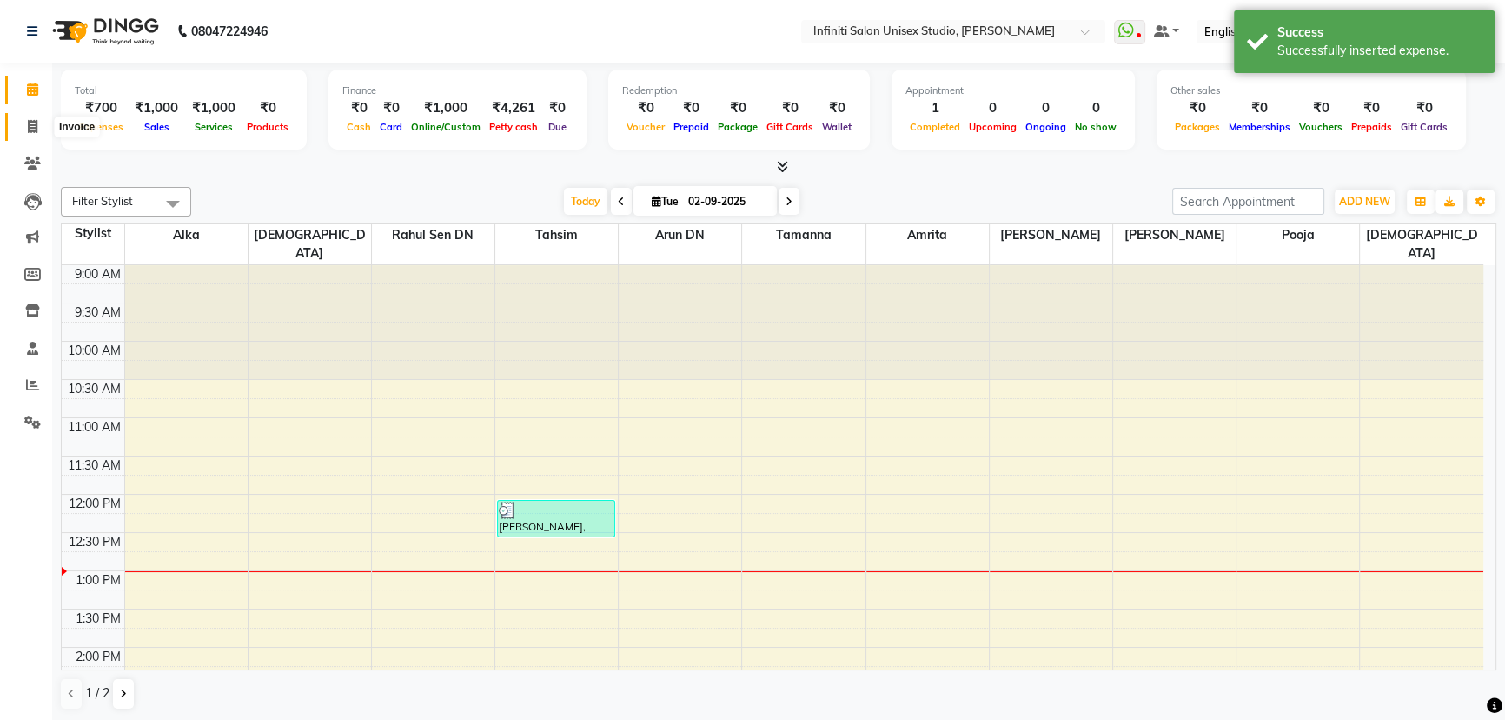
click at [31, 117] on span at bounding box center [32, 127] width 30 height 20
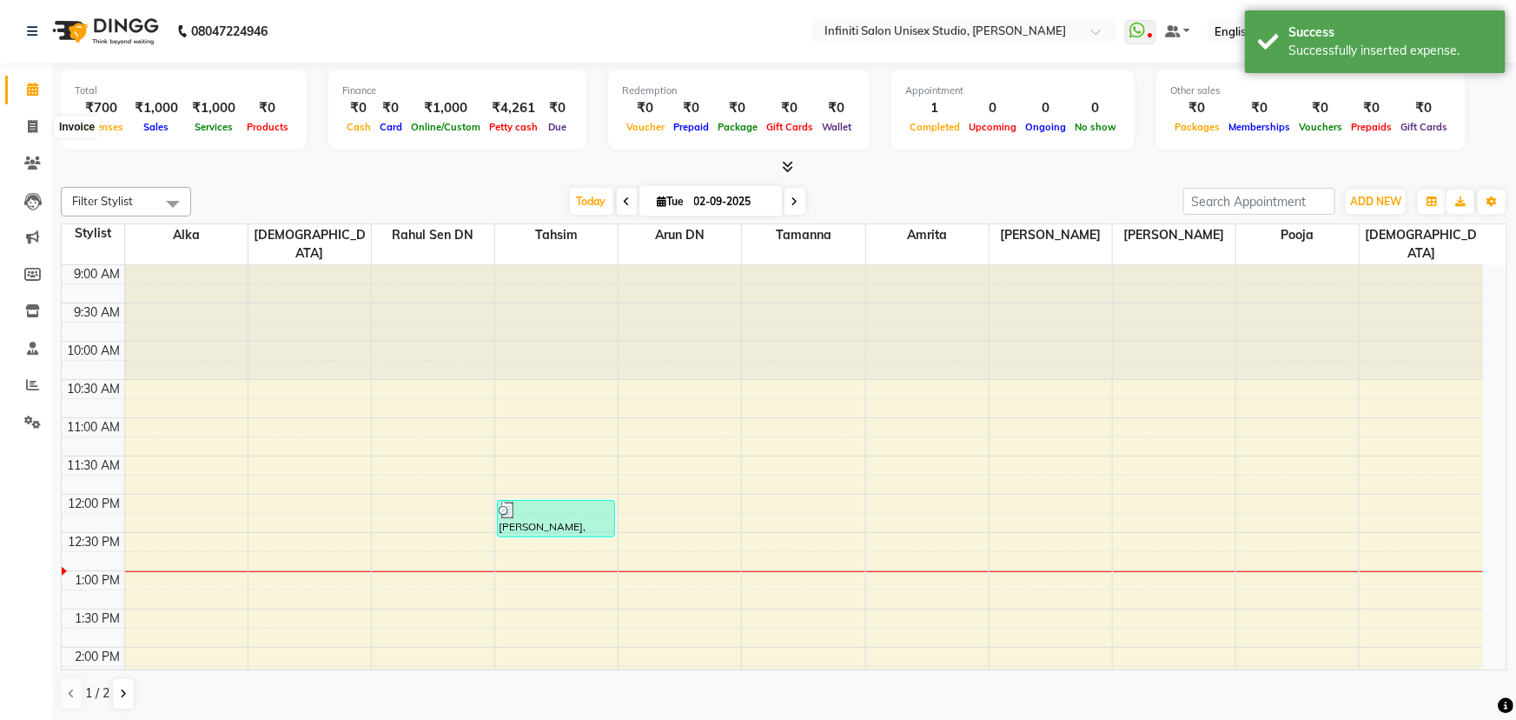
select select "6511"
select select "service"
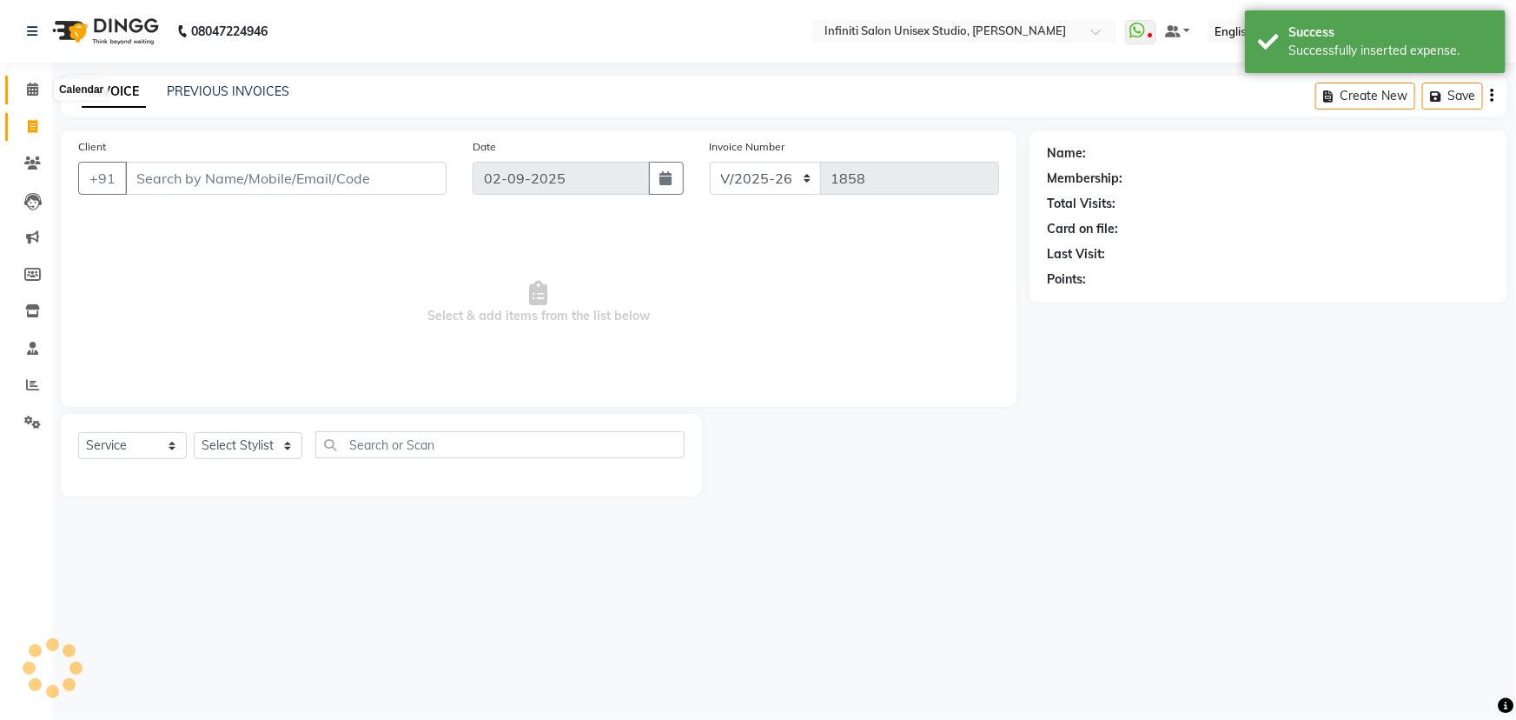
click at [30, 91] on icon at bounding box center [32, 89] width 11 height 13
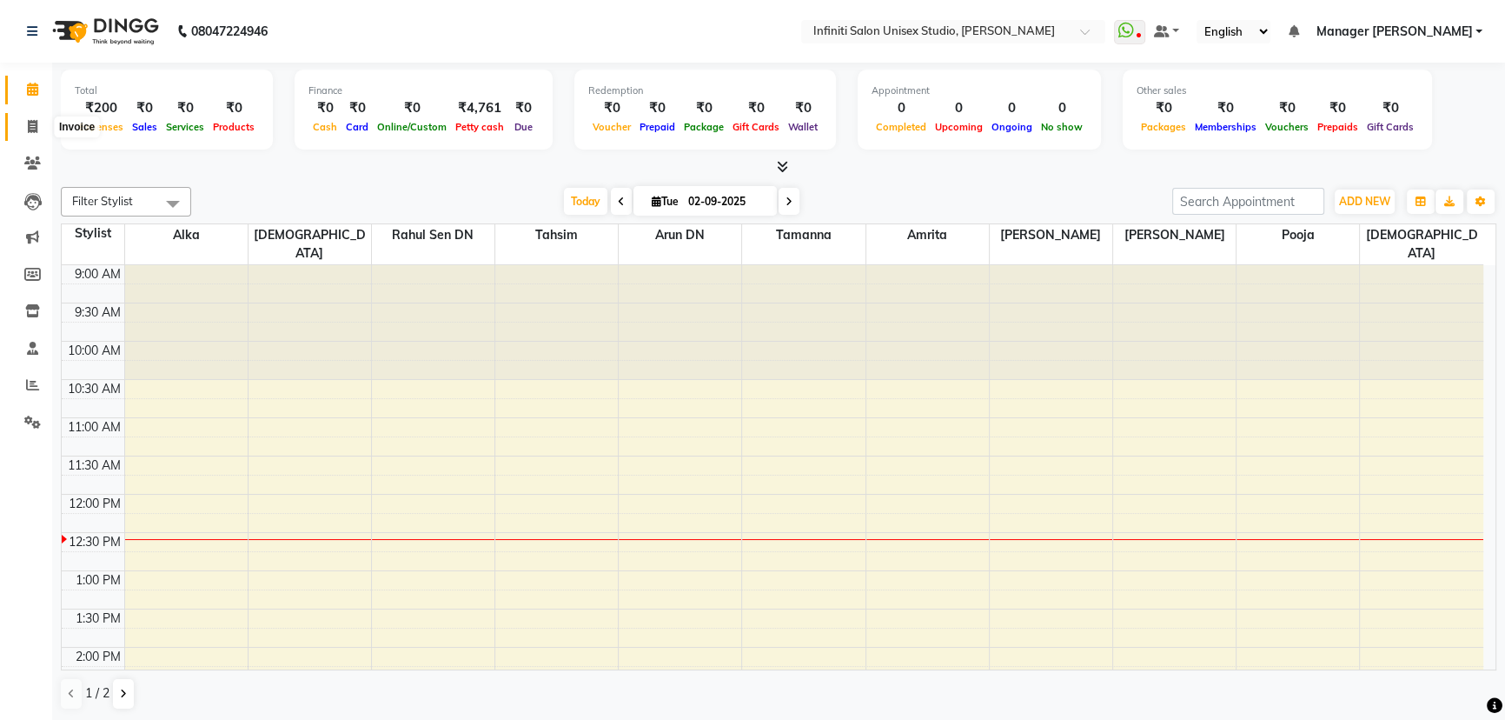
drag, startPoint x: 31, startPoint y: 121, endPoint x: 17, endPoint y: 123, distance: 14.1
click at [32, 121] on icon at bounding box center [33, 126] width 10 height 13
select select "service"
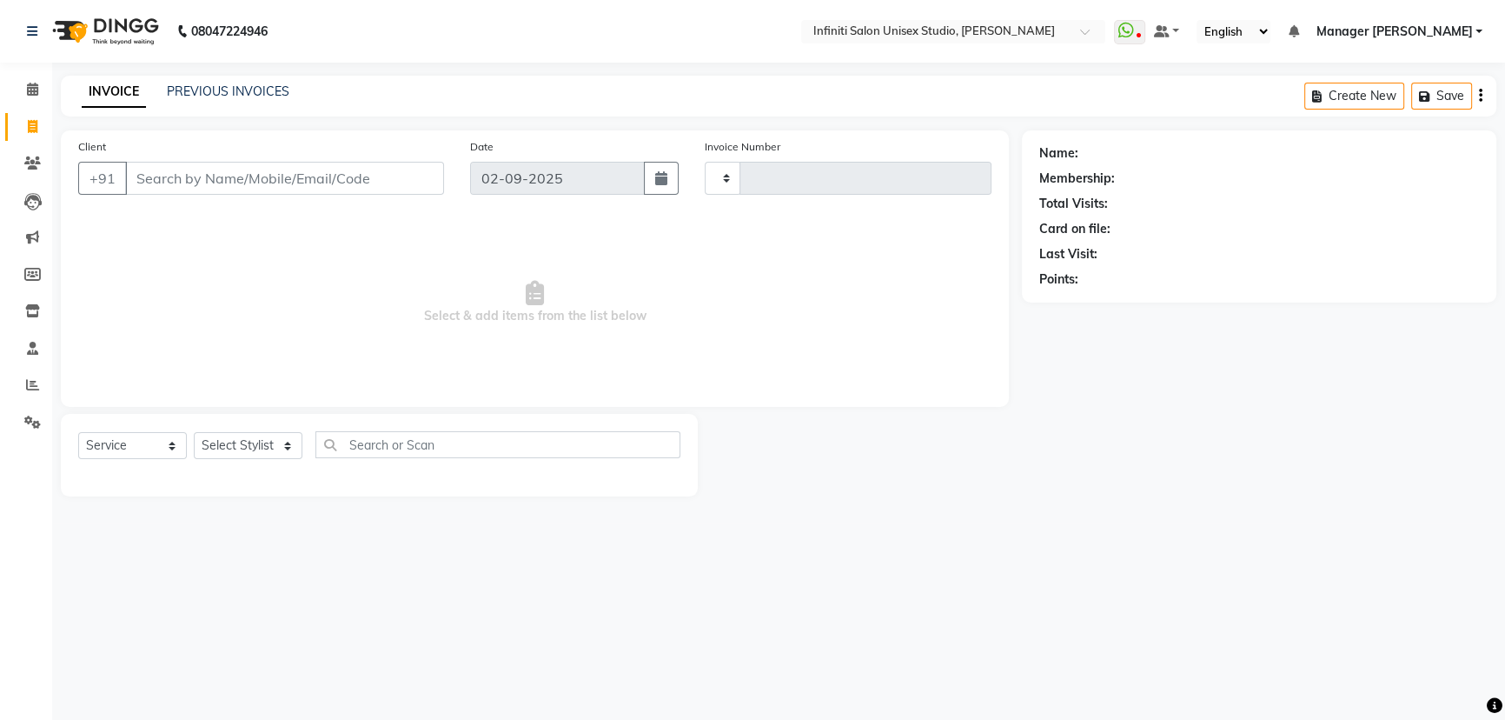
type input "1857"
select select "6511"
click at [260, 442] on select "Select Stylist Alka Amrita Arun DN Bharti Nigam Ishu Krishna Owner Pooja Rahul …" at bounding box center [248, 445] width 109 height 27
select select "49888"
click at [194, 432] on select "Select Stylist Alka Amrita Arun DN Bharti Nigam Ishu Krishna Owner Pooja Rahul …" at bounding box center [248, 445] width 109 height 27
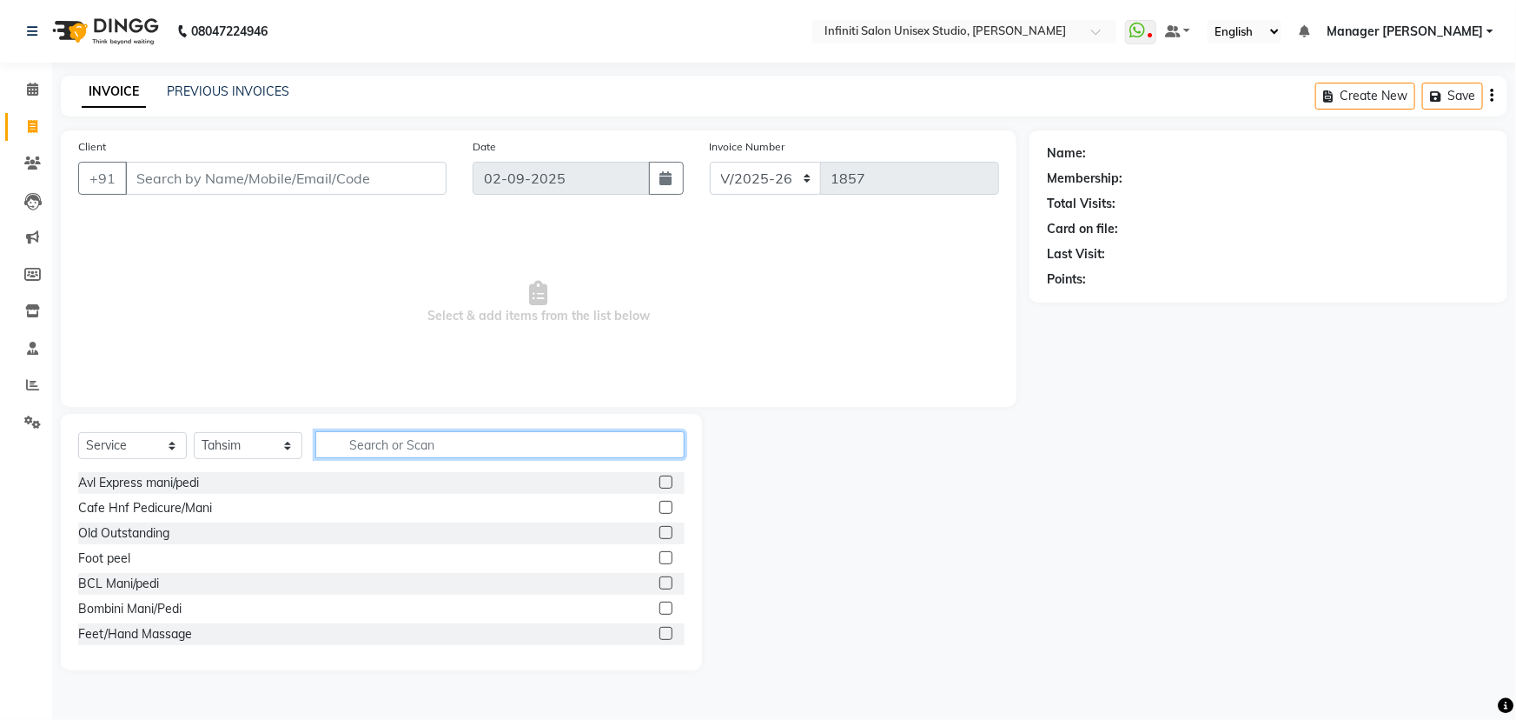
click at [374, 441] on input "text" at bounding box center [499, 444] width 369 height 27
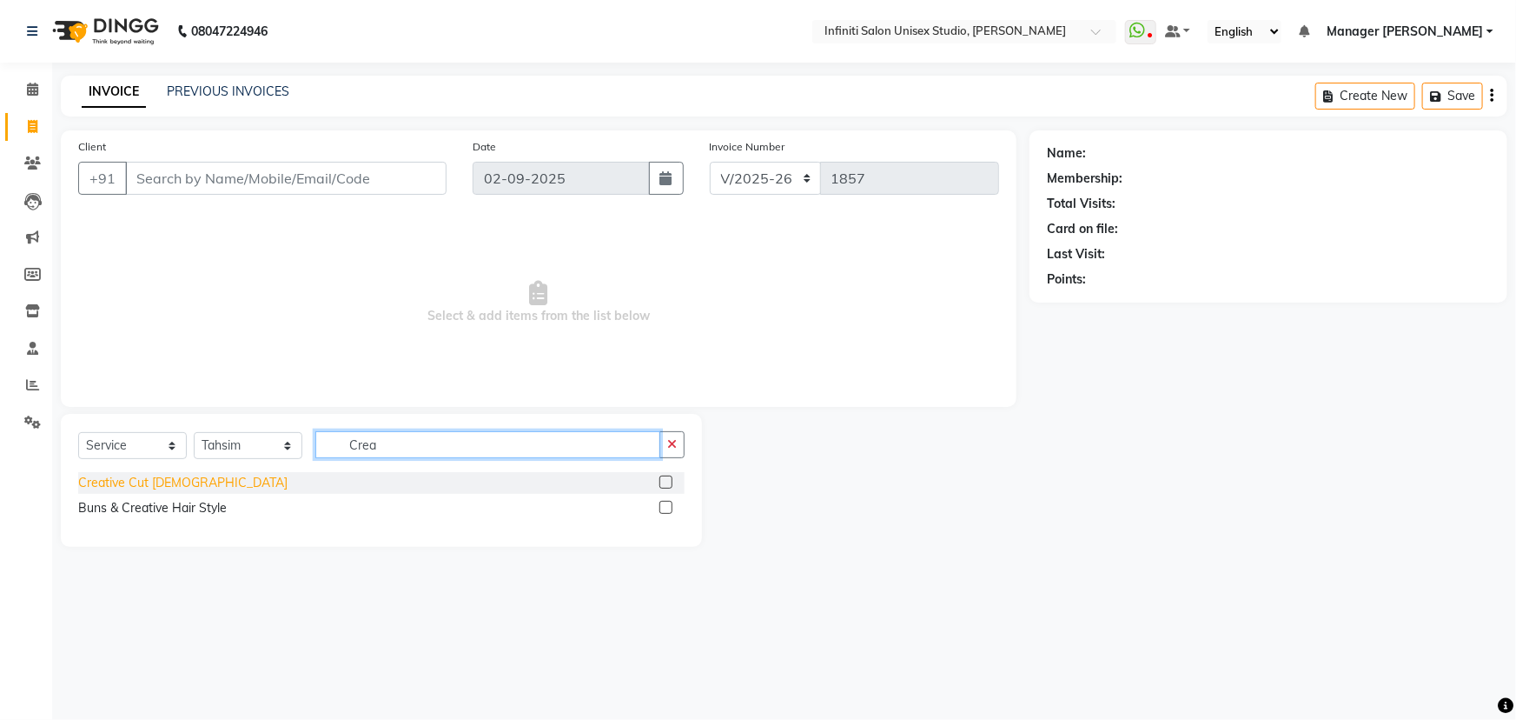
type input "Crea"
click at [167, 487] on div "Creative Cut Female" at bounding box center [182, 483] width 209 height 18
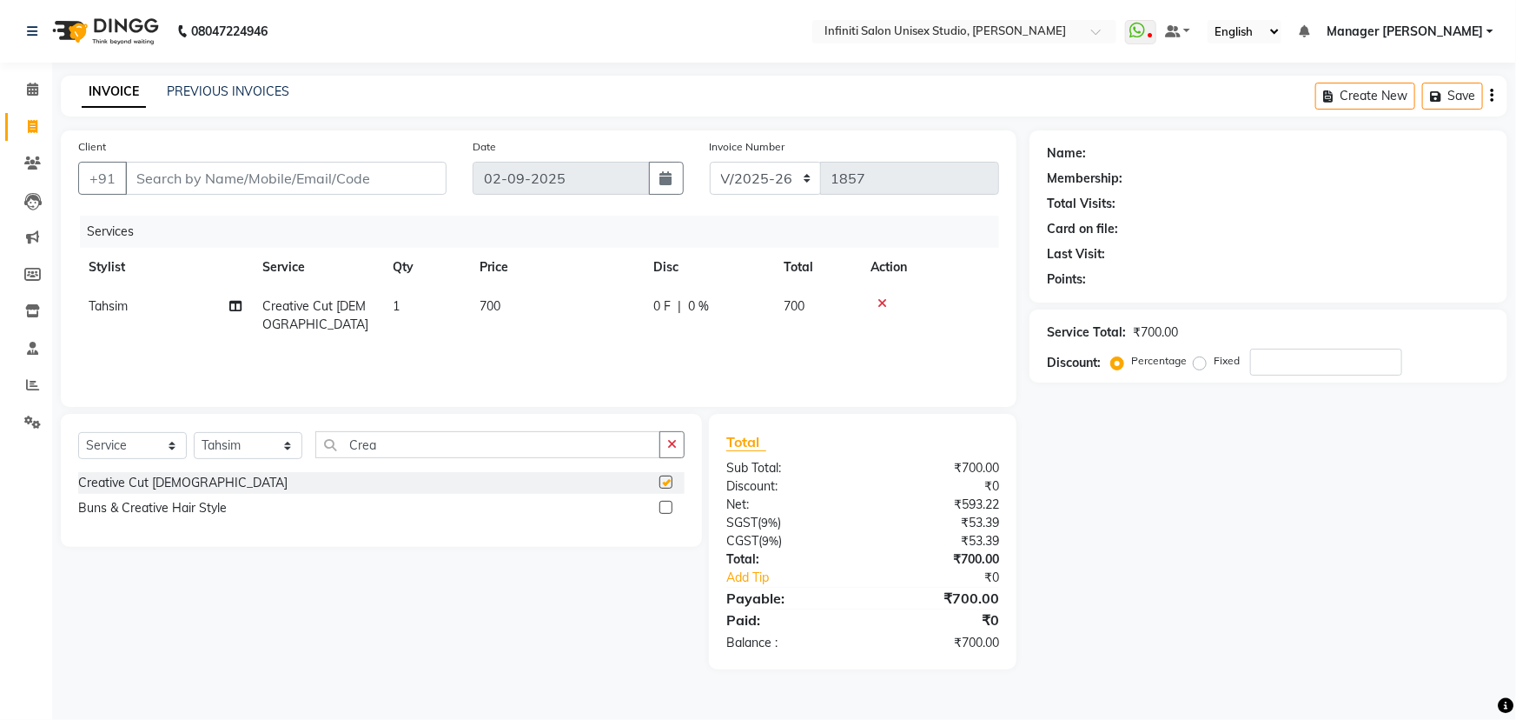
checkbox input "false"
click at [494, 304] on span "700" at bounding box center [490, 306] width 21 height 16
select select "49888"
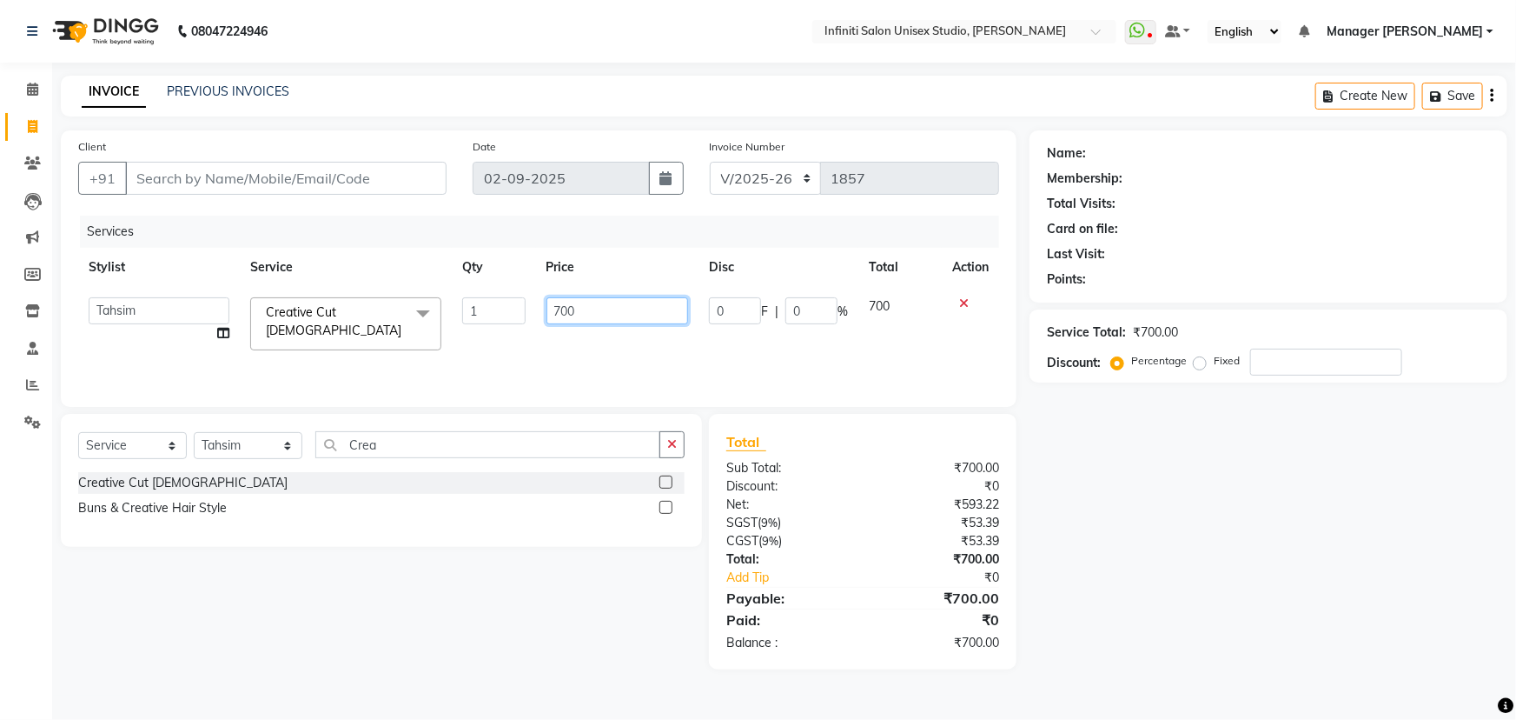
click at [547, 302] on input "700" at bounding box center [618, 310] width 143 height 27
type input "1000"
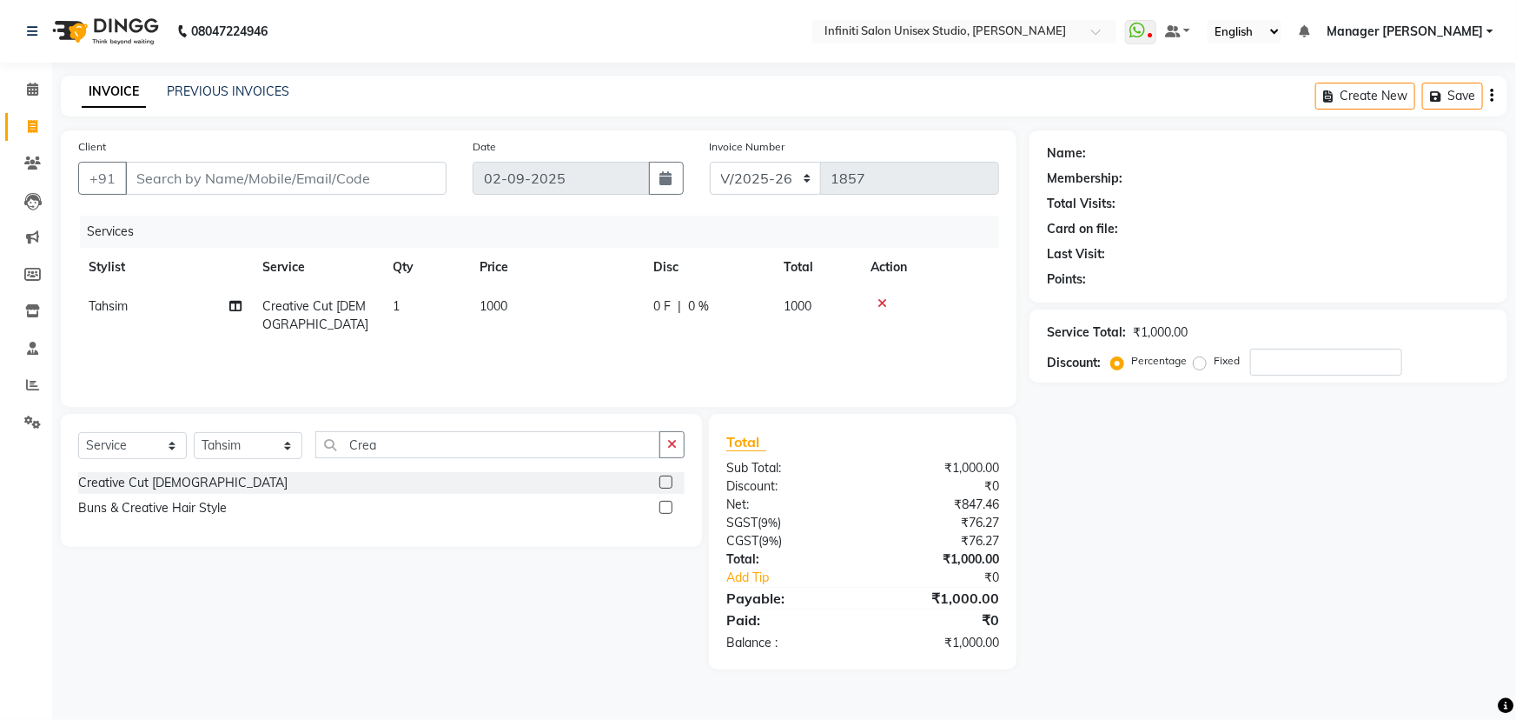
click at [554, 400] on div "Client +91 Date 02-09-2025 Invoice Number CI/2025-26 V/2025-26 1857 Services St…" at bounding box center [539, 268] width 956 height 276
click at [252, 163] on input "Client" at bounding box center [286, 178] width 322 height 33
type input "9"
type input "0"
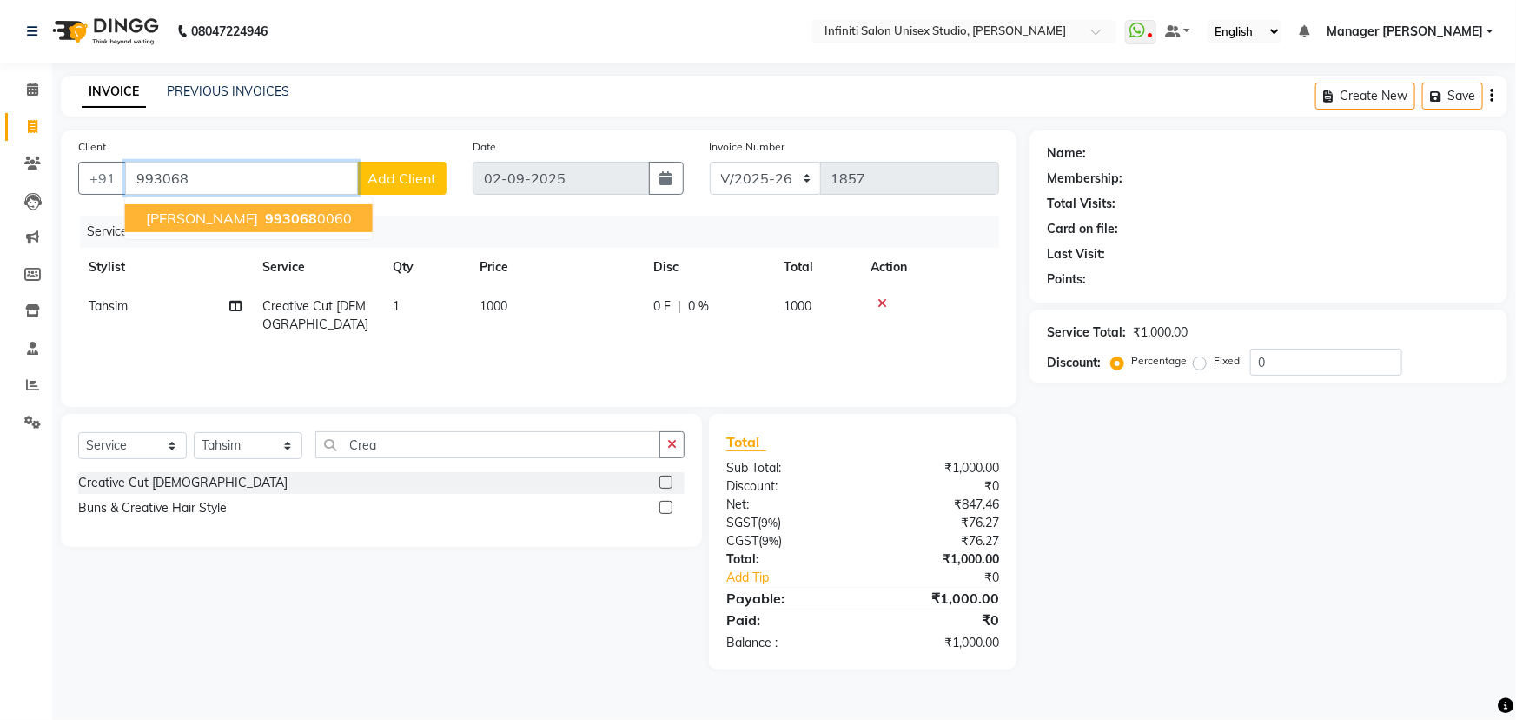
click at [264, 216] on ngb-highlight "993068 0060" at bounding box center [307, 217] width 90 height 17
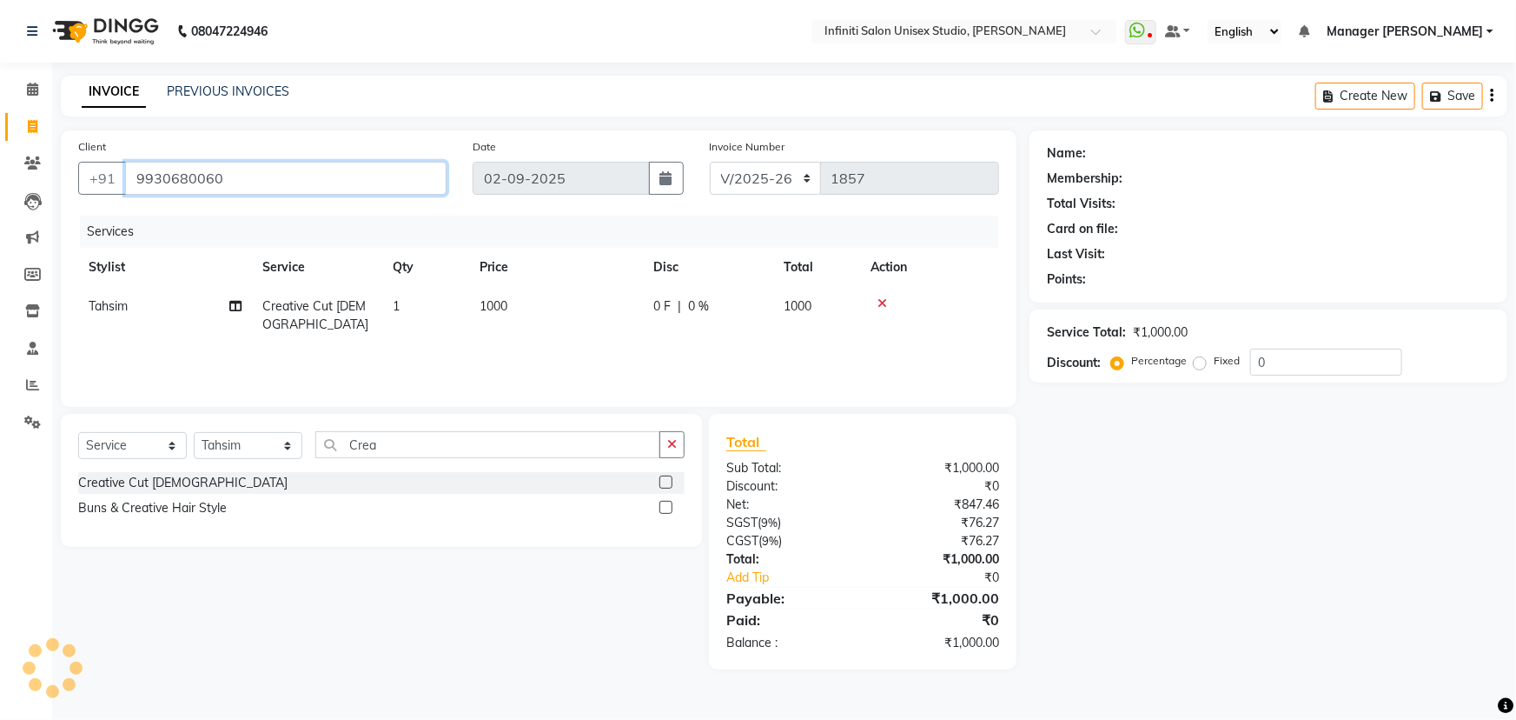
type input "9930680060"
select select "1: Object"
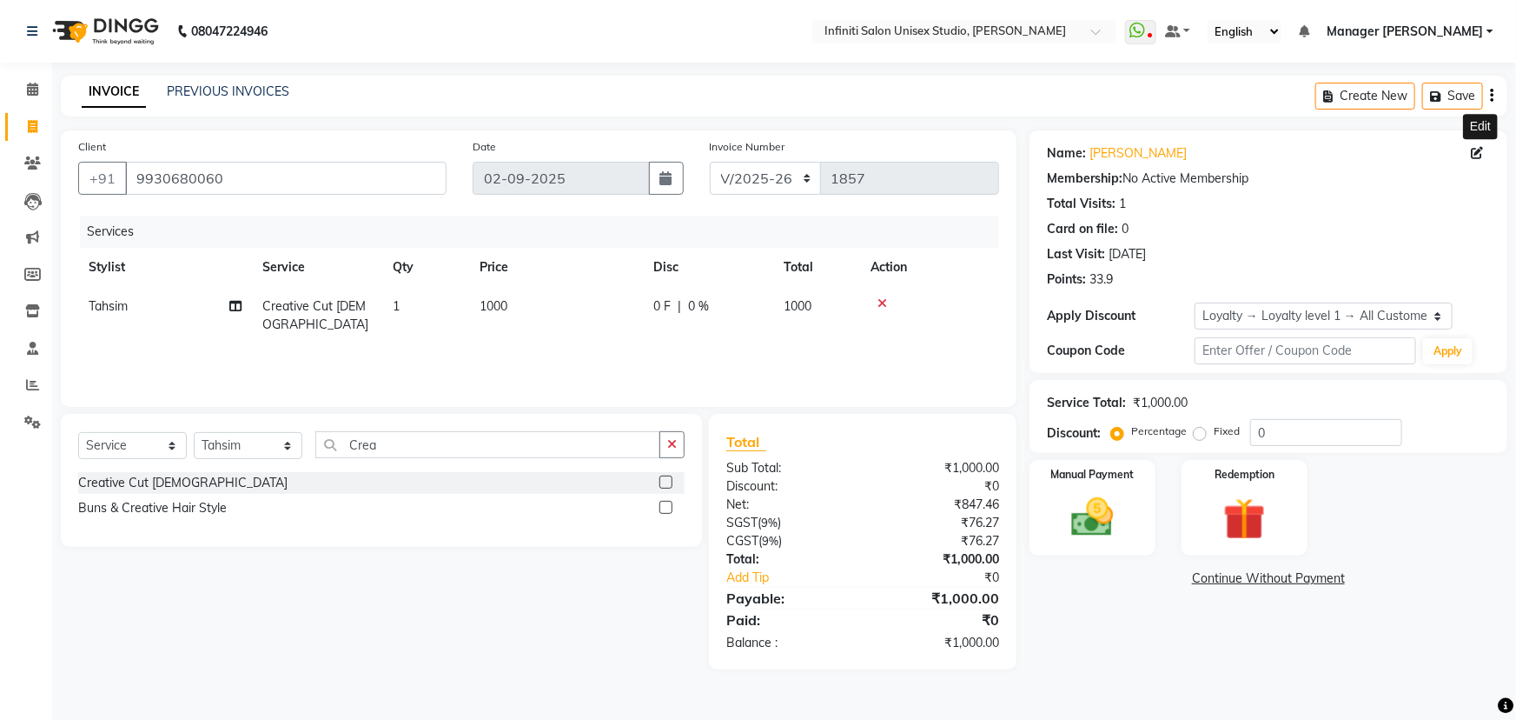
click at [1475, 147] on icon at bounding box center [1477, 153] width 12 height 12
select select "01"
select select "11"
select select "female"
select select "52740"
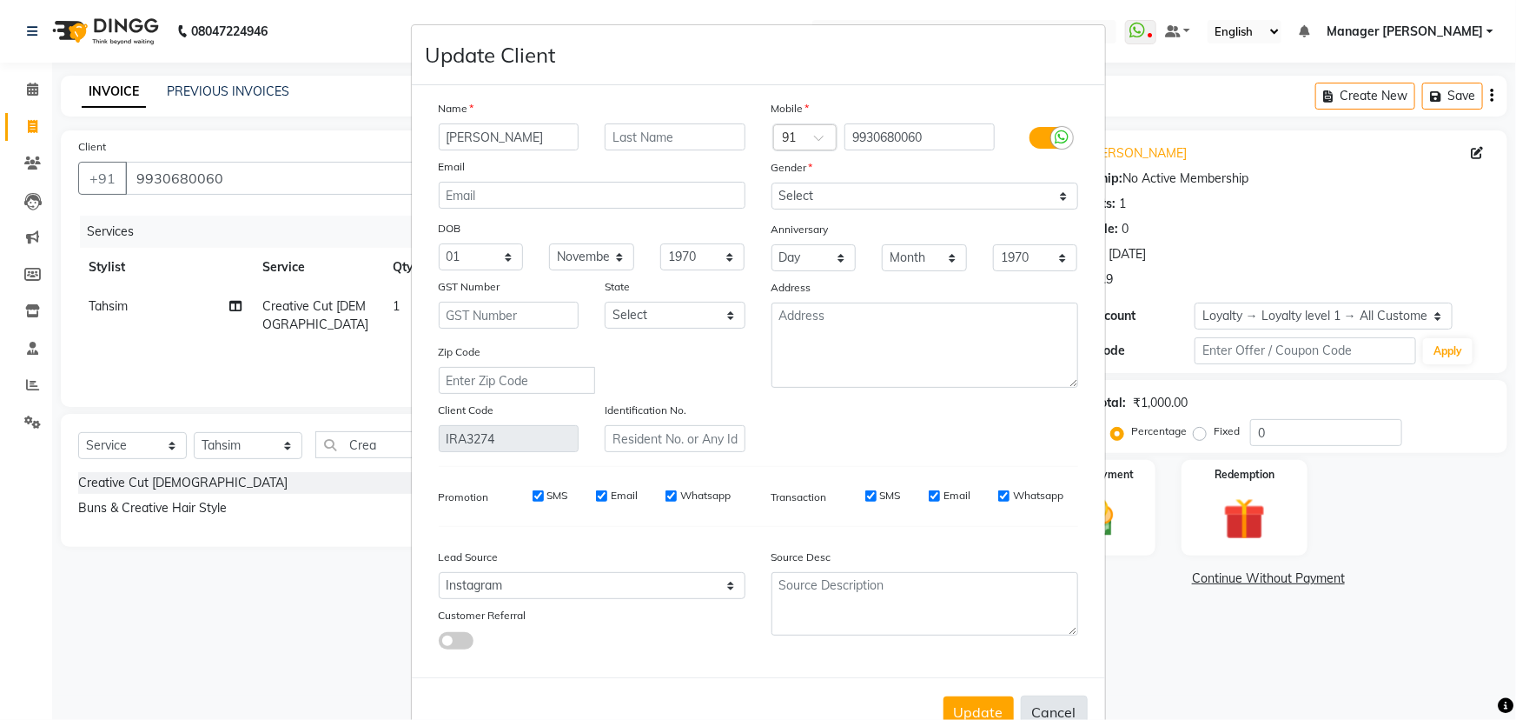
click at [1056, 702] on button "Cancel" at bounding box center [1054, 711] width 67 height 33
select select
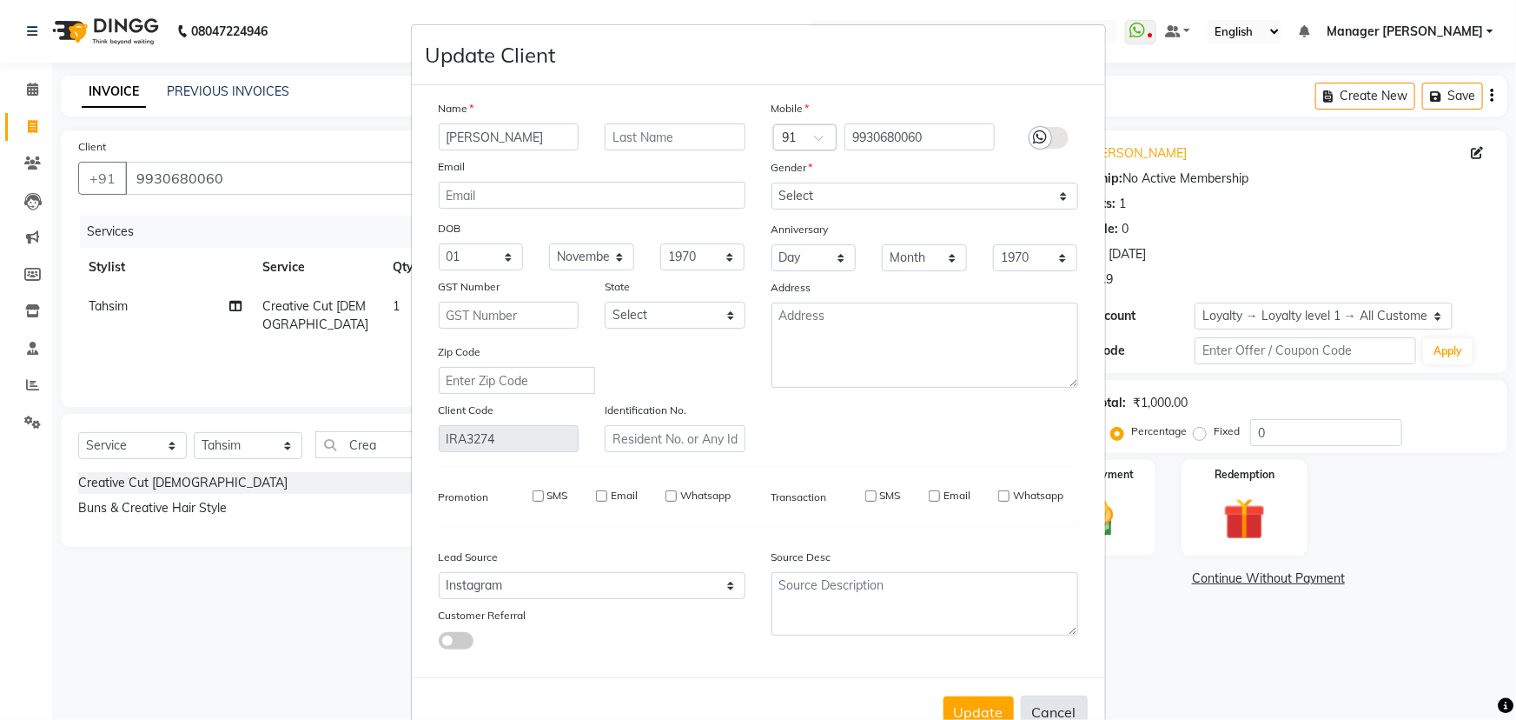
select select
checkbox input "false"
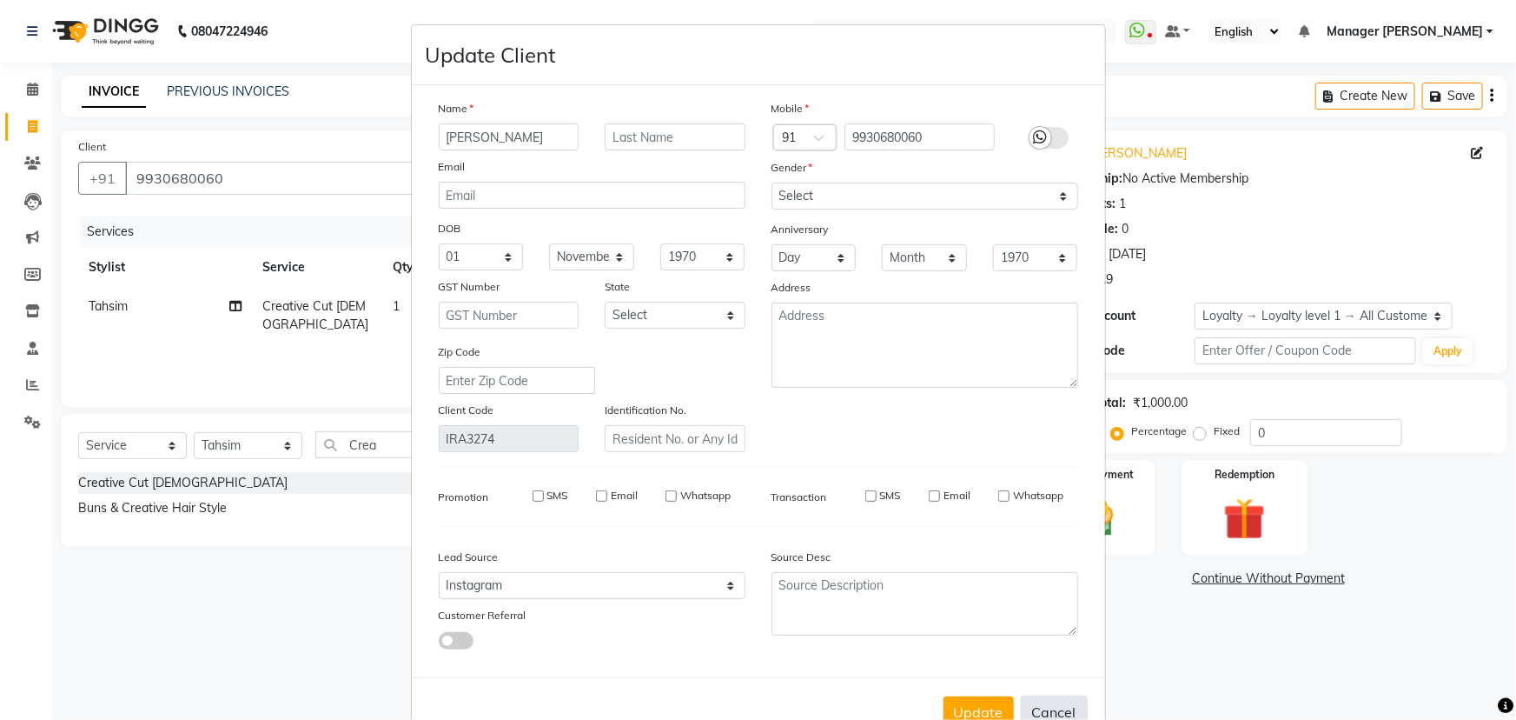
checkbox input "false"
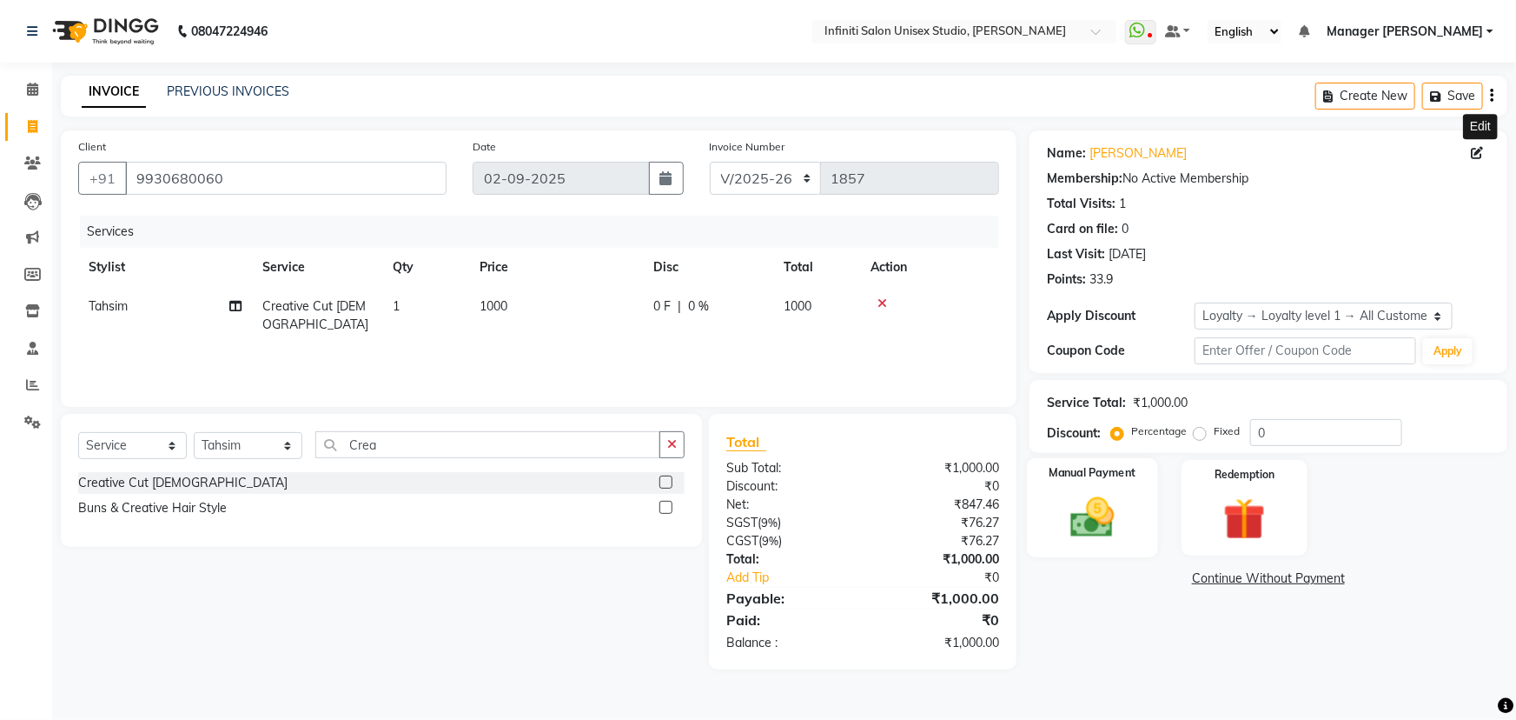
click at [1147, 485] on div "Manual Payment" at bounding box center [1092, 508] width 131 height 100
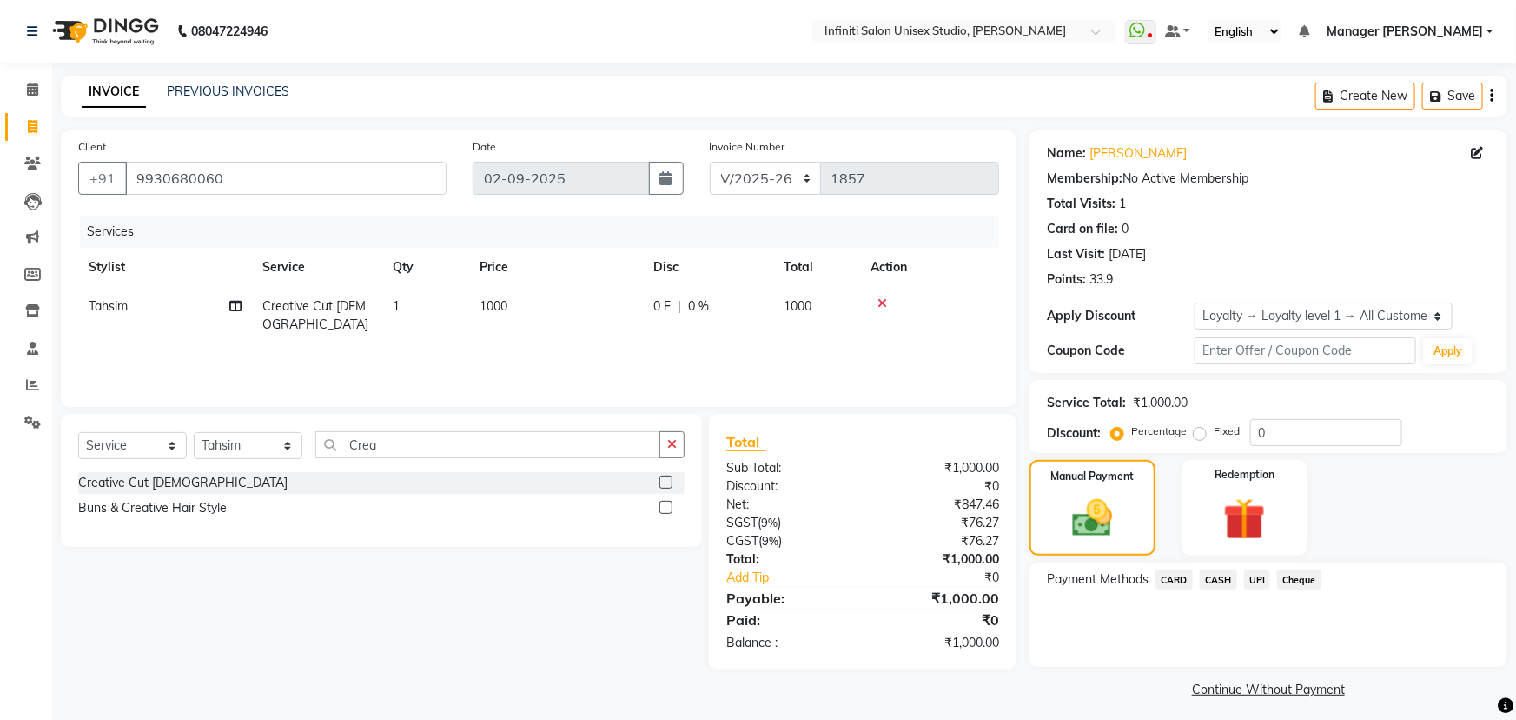
click at [1265, 569] on span "UPI" at bounding box center [1257, 579] width 27 height 20
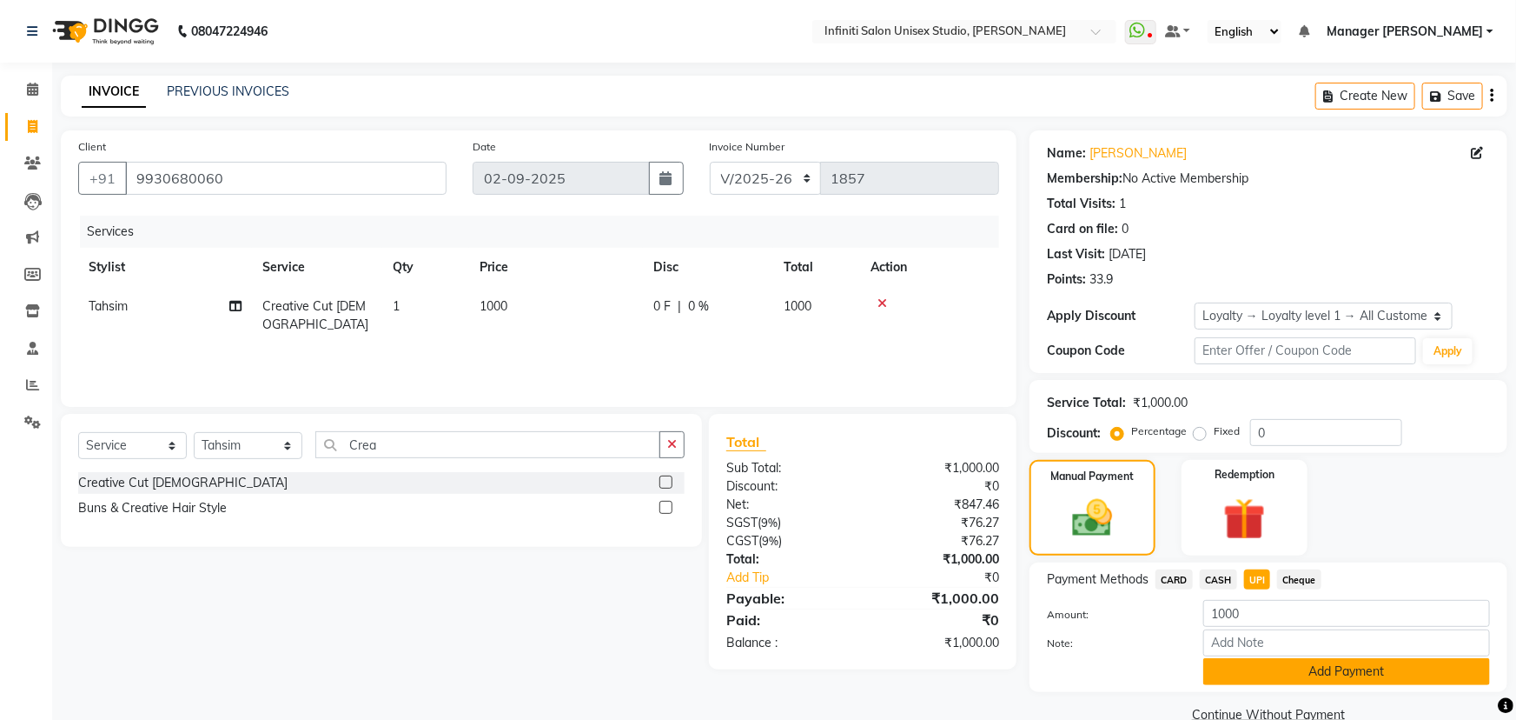
click at [1268, 658] on button "Add Payment" at bounding box center [1347, 671] width 287 height 27
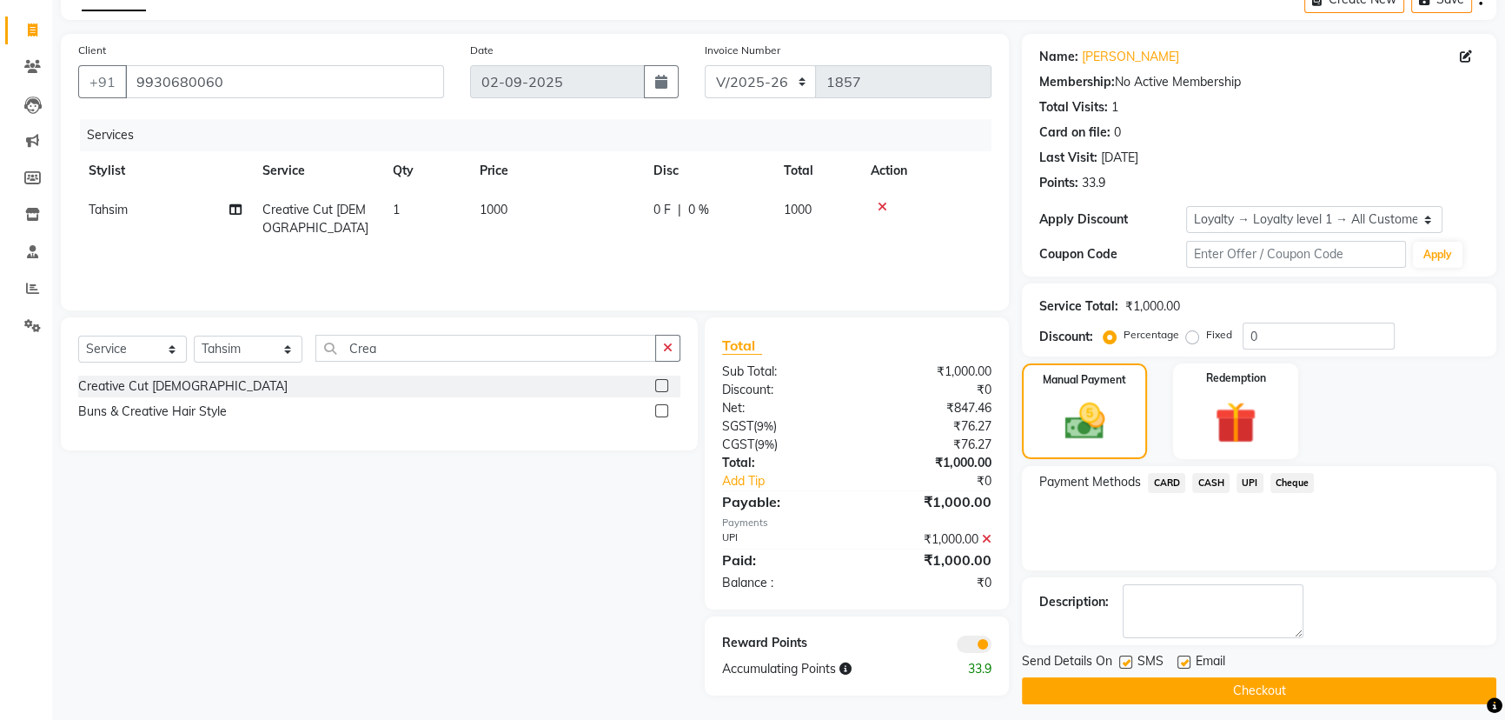
scroll to position [99, 0]
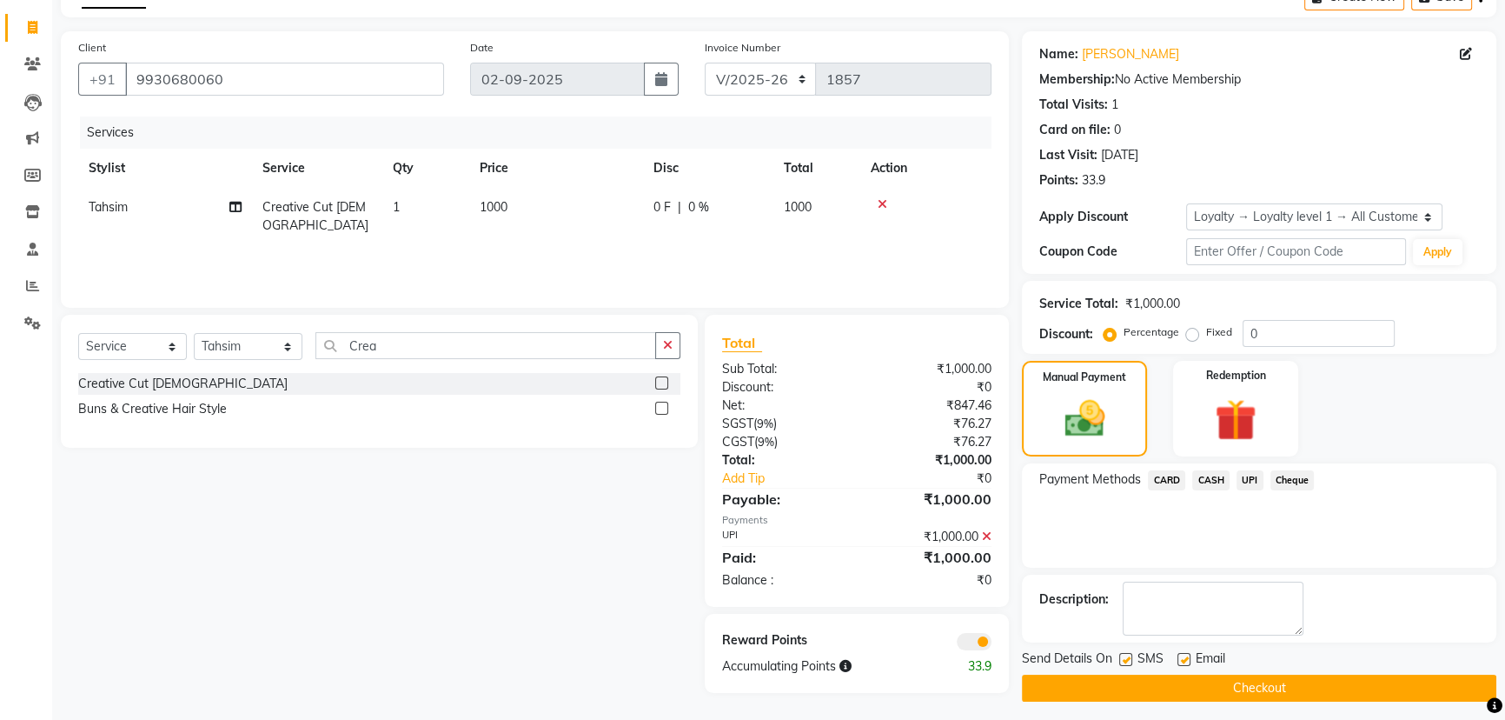
click at [1111, 674] on button "Checkout" at bounding box center [1259, 687] width 474 height 27
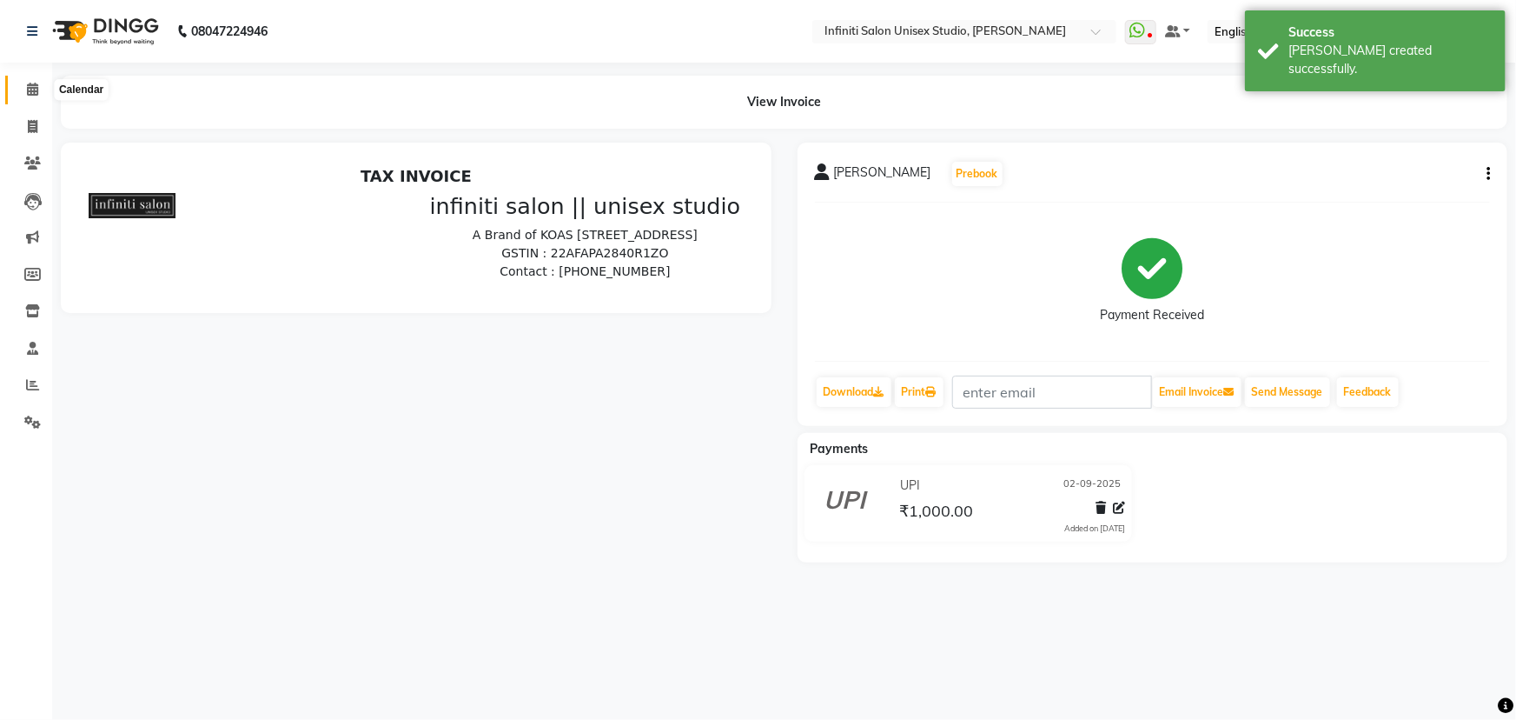
click at [19, 83] on span at bounding box center [32, 90] width 30 height 20
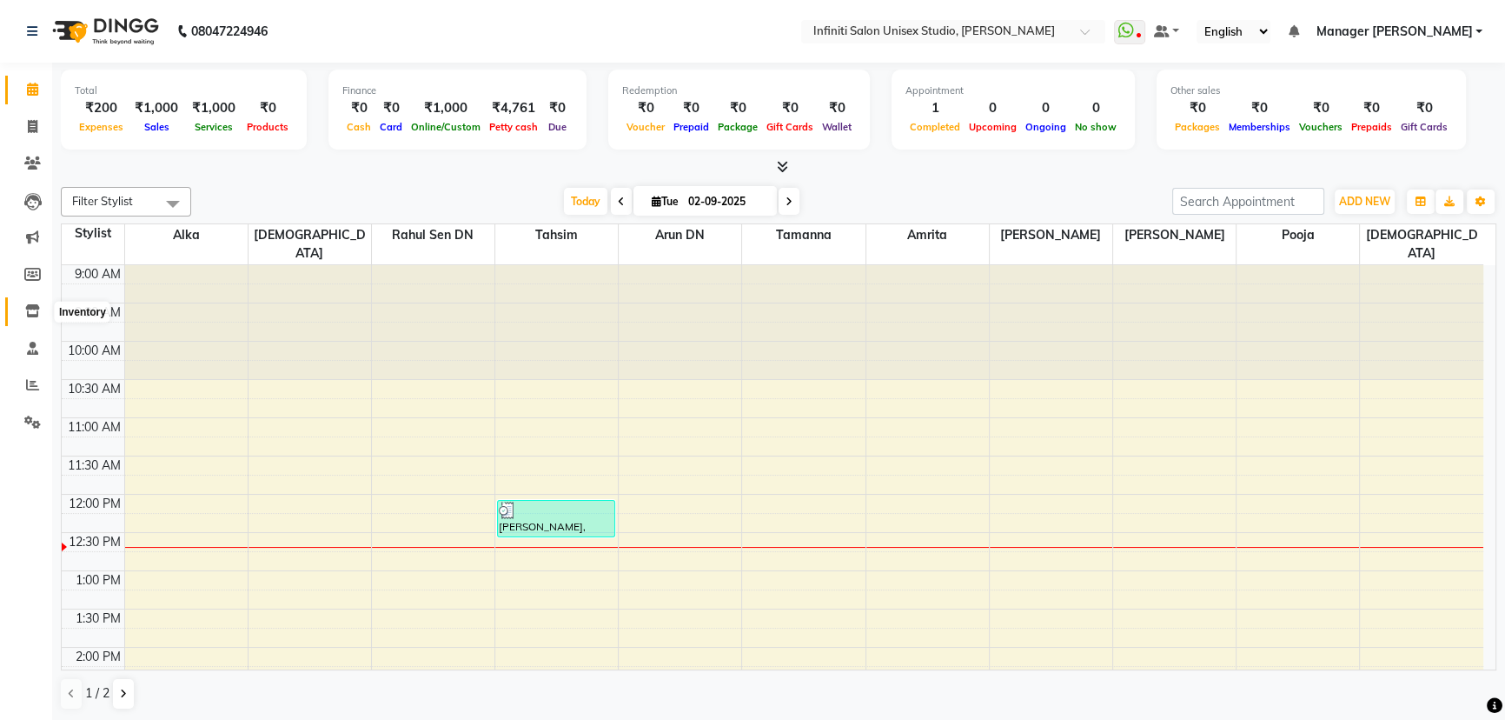
click at [40, 302] on span at bounding box center [32, 312] width 30 height 20
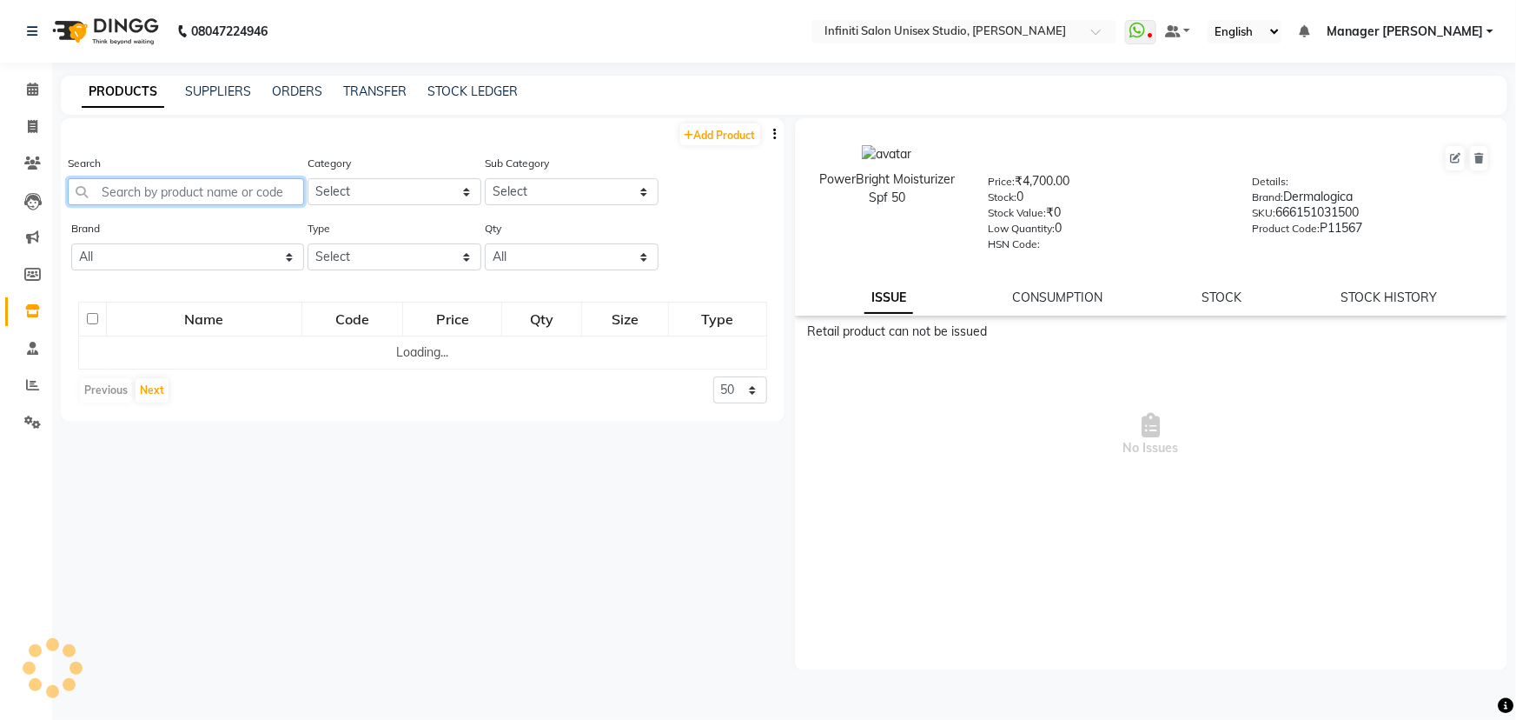
click at [178, 191] on input "text" at bounding box center [186, 191] width 236 height 27
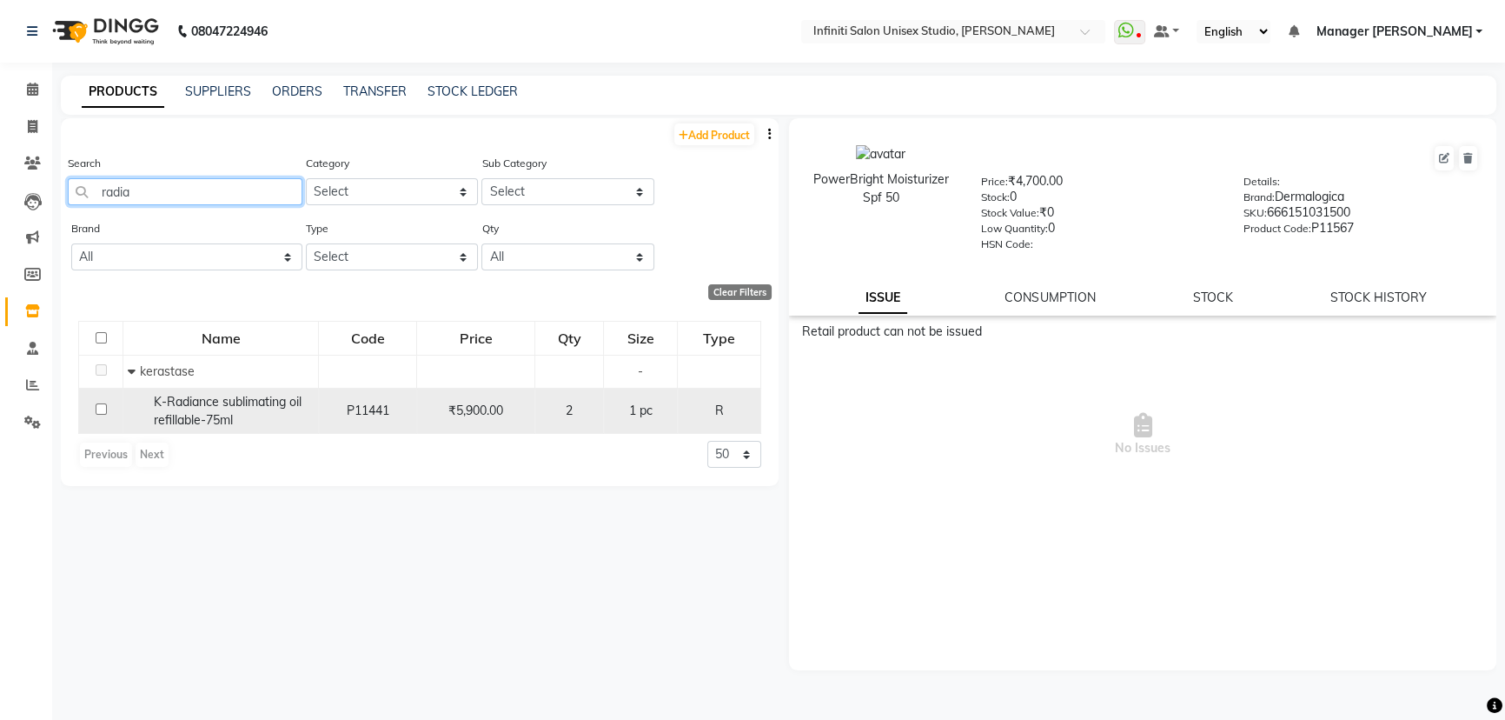
type input "radia"
click at [281, 401] on span "K-Radiance sublimating oil refillable-75ml" at bounding box center [228, 411] width 148 height 34
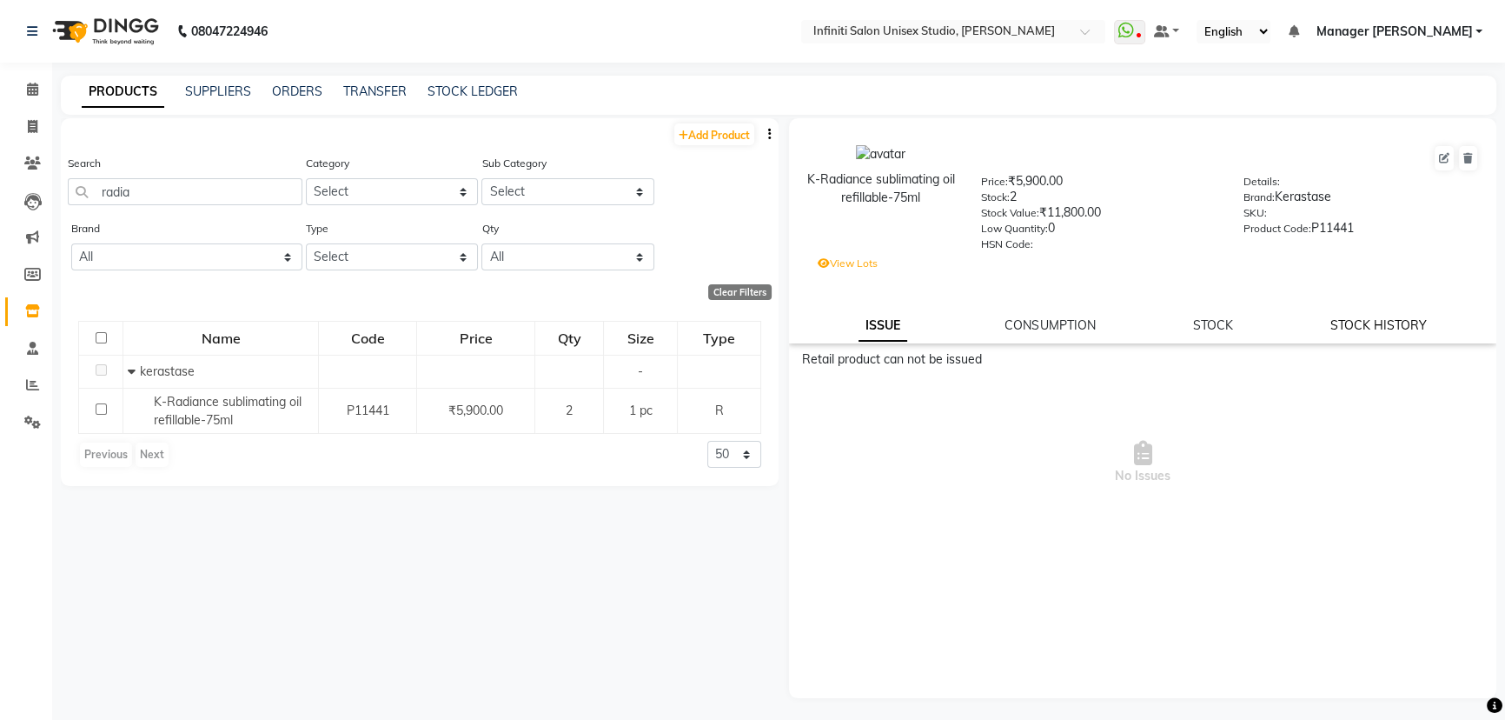
click at [1388, 323] on link "STOCK HISTORY" at bounding box center [1378, 325] width 96 height 16
select select "all"
